Goal: Task Accomplishment & Management: Manage account settings

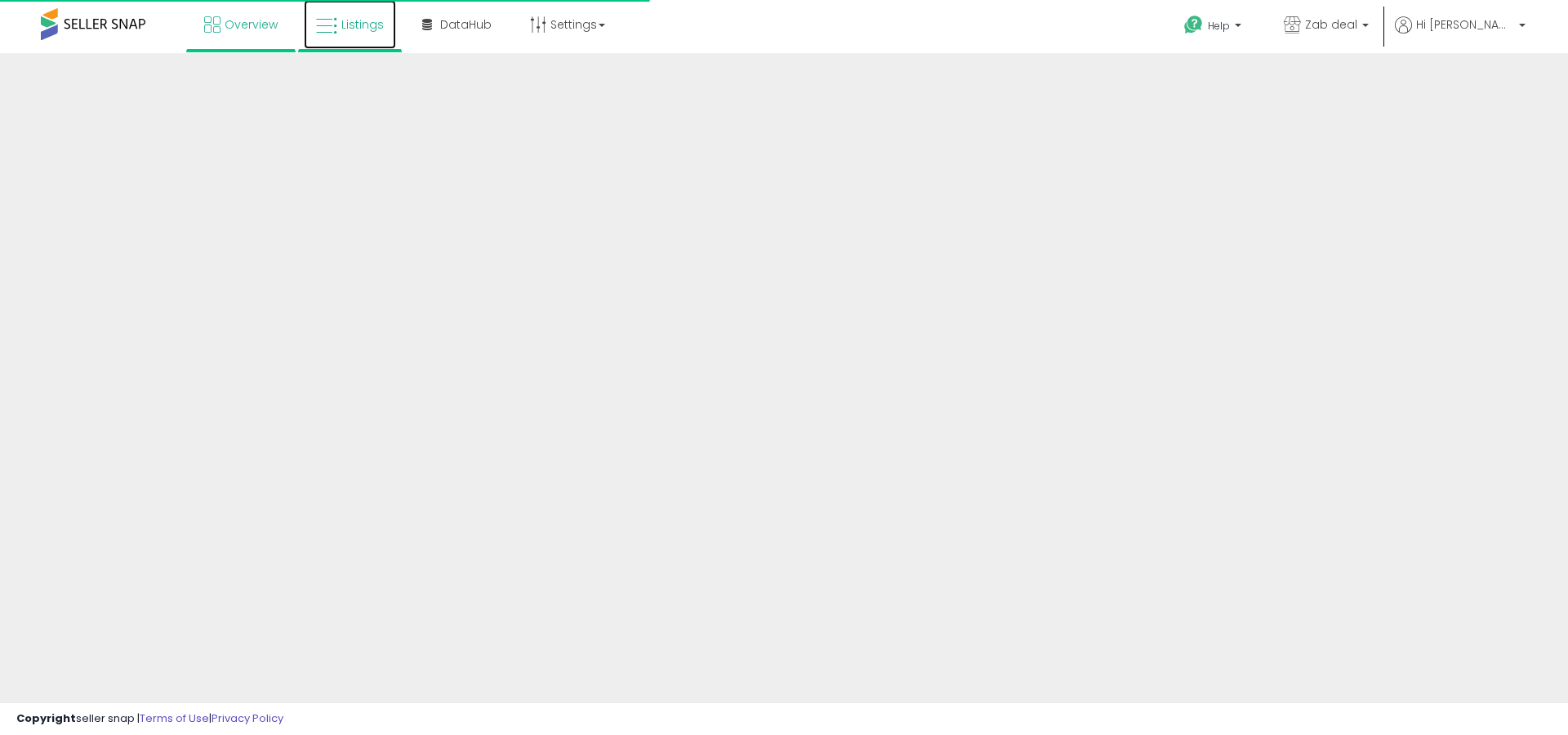
click at [333, 46] on link "Listings" at bounding box center [350, 24] width 93 height 49
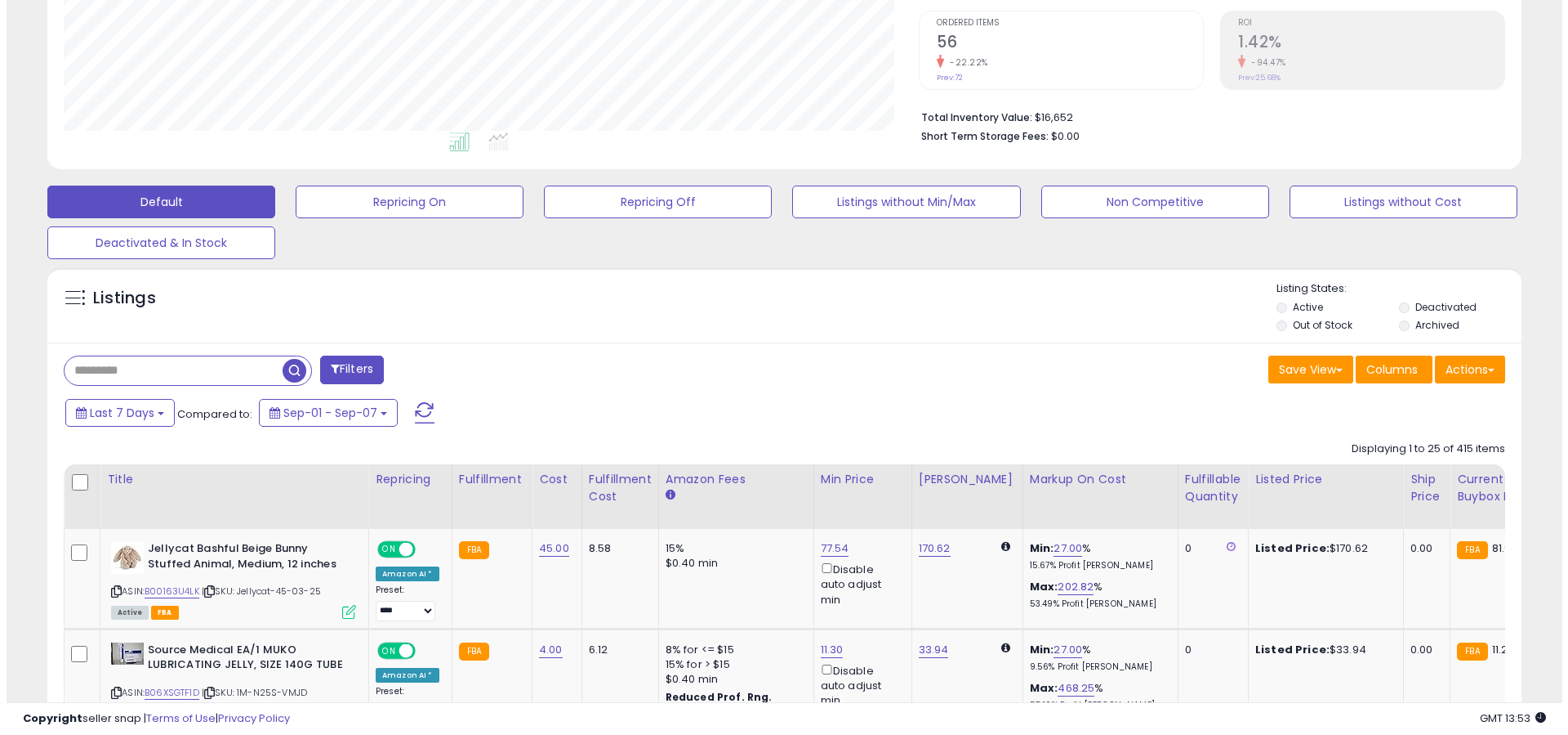
scroll to position [121, 0]
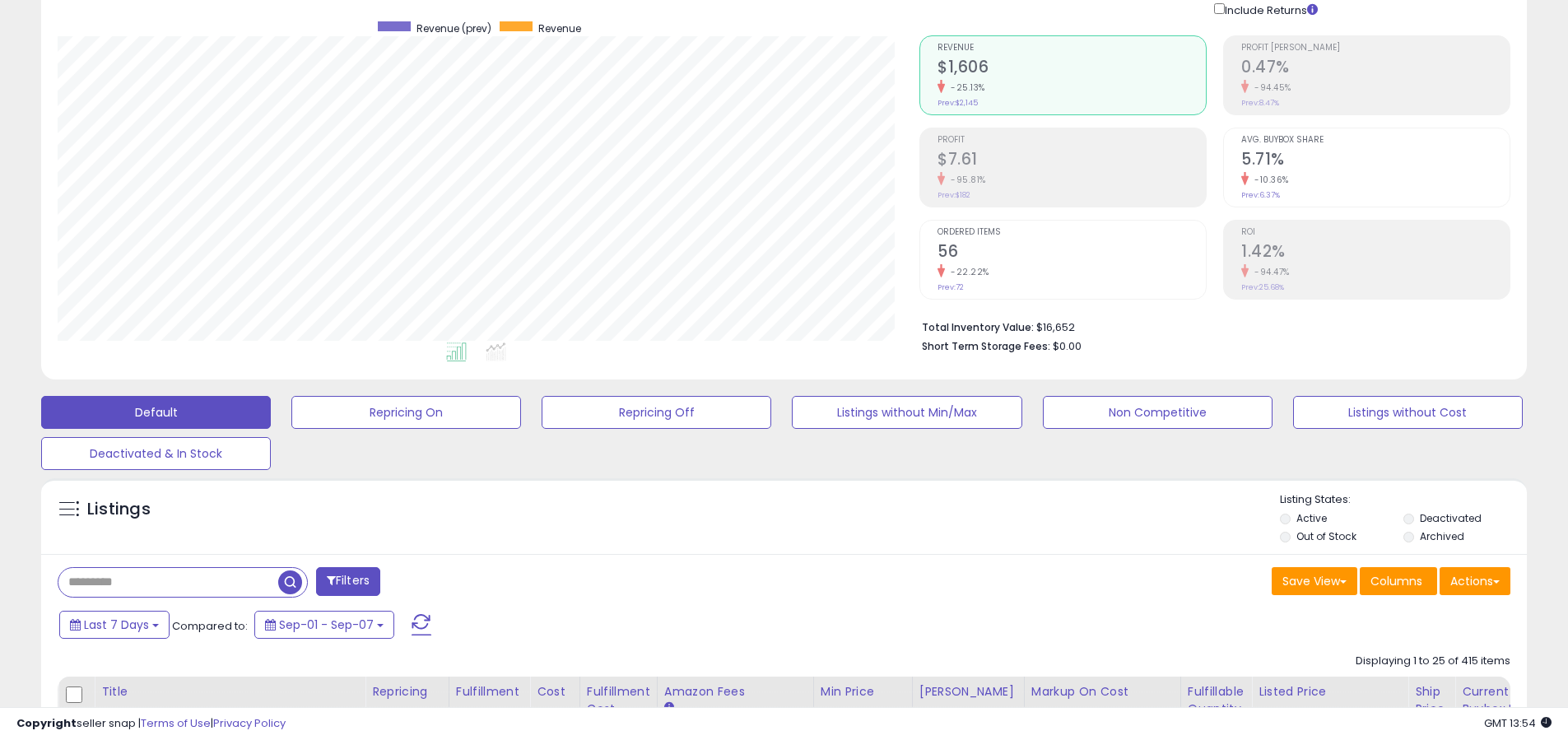
click at [1316, 536] on label "Out of Stock" at bounding box center [1325, 536] width 60 height 14
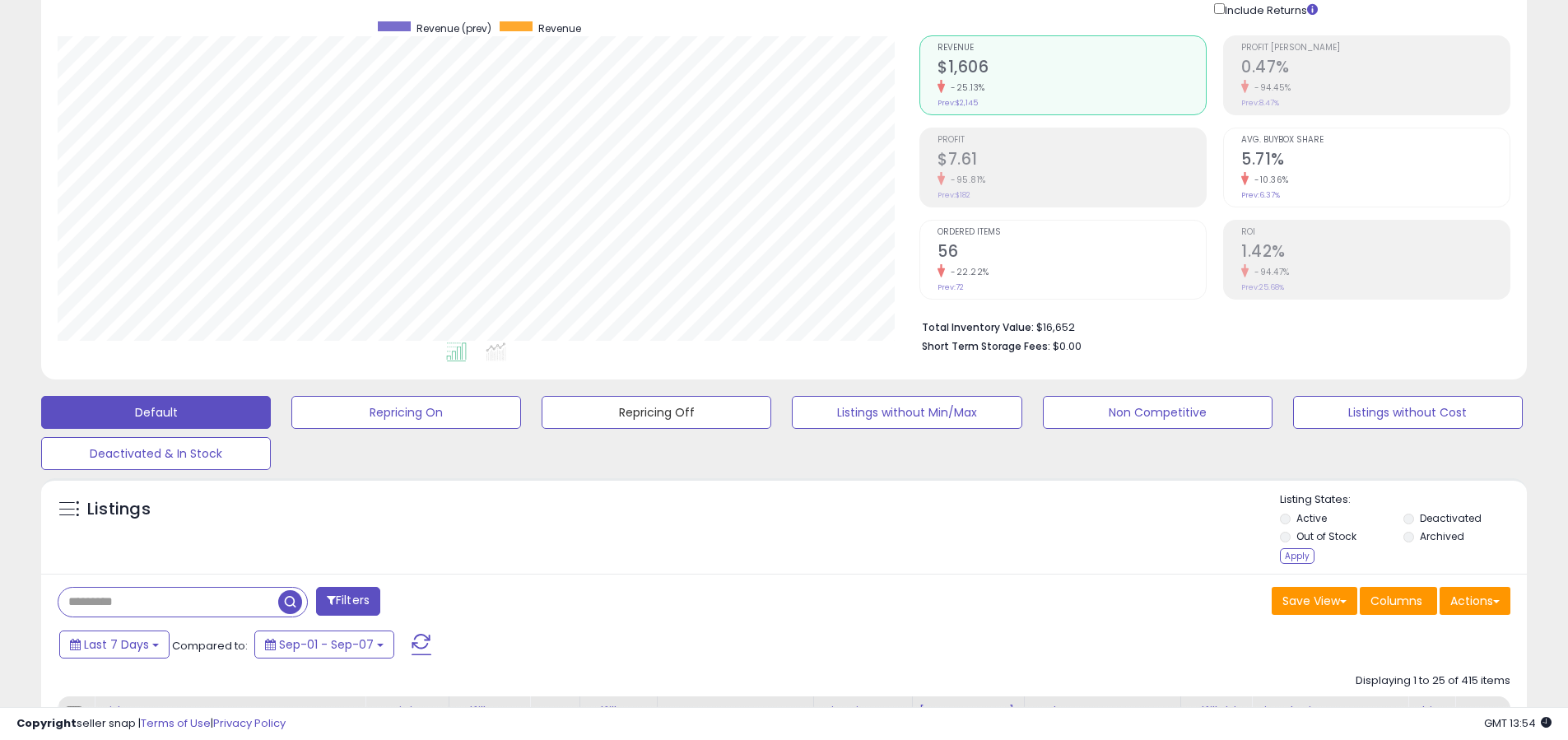
click at [609, 421] on button "Repricing Off" at bounding box center [656, 412] width 230 height 33
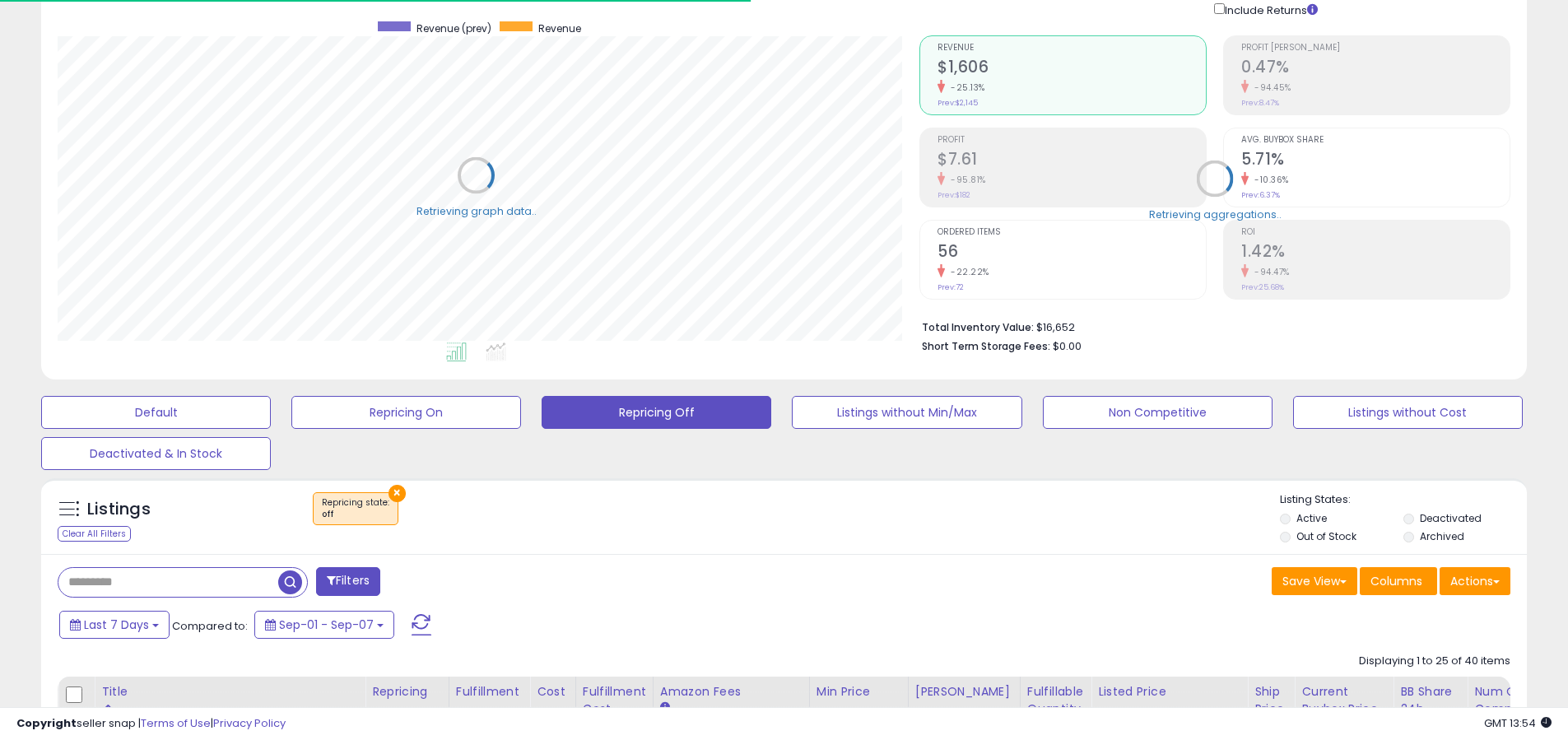
scroll to position [822315, 822017]
click at [1297, 541] on label "Out of Stock" at bounding box center [1325, 536] width 60 height 14
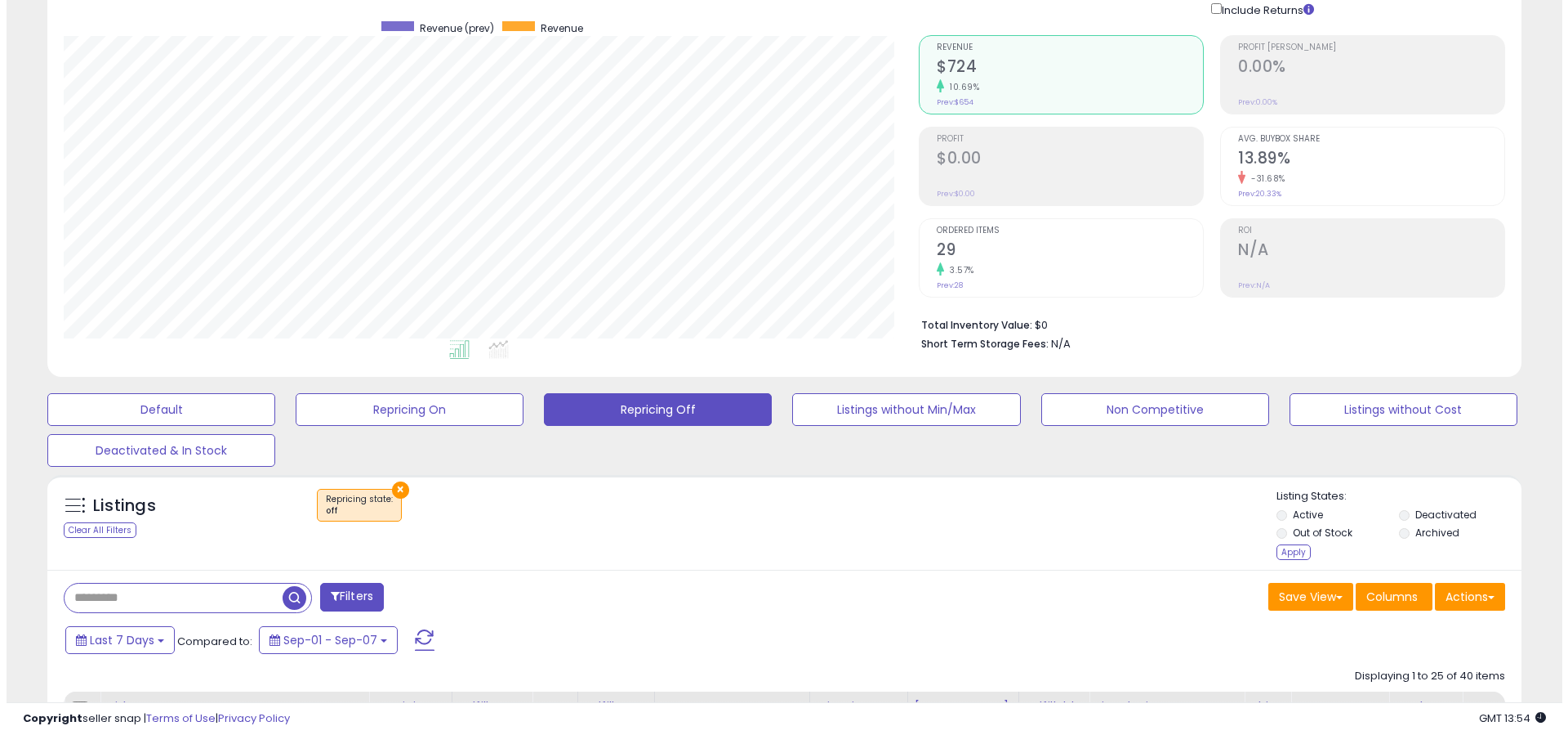
scroll to position [335, 855]
click at [1285, 557] on div "Apply" at bounding box center [1287, 551] width 34 height 15
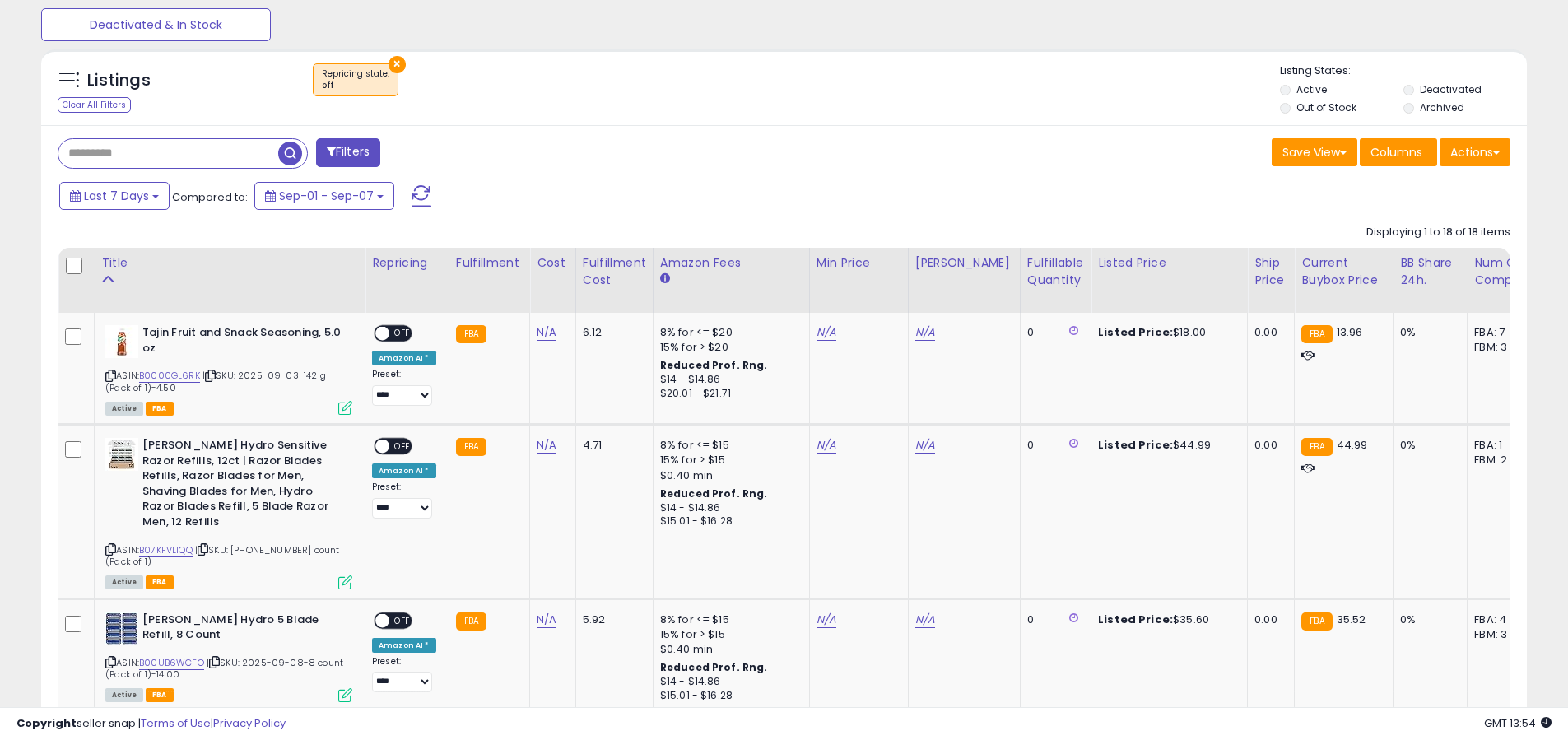
scroll to position [581, 0]
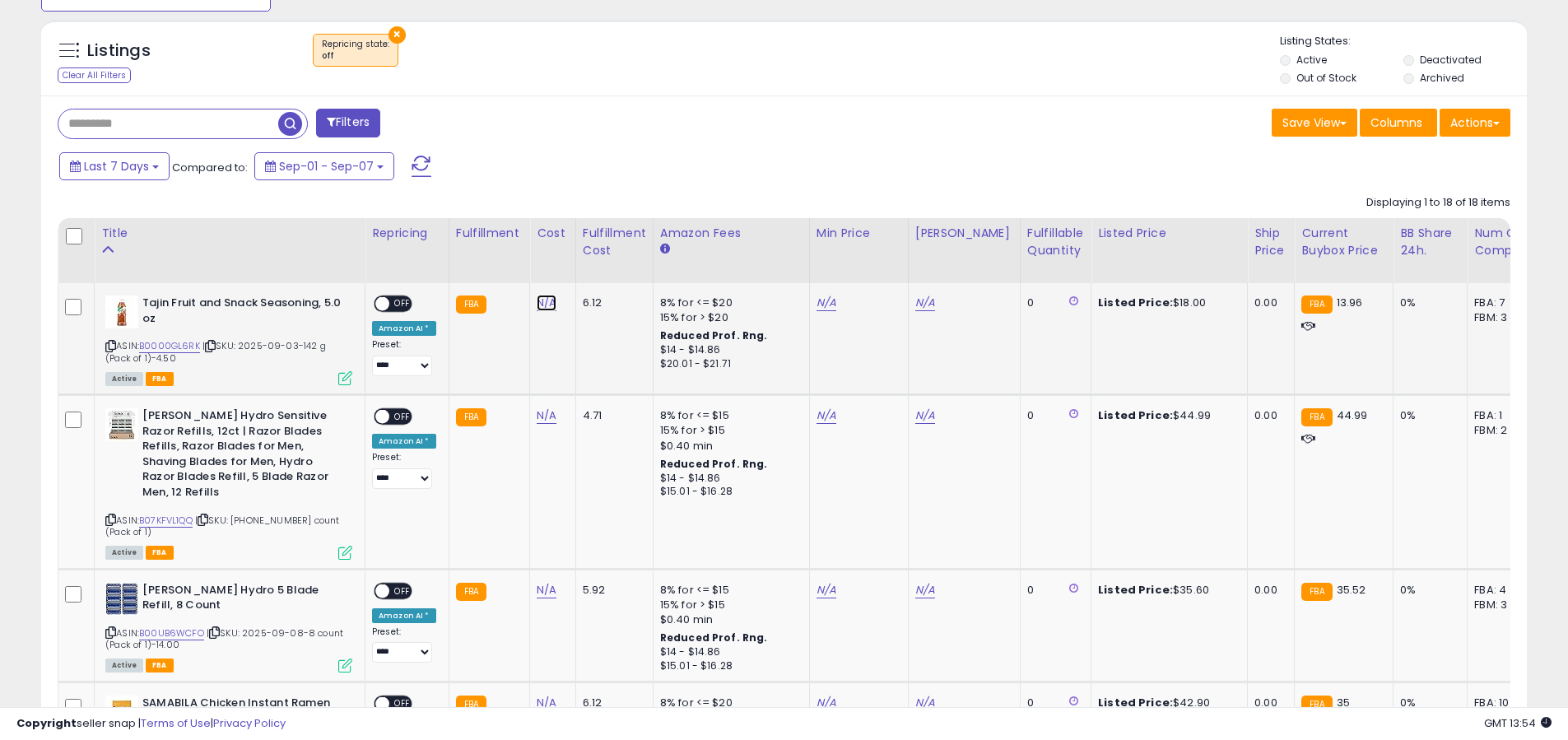
click at [548, 301] on link "N/A" at bounding box center [546, 302] width 20 height 16
type input "*"
click at [599, 271] on button "submit" at bounding box center [595, 261] width 28 height 25
click at [398, 306] on span "OFF" at bounding box center [401, 304] width 26 height 14
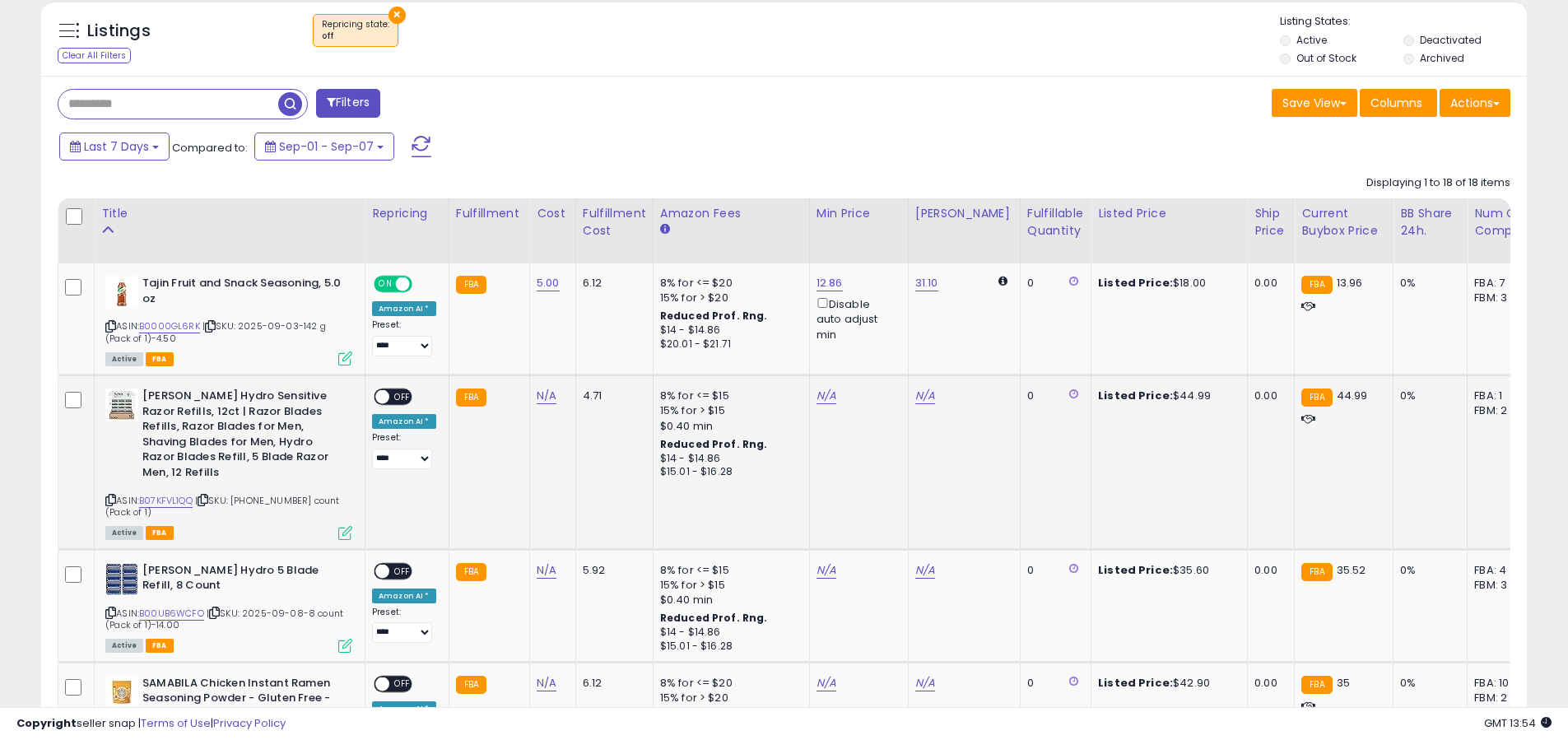
scroll to position [602, 0]
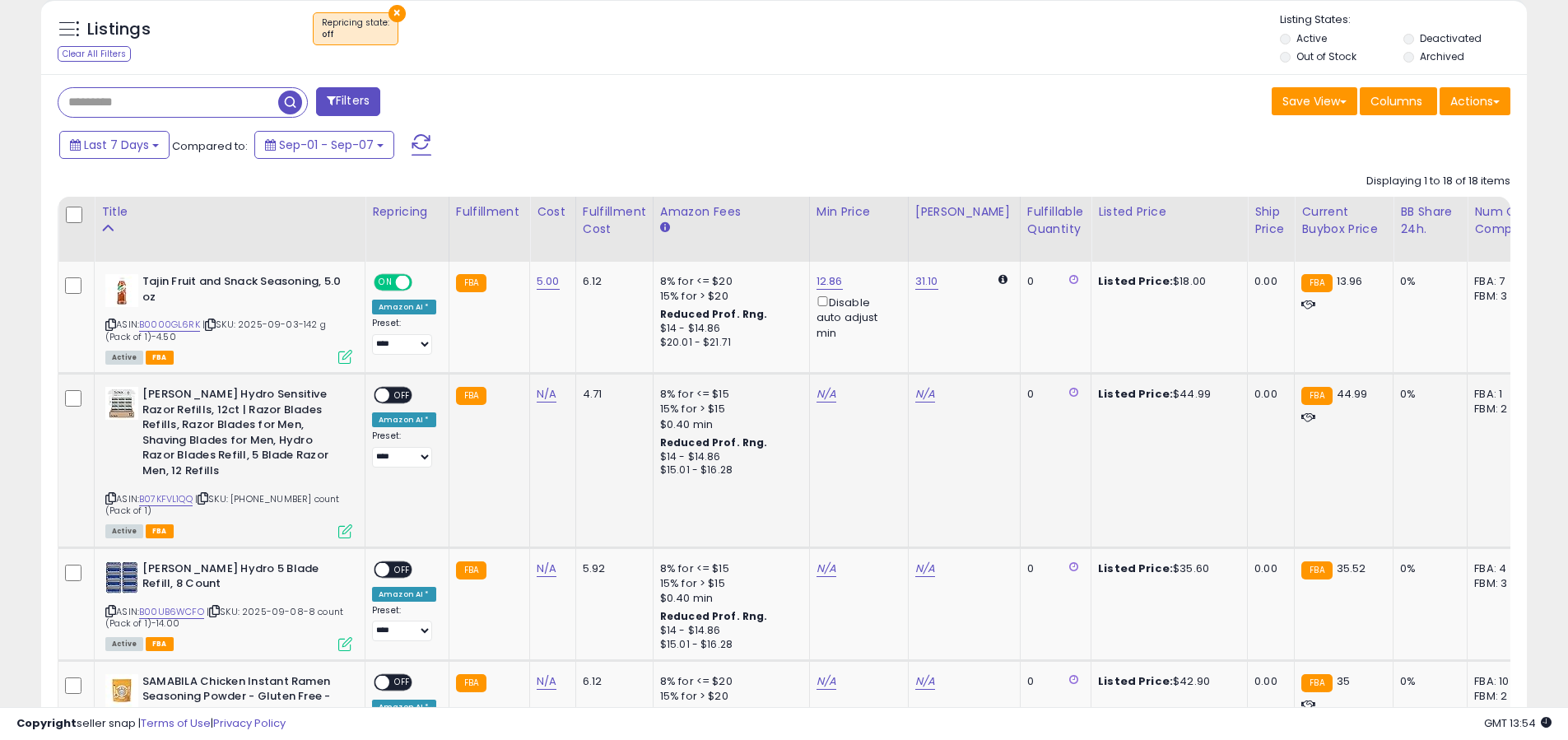
click at [530, 394] on td "N/A" at bounding box center [553, 460] width 46 height 173
click at [536, 395] on link "N/A" at bounding box center [546, 394] width 20 height 16
type input "**"
click at [604, 360] on button "submit" at bounding box center [595, 352] width 28 height 25
click at [385, 399] on span at bounding box center [382, 396] width 14 height 14
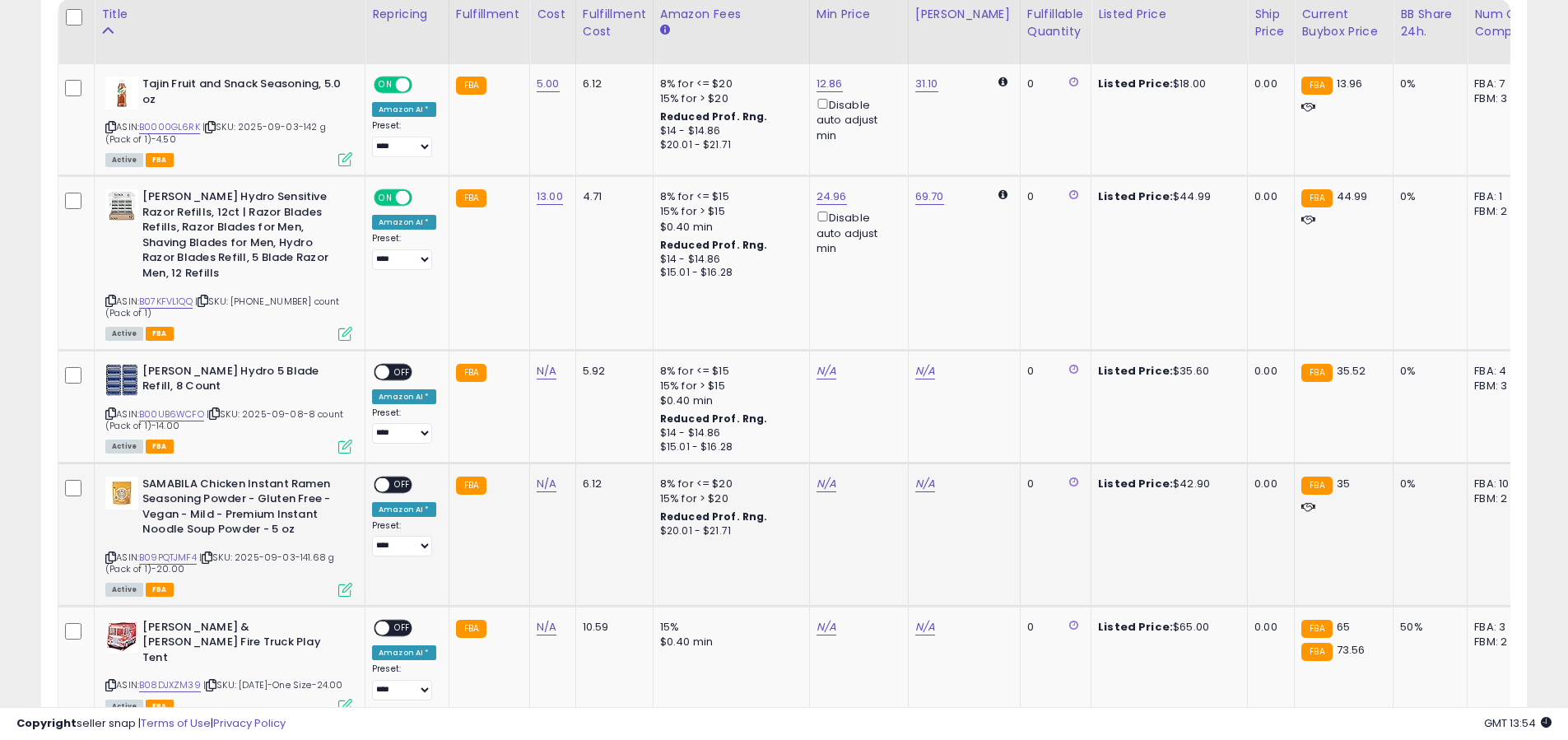
scroll to position [795, 0]
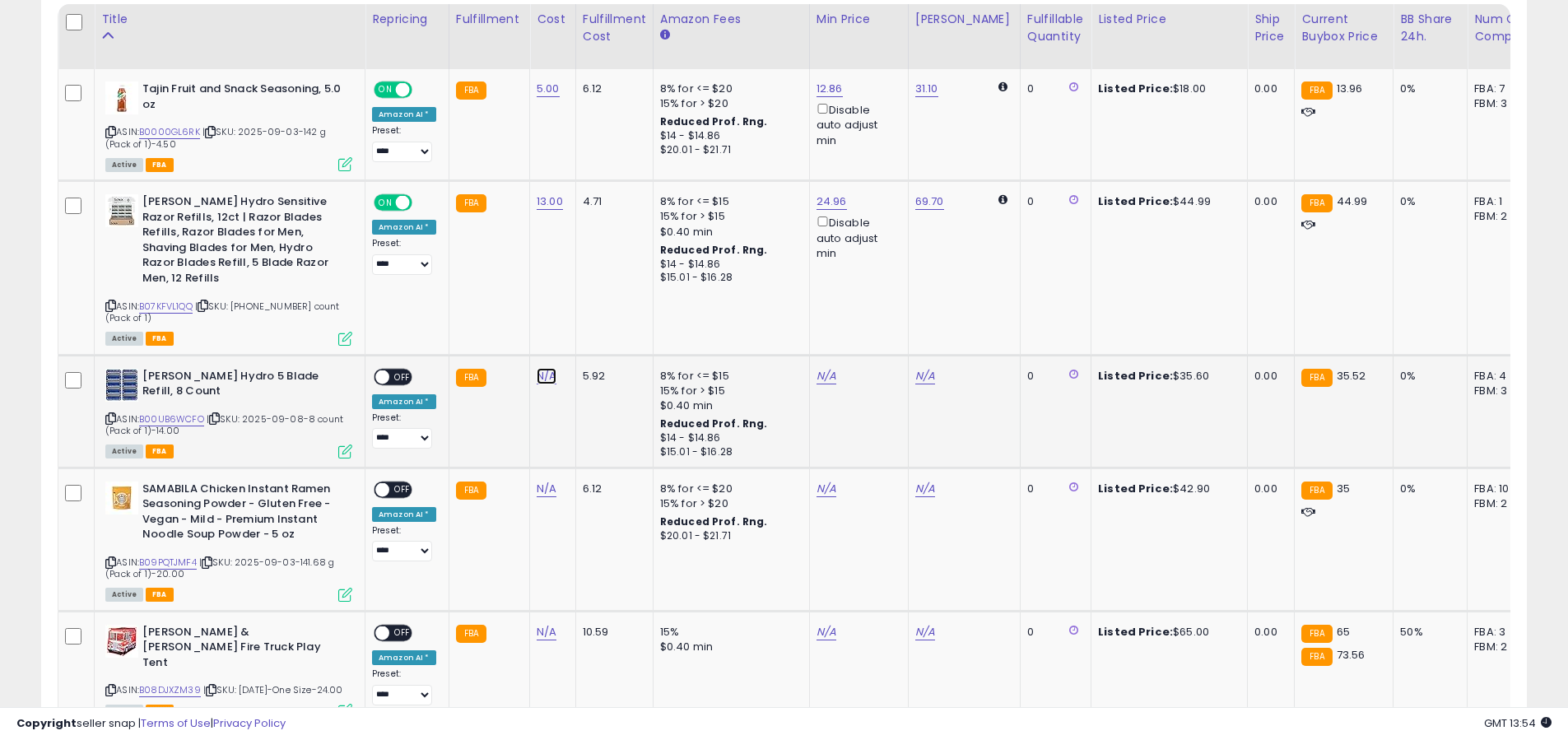
click at [538, 368] on link "N/A" at bounding box center [546, 375] width 20 height 16
type input "**"
click at [595, 319] on button "submit" at bounding box center [595, 319] width 28 height 25
click at [394, 370] on span "OFF" at bounding box center [401, 376] width 26 height 14
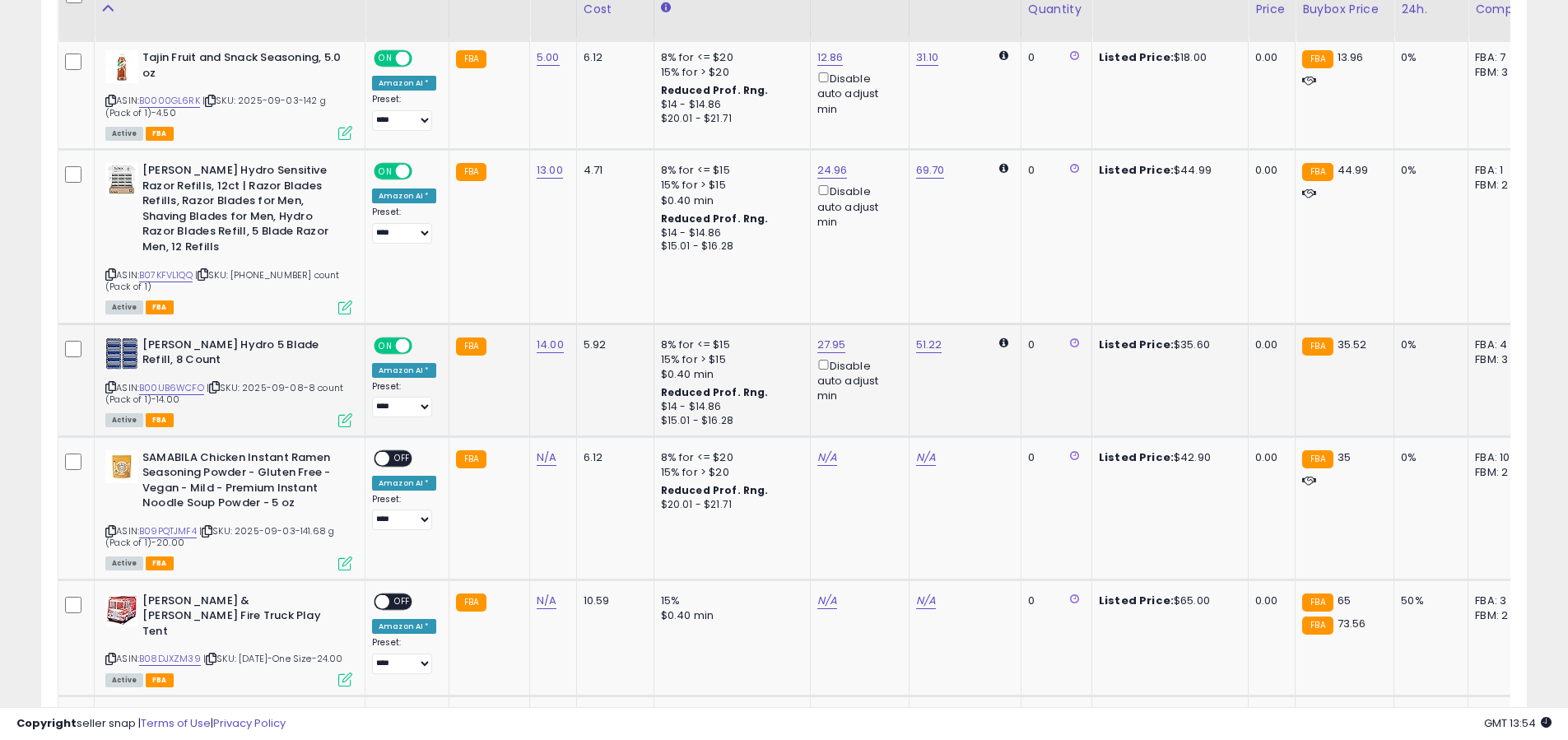
scroll to position [828, 0]
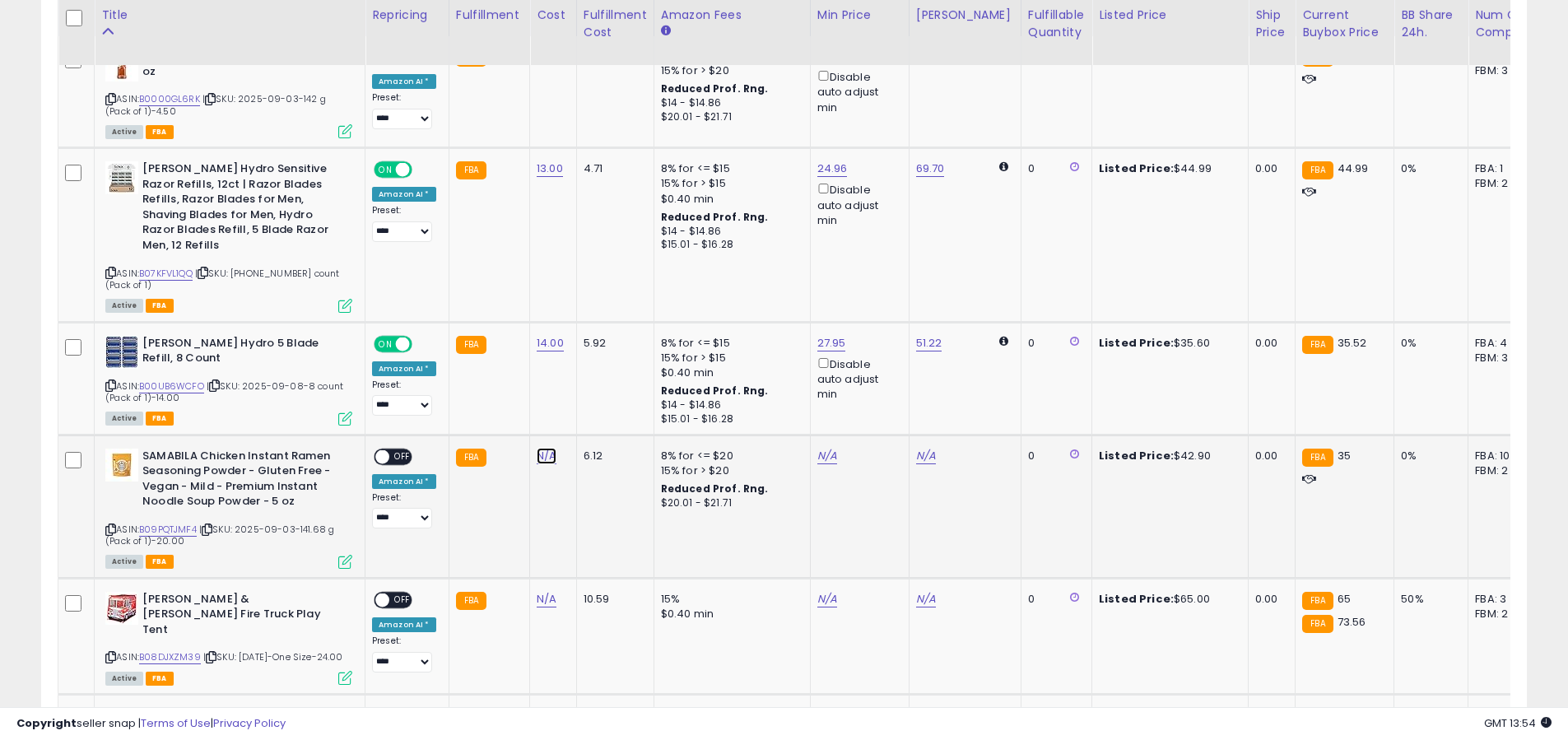
click at [543, 447] on link "N/A" at bounding box center [546, 455] width 20 height 16
type input "**"
click at [601, 400] on icon "submit" at bounding box center [596, 396] width 10 height 10
click at [377, 449] on span at bounding box center [382, 456] width 14 height 14
click at [392, 449] on span "OFF" at bounding box center [401, 456] width 26 height 14
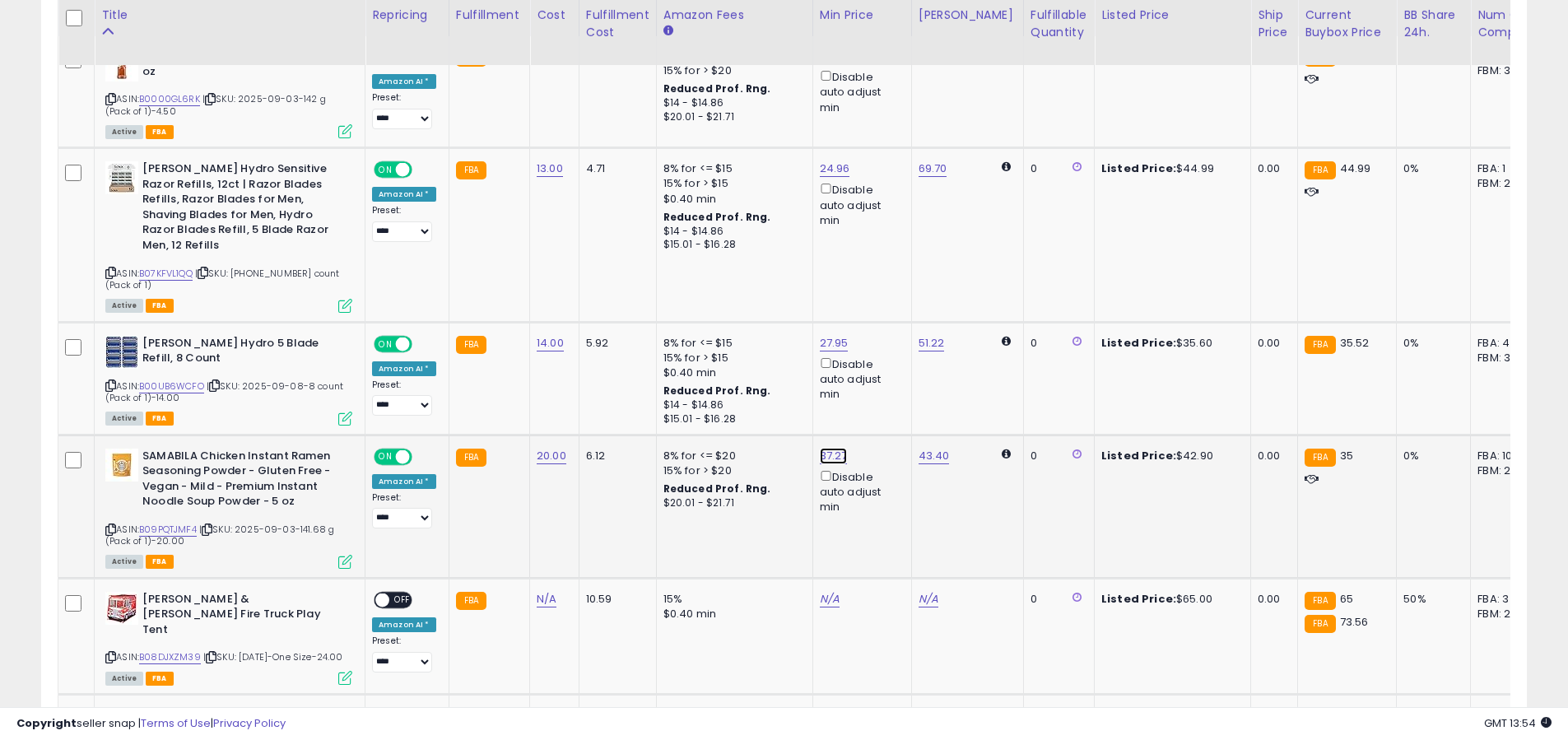
click at [830, 447] on link "37.27" at bounding box center [833, 455] width 28 height 16
click at [780, 382] on input "*****" at bounding box center [788, 382] width 146 height 28
click at [779, 382] on input "*****" at bounding box center [788, 382] width 146 height 28
type input "**"
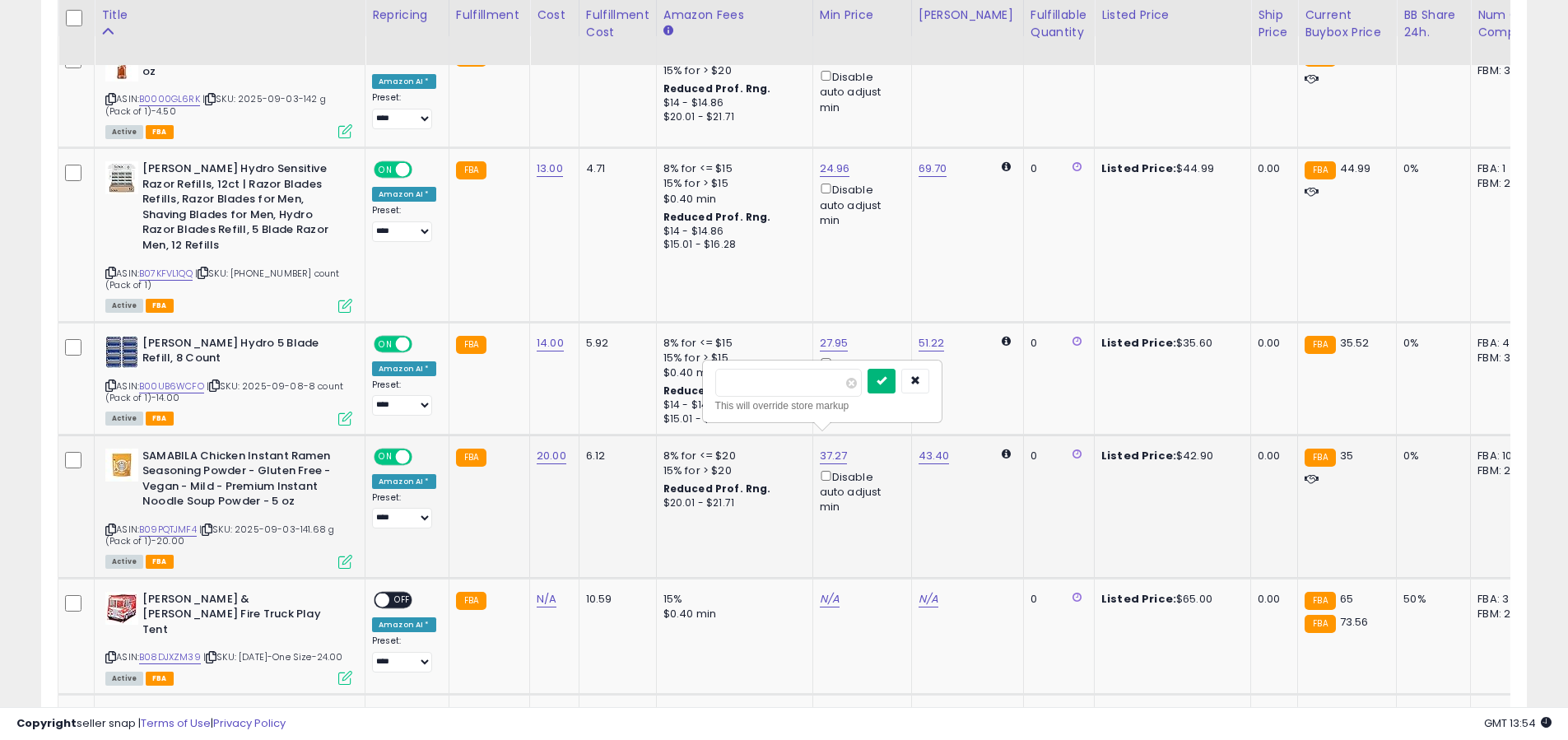
click at [887, 378] on icon "submit" at bounding box center [881, 380] width 10 height 10
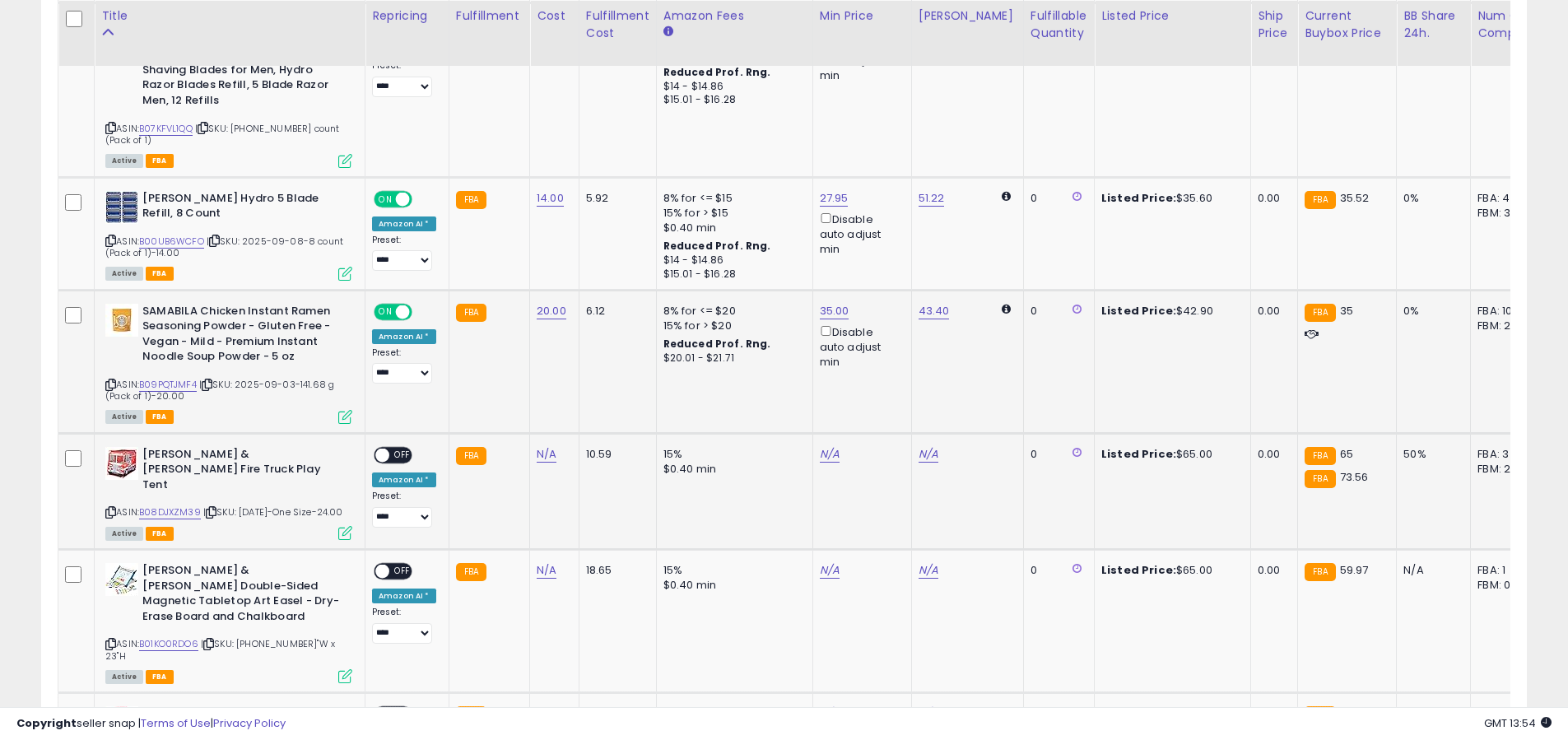
scroll to position [973, 0]
click at [539, 445] on link "N/A" at bounding box center [546, 452] width 20 height 16
type input "**"
click at [597, 400] on button "submit" at bounding box center [595, 396] width 28 height 25
click at [389, 447] on div "ON OFF" at bounding box center [374, 453] width 39 height 14
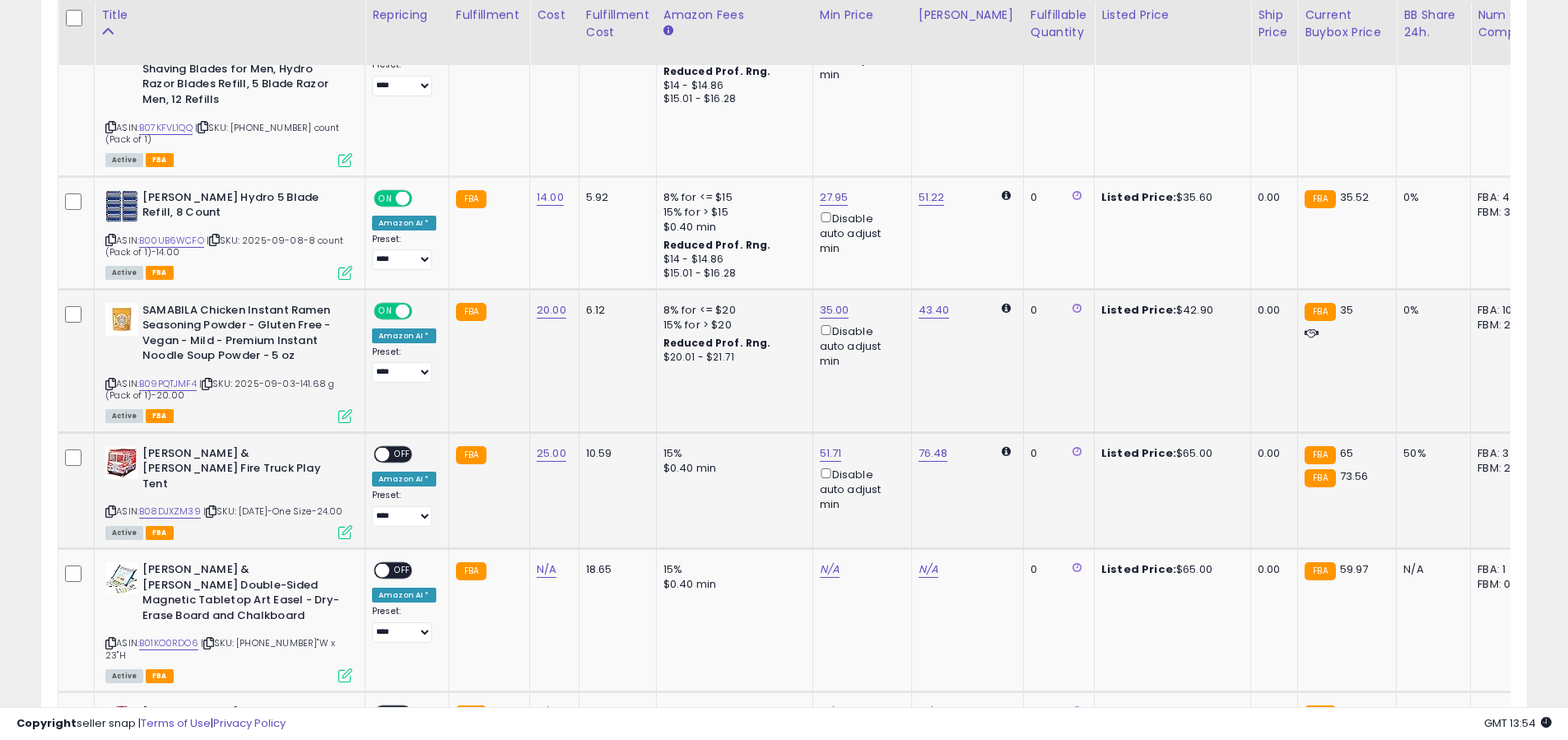
click at [398, 447] on span "OFF" at bounding box center [401, 453] width 26 height 14
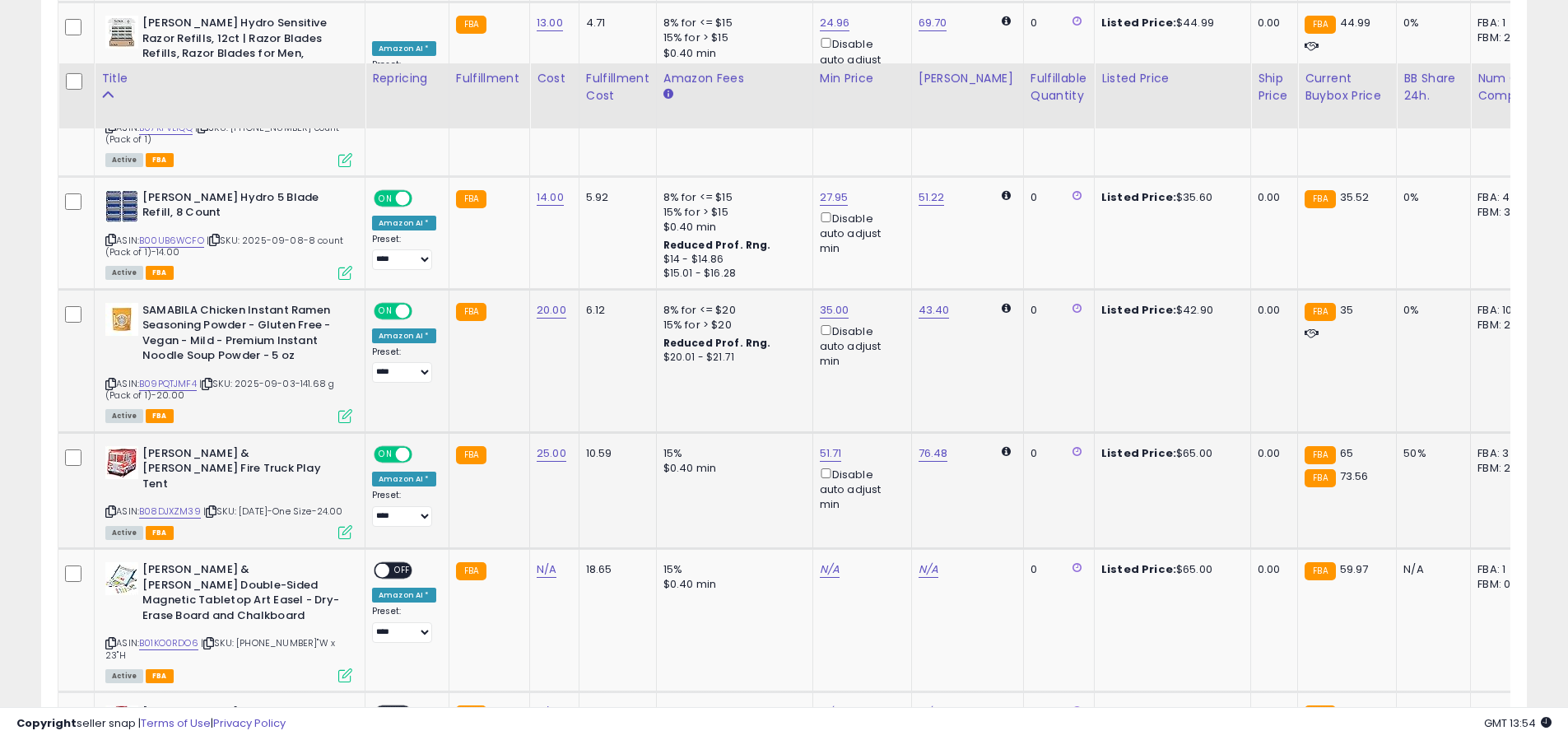
scroll to position [1291, 0]
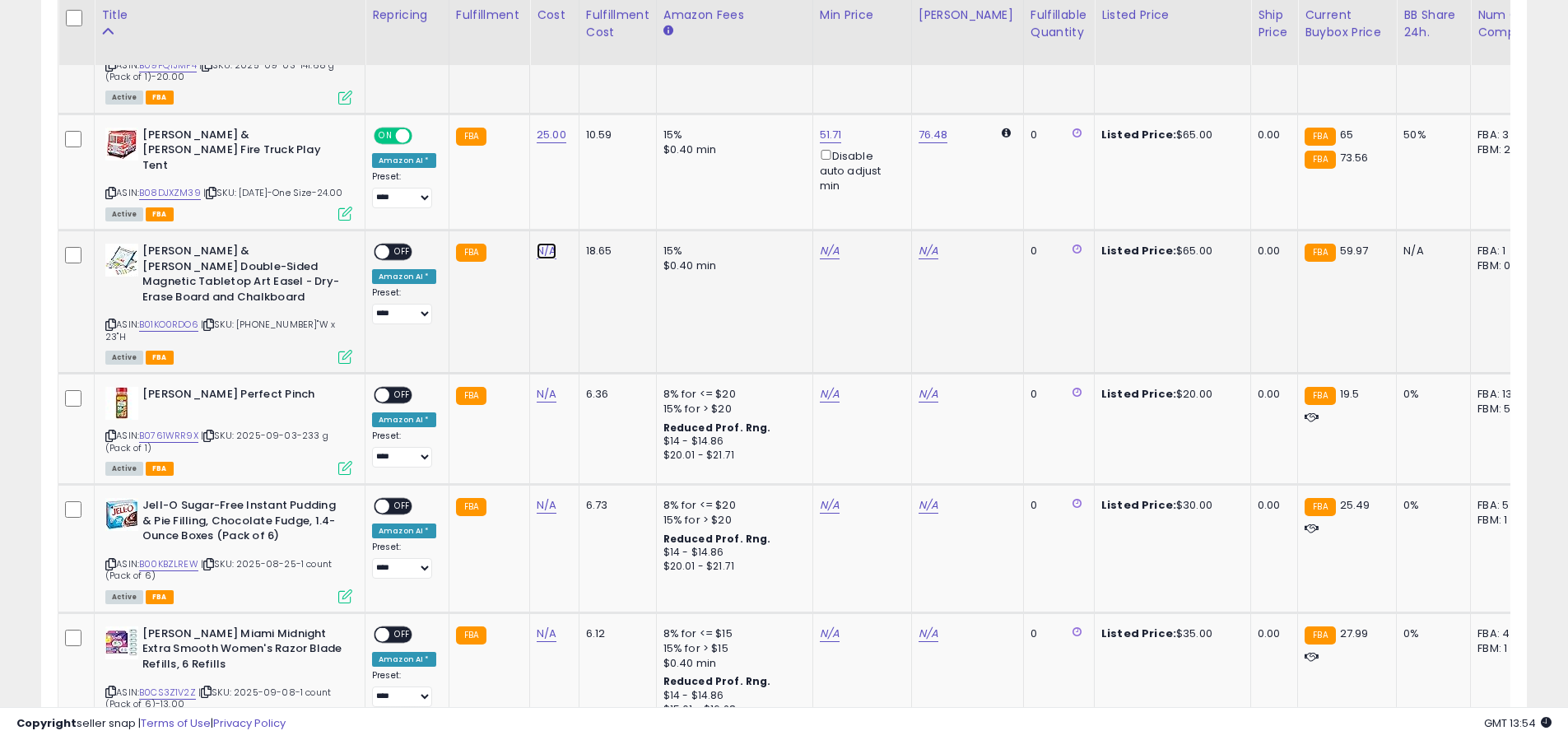
click at [538, 242] on link "N/A" at bounding box center [546, 250] width 20 height 16
type input "**"
click at [601, 184] on icon "submit" at bounding box center [596, 187] width 10 height 10
click at [405, 245] on span "OFF" at bounding box center [401, 252] width 26 height 14
click at [542, 386] on link "N/A" at bounding box center [546, 394] width 20 height 16
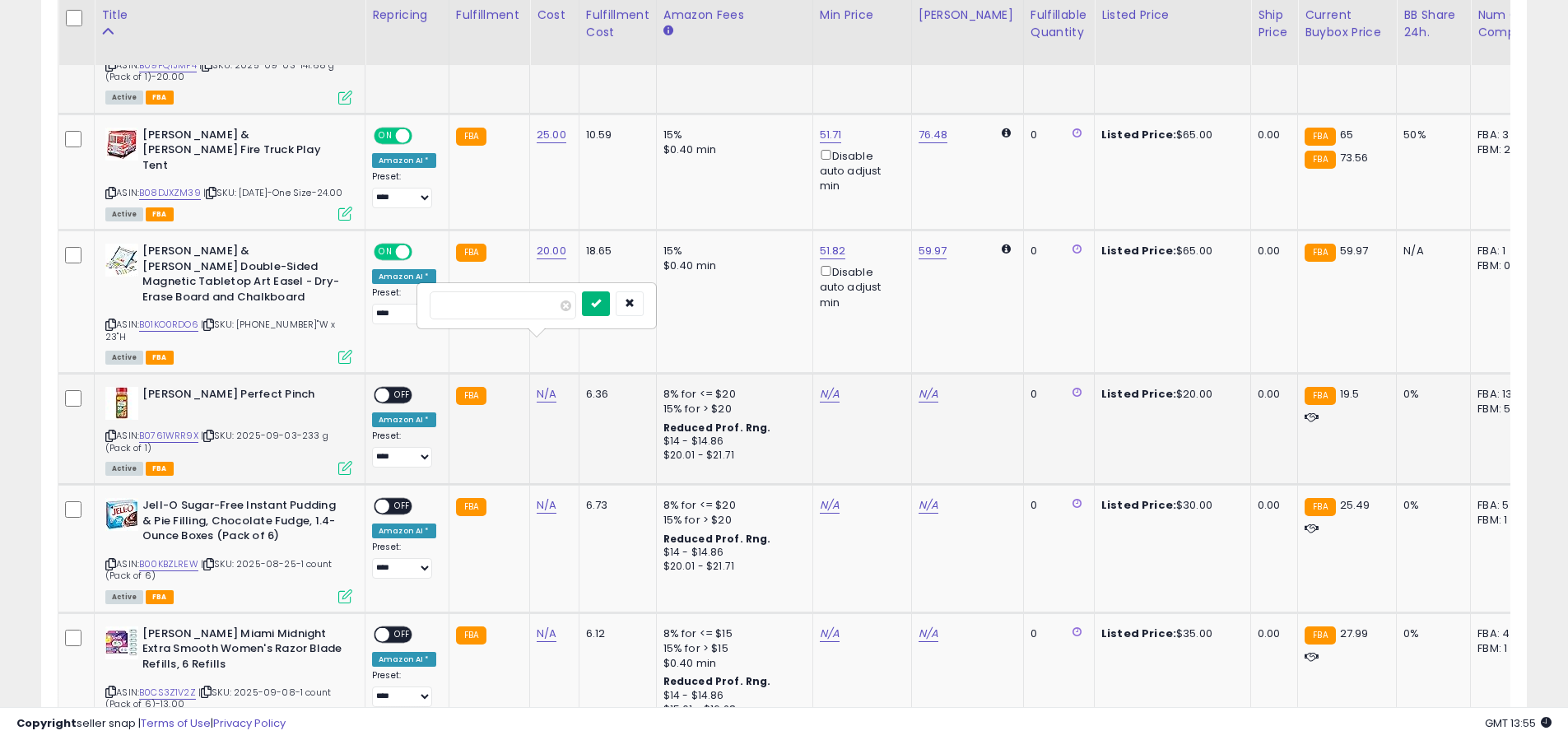
type input "**"
click at [601, 307] on icon "submit" at bounding box center [596, 302] width 10 height 10
click at [548, 386] on link "10.00" at bounding box center [549, 394] width 26 height 16
click at [526, 317] on input "*****" at bounding box center [506, 305] width 146 height 28
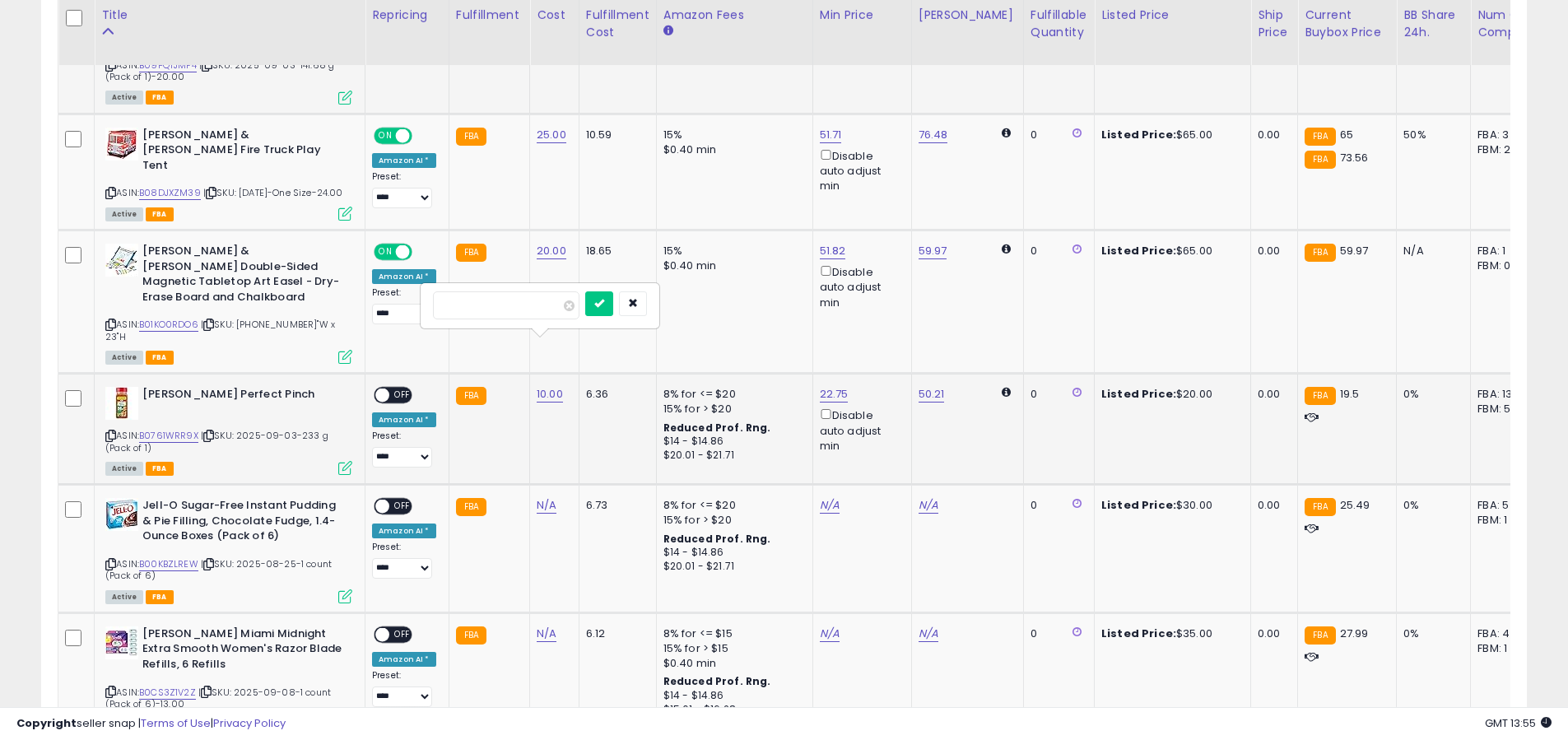
click at [526, 317] on input "*****" at bounding box center [506, 305] width 146 height 28
type input "*"
click at [604, 302] on icon "submit" at bounding box center [599, 302] width 10 height 10
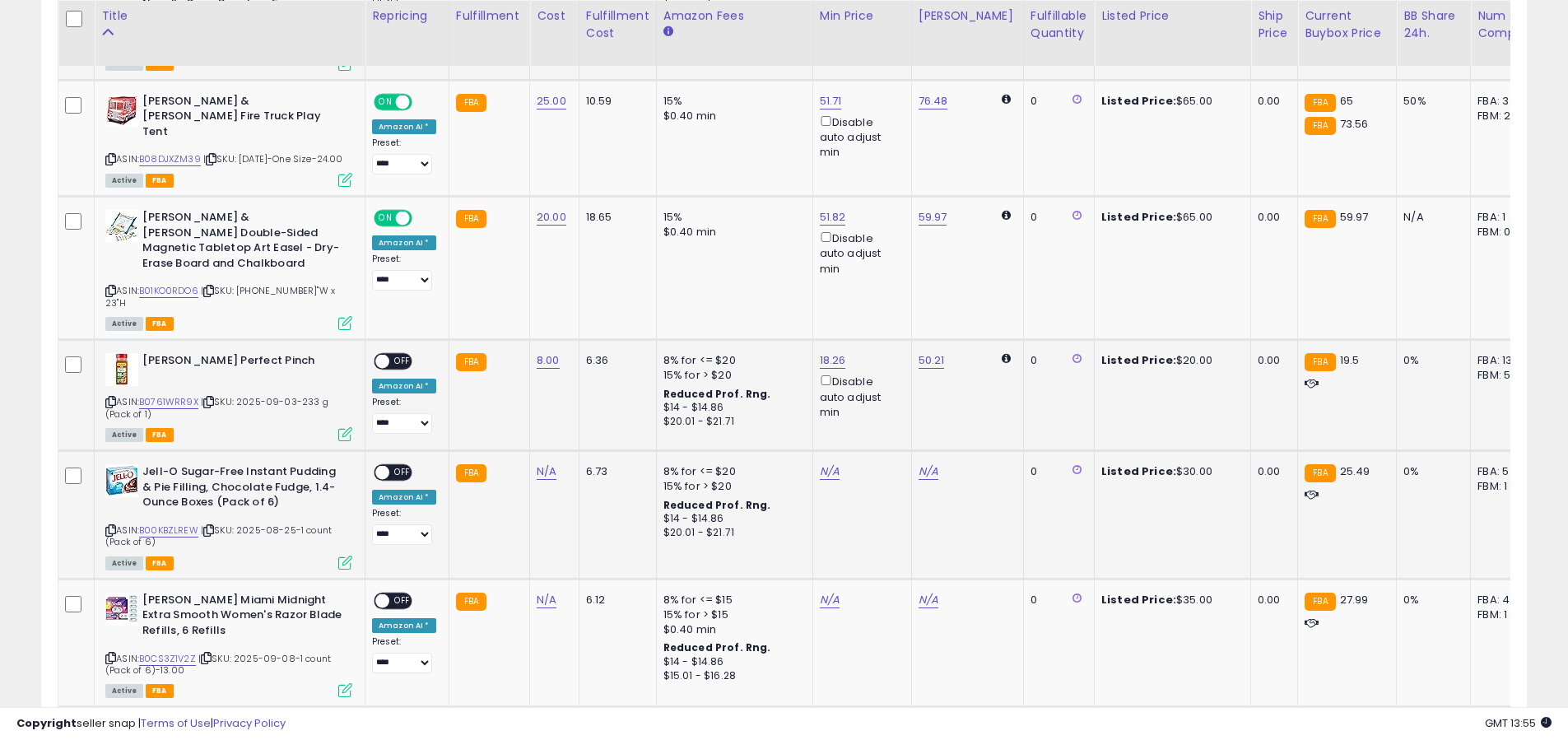
scroll to position [1326, 0]
click at [540, 462] on link "N/A" at bounding box center [546, 470] width 20 height 16
type input "**"
click at [597, 374] on button "submit" at bounding box center [595, 380] width 28 height 25
click at [536, 462] on link "15.00" at bounding box center [549, 470] width 26 height 16
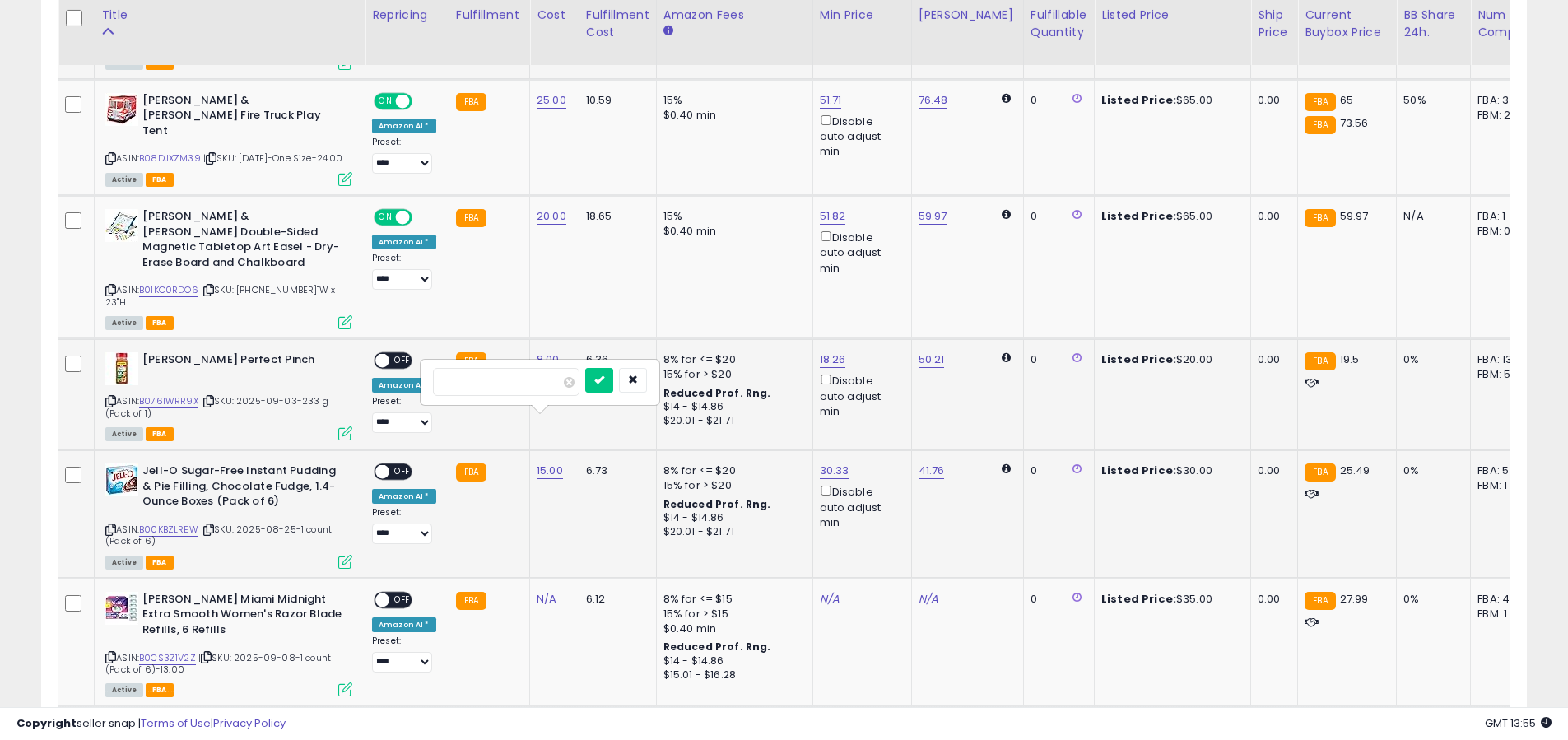
click at [515, 374] on input "*****" at bounding box center [506, 381] width 146 height 28
type input "**"
click at [613, 370] on button "submit" at bounding box center [599, 380] width 28 height 25
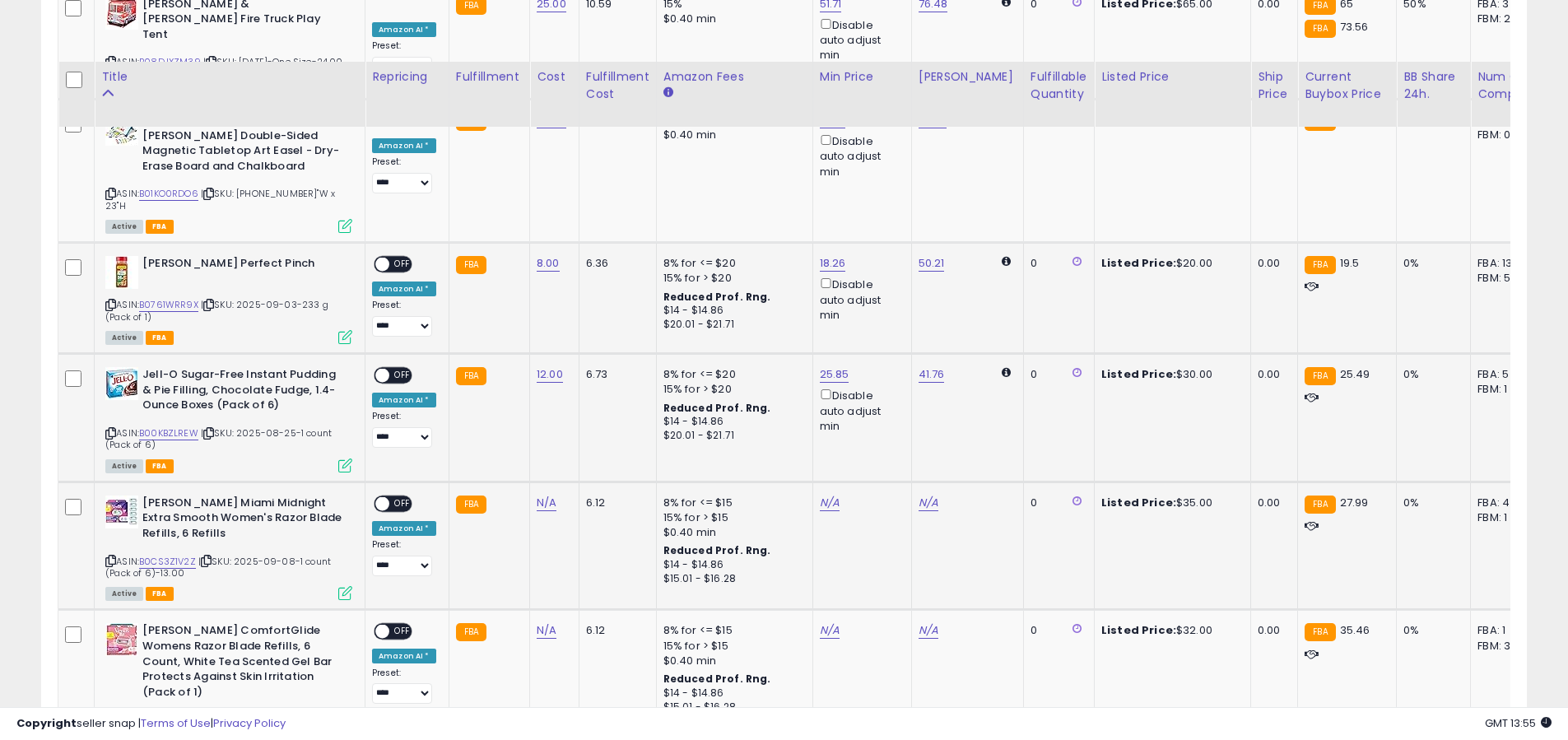
scroll to position [1493, 0]
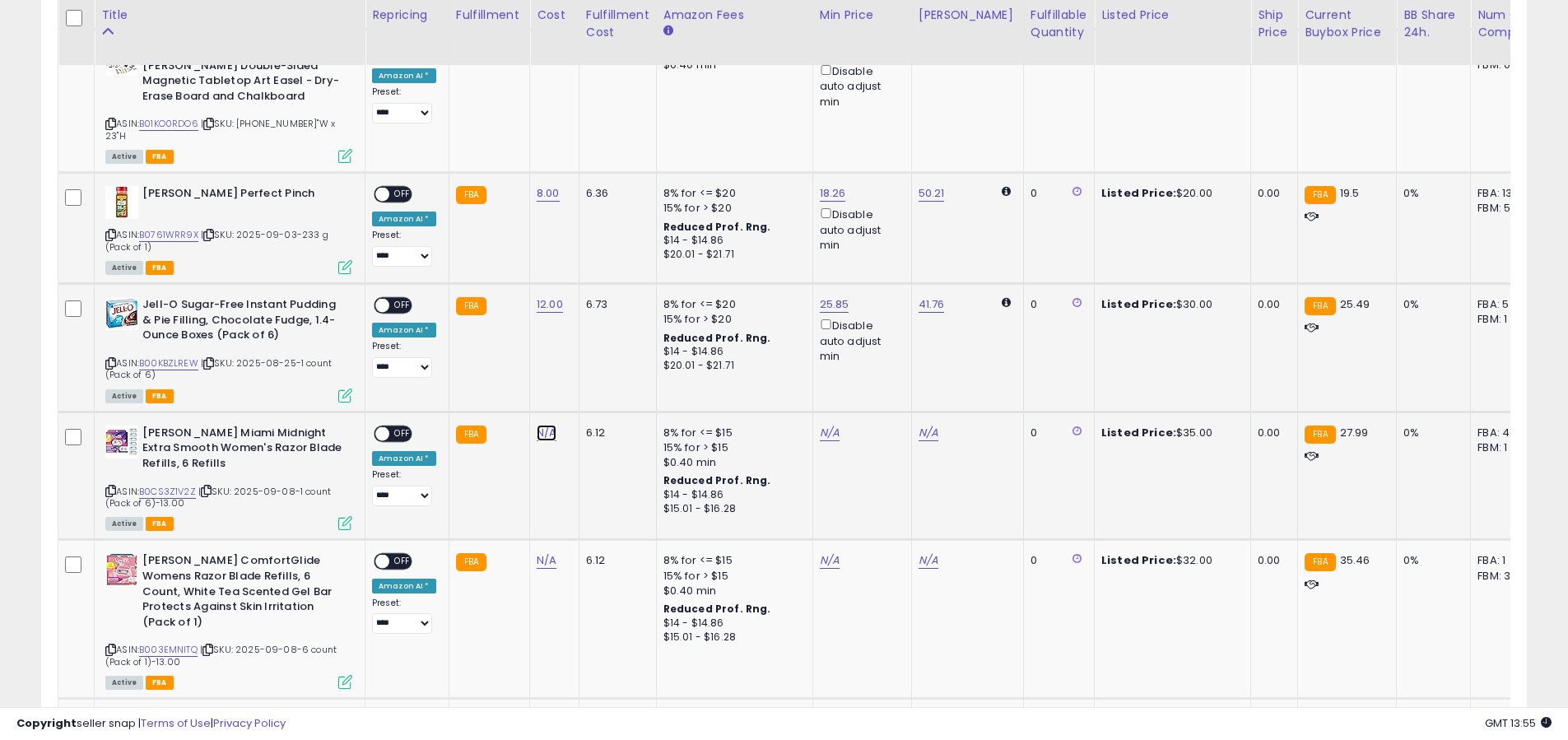
click at [542, 424] on link "N/A" at bounding box center [546, 432] width 20 height 16
type input "**"
click at [599, 344] on button "submit" at bounding box center [595, 343] width 28 height 25
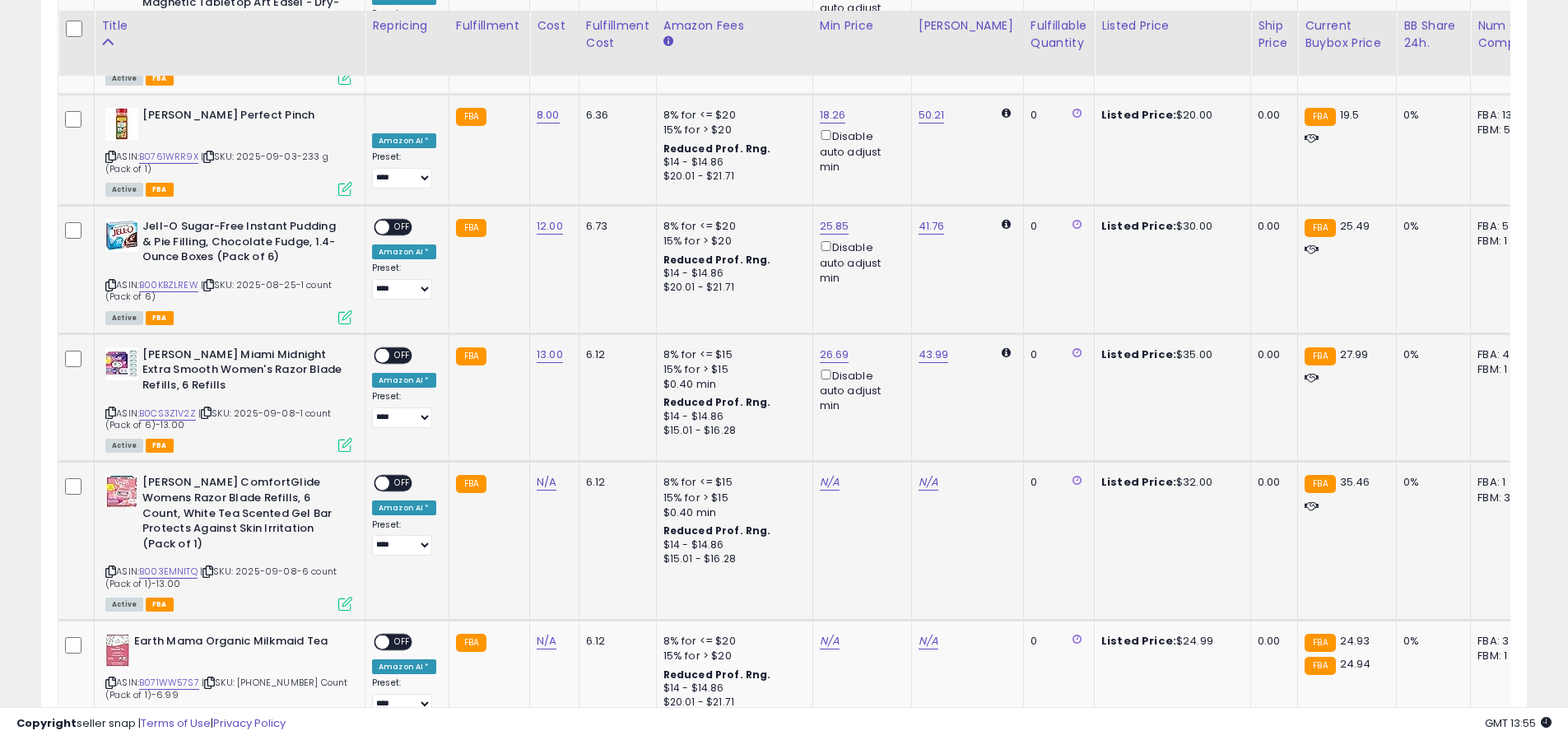
scroll to position [1586, 0]
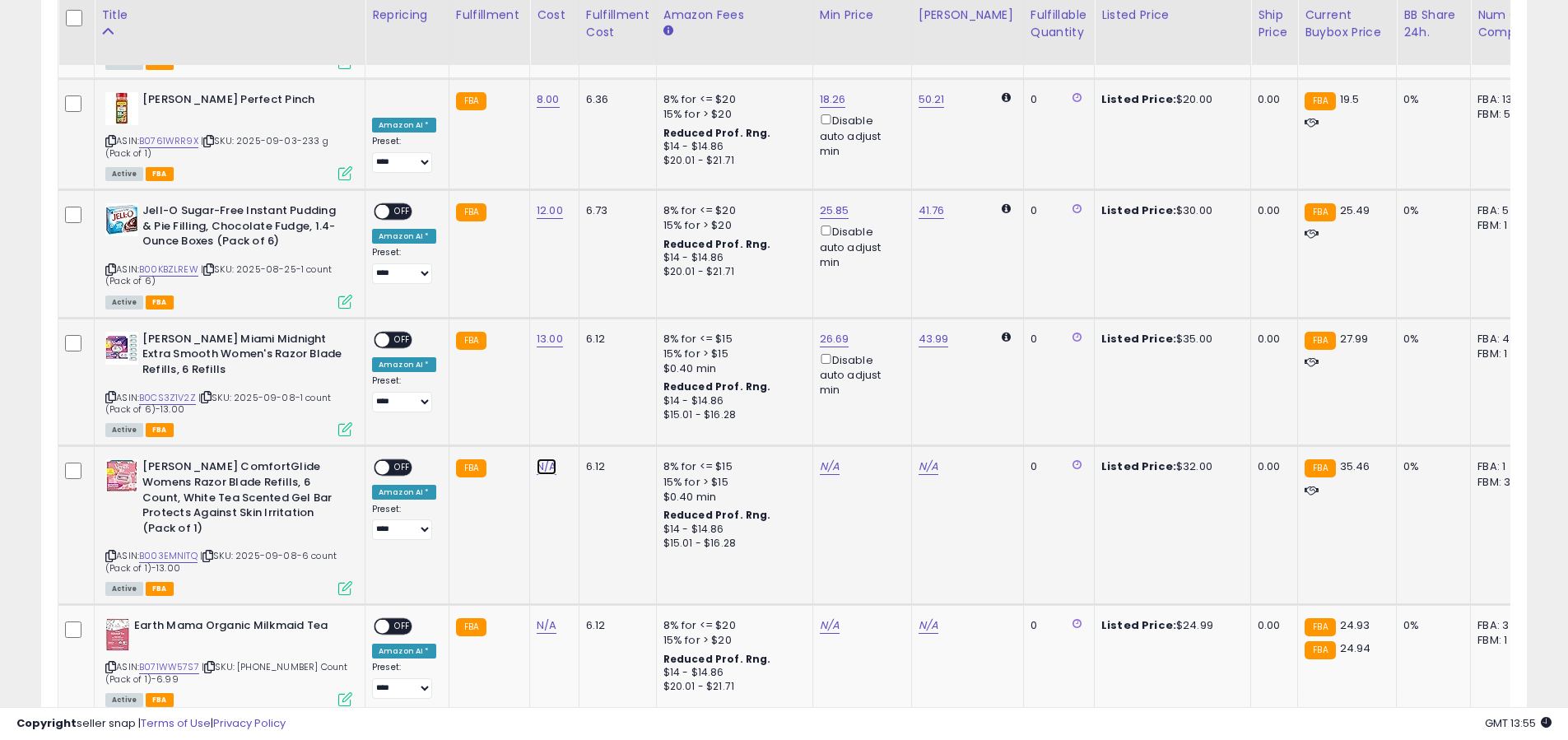
click at [542, 458] on link "N/A" at bounding box center [546, 466] width 20 height 16
type input "**"
click at [588, 379] on div "**" at bounding box center [536, 378] width 214 height 29
click at [590, 381] on div "**" at bounding box center [536, 378] width 214 height 29
click at [592, 379] on button "submit" at bounding box center [595, 376] width 28 height 25
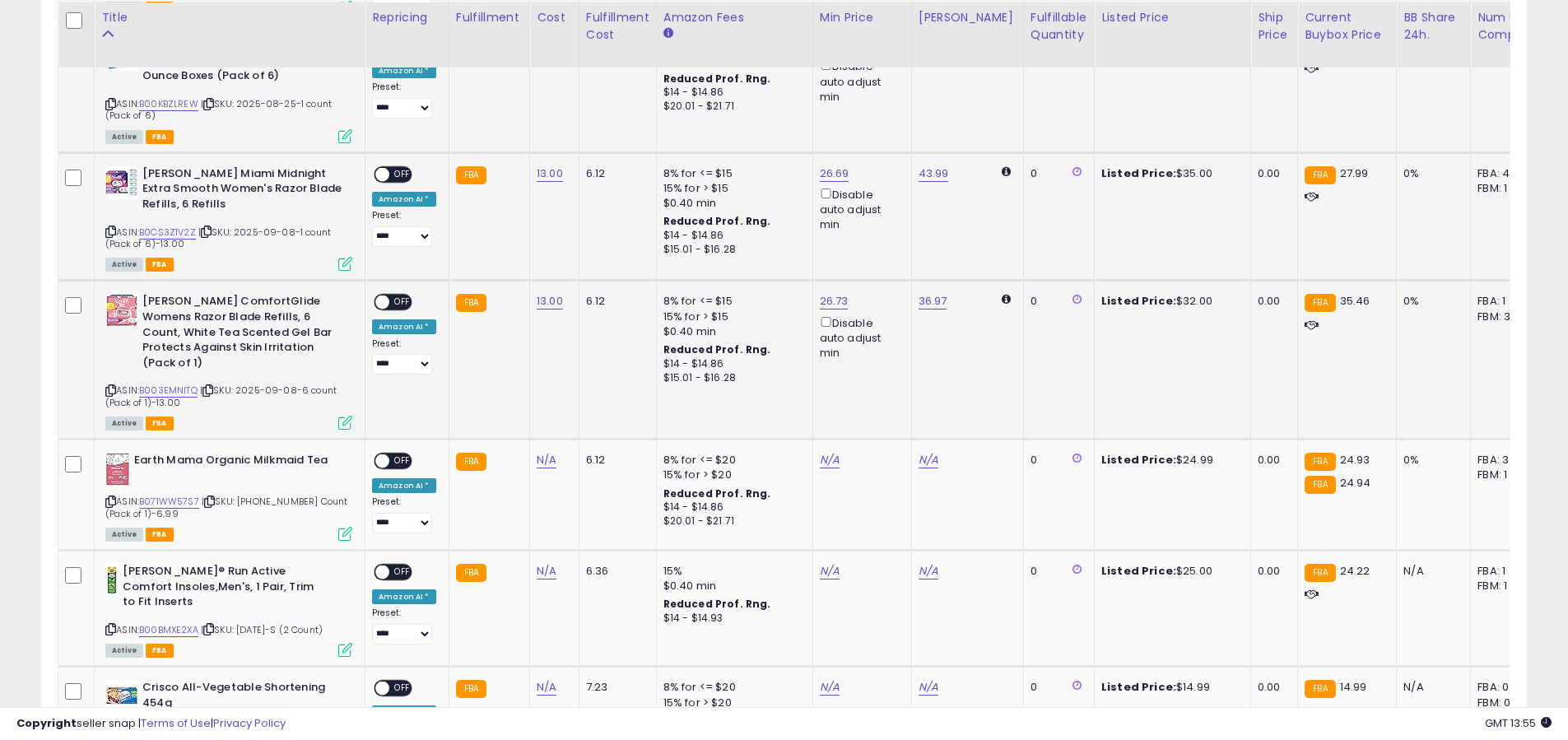
scroll to position [1754, 0]
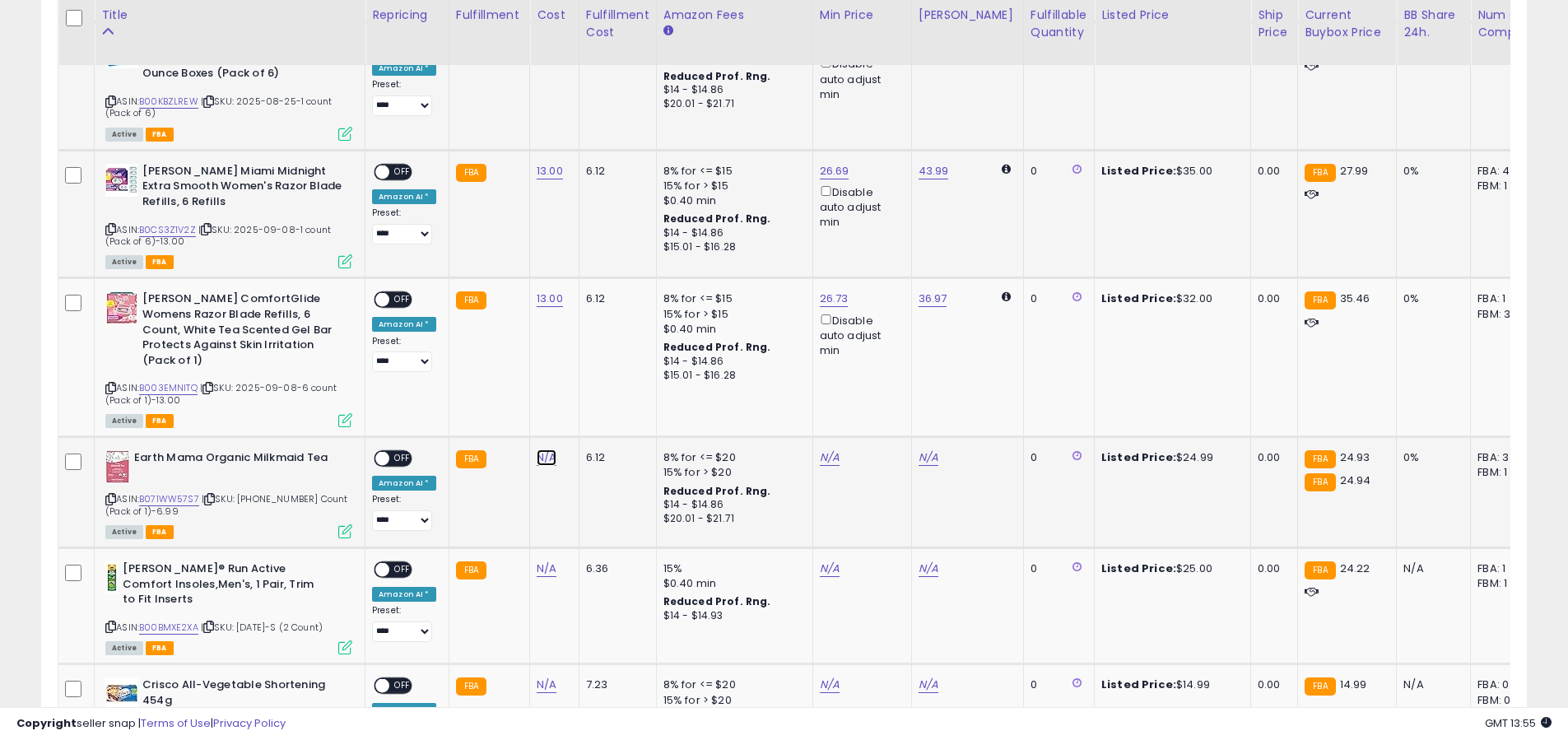
click at [536, 449] on link "N/A" at bounding box center [546, 457] width 20 height 16
type input "*"
click at [596, 370] on button "submit" at bounding box center [595, 367] width 28 height 25
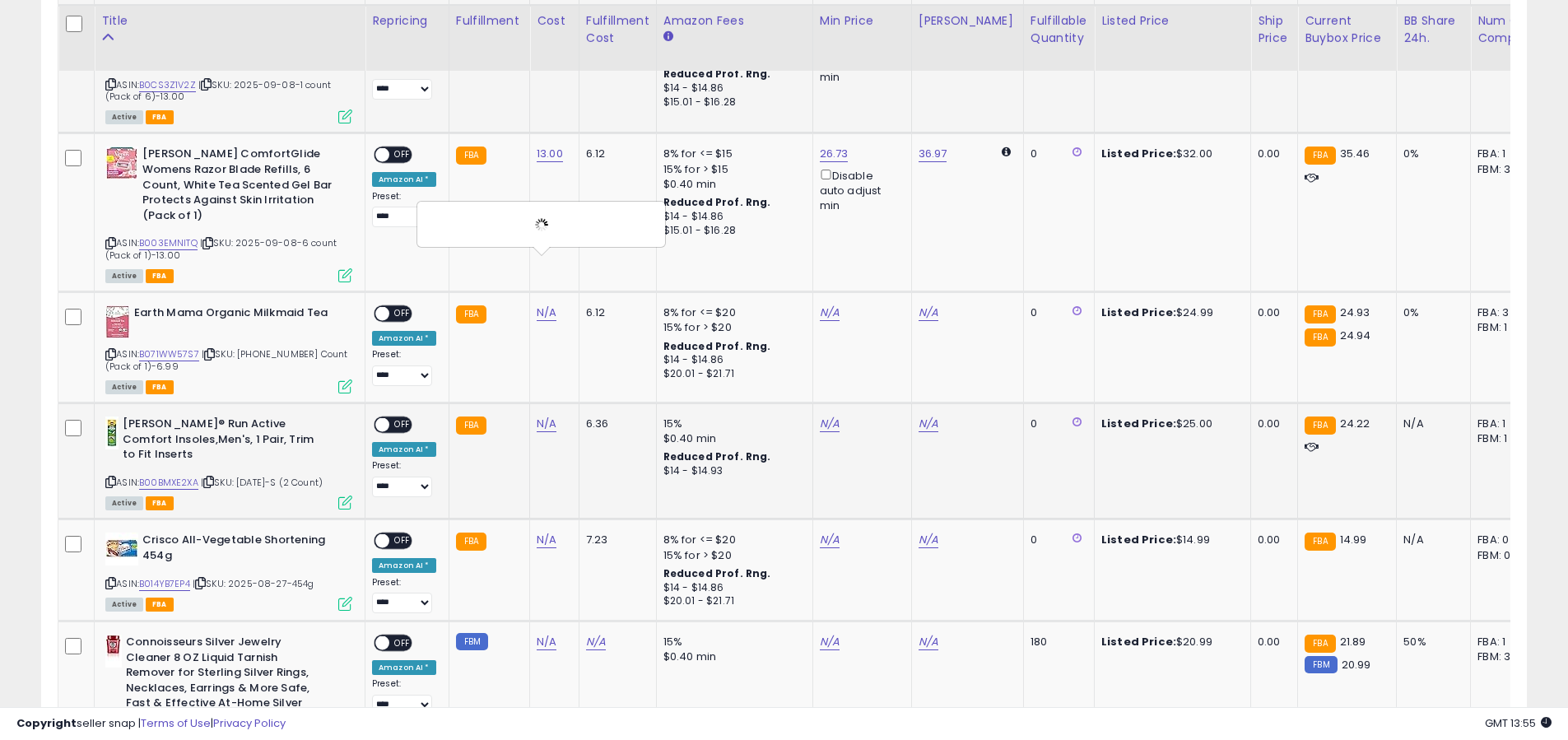
scroll to position [1904, 0]
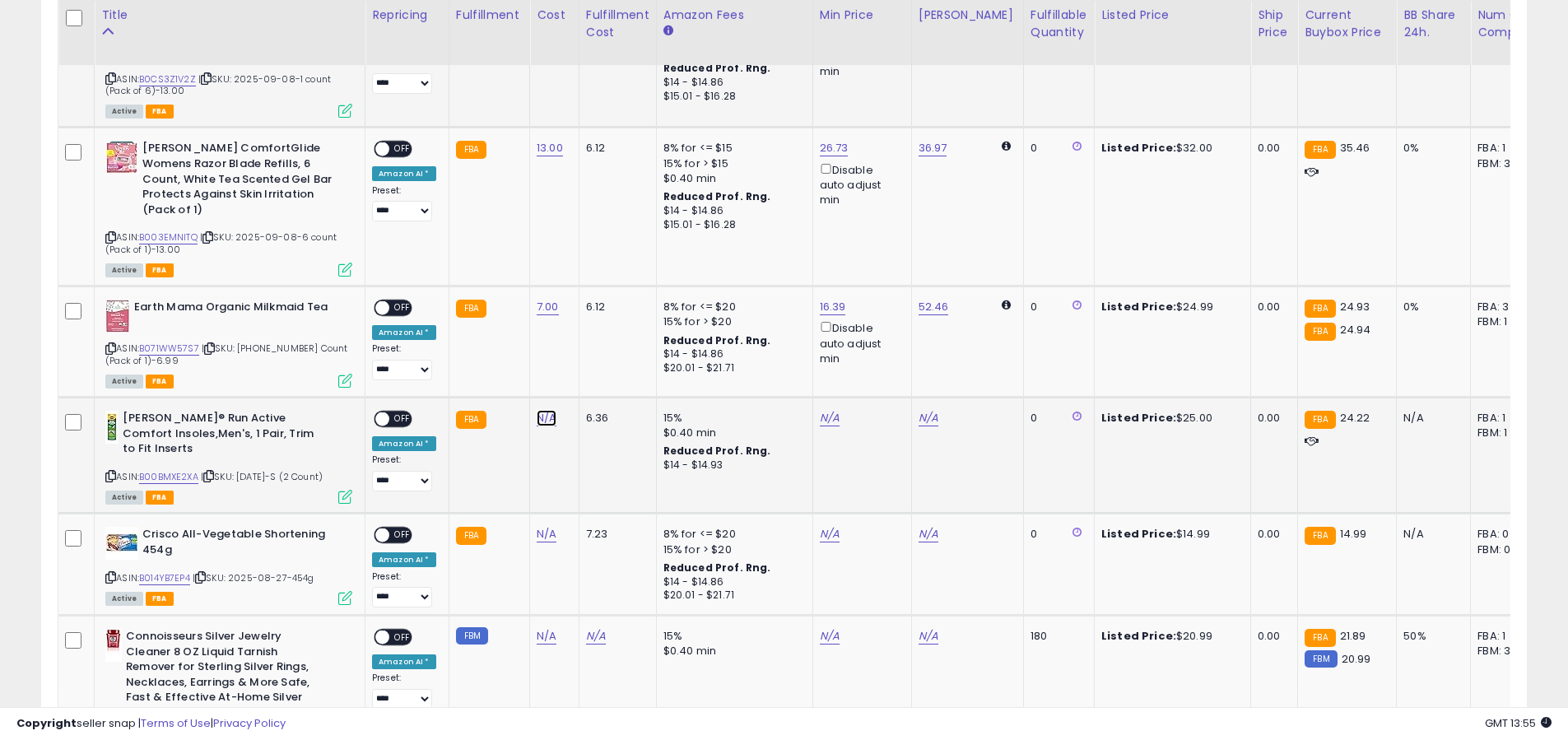
click at [537, 410] on link "N/A" at bounding box center [546, 418] width 20 height 16
type input "**"
click at [601, 332] on icon "submit" at bounding box center [596, 326] width 10 height 10
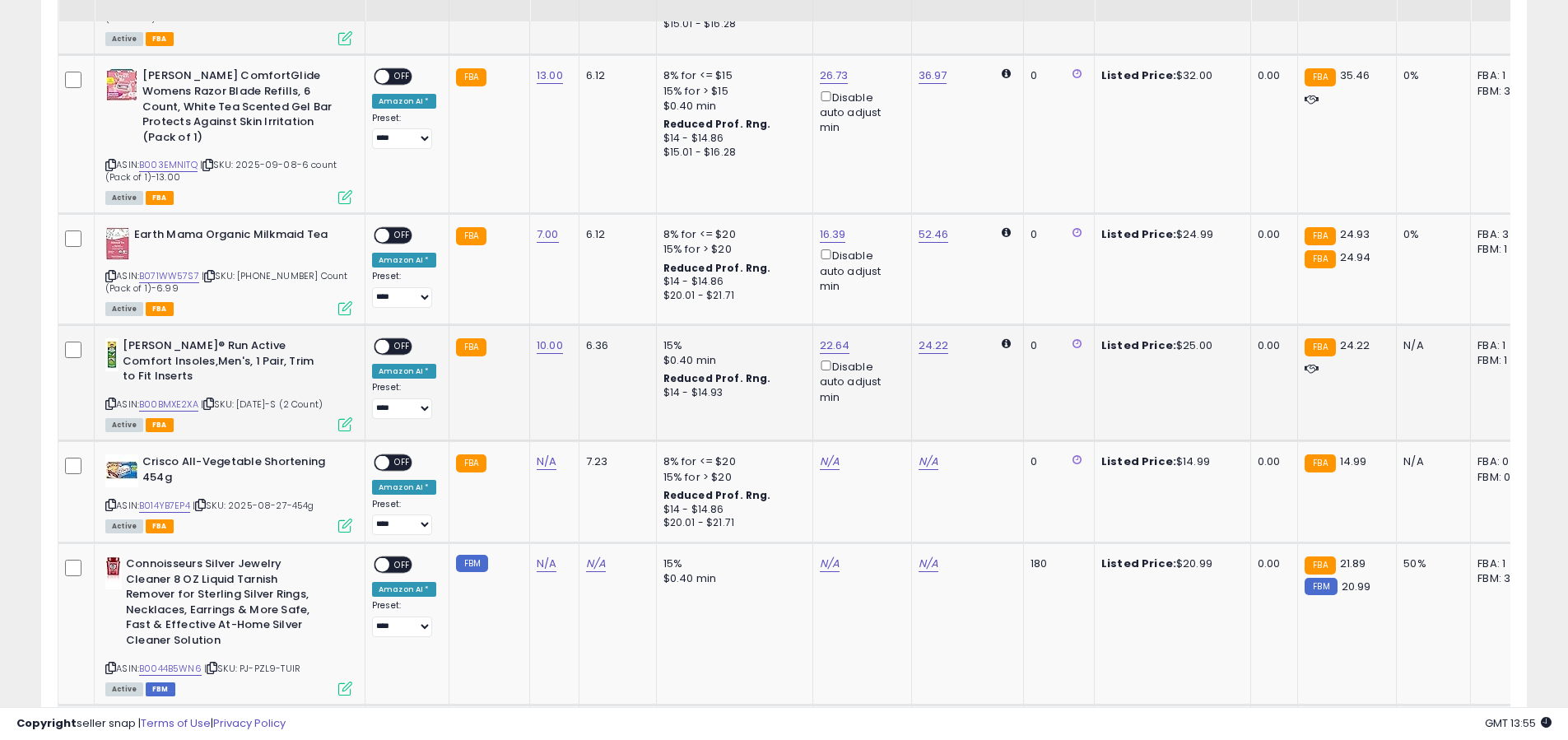
scroll to position [2041, 0]
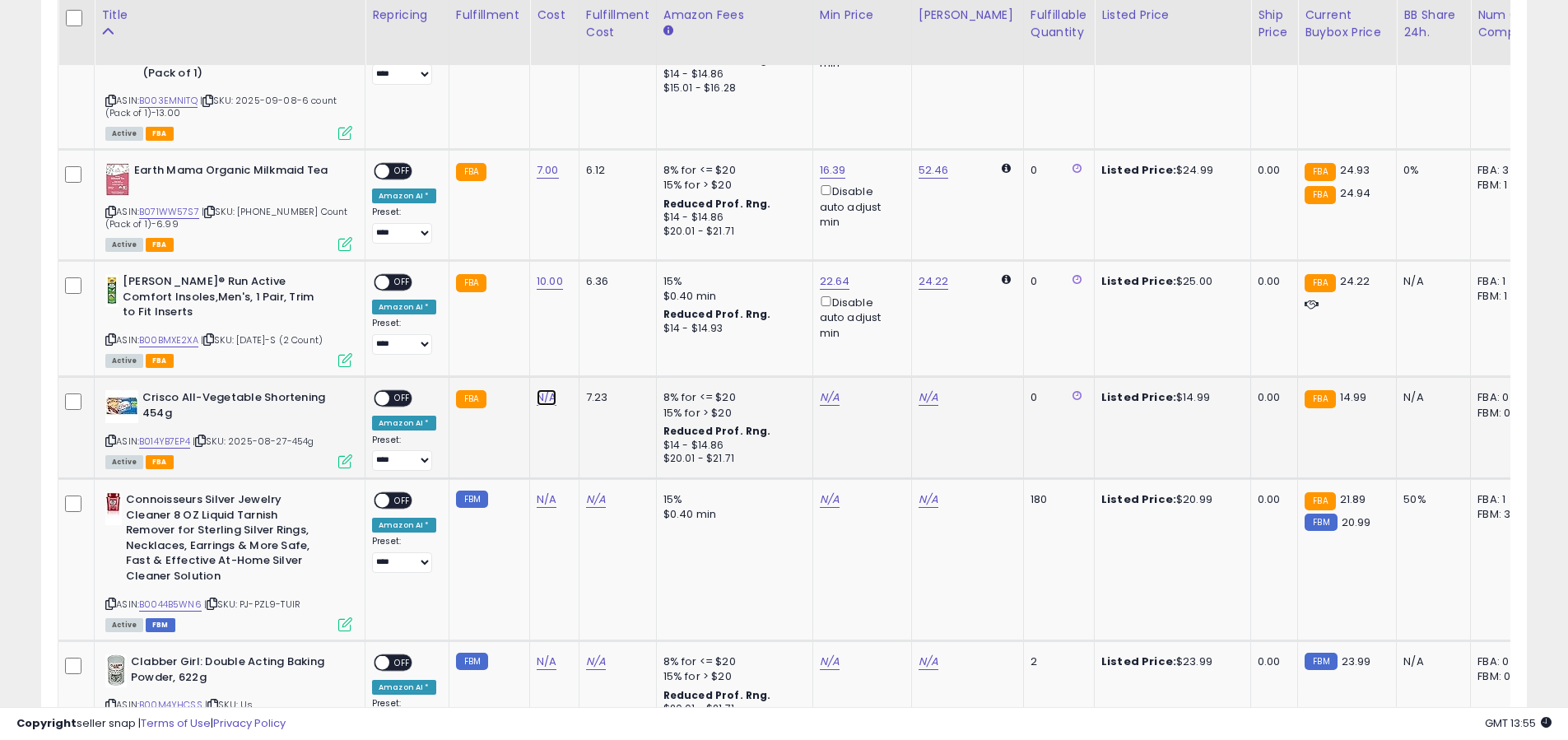
click at [548, 389] on link "N/A" at bounding box center [546, 396] width 20 height 16
type input "*"
click at [609, 326] on button "submit" at bounding box center [595, 319] width 28 height 25
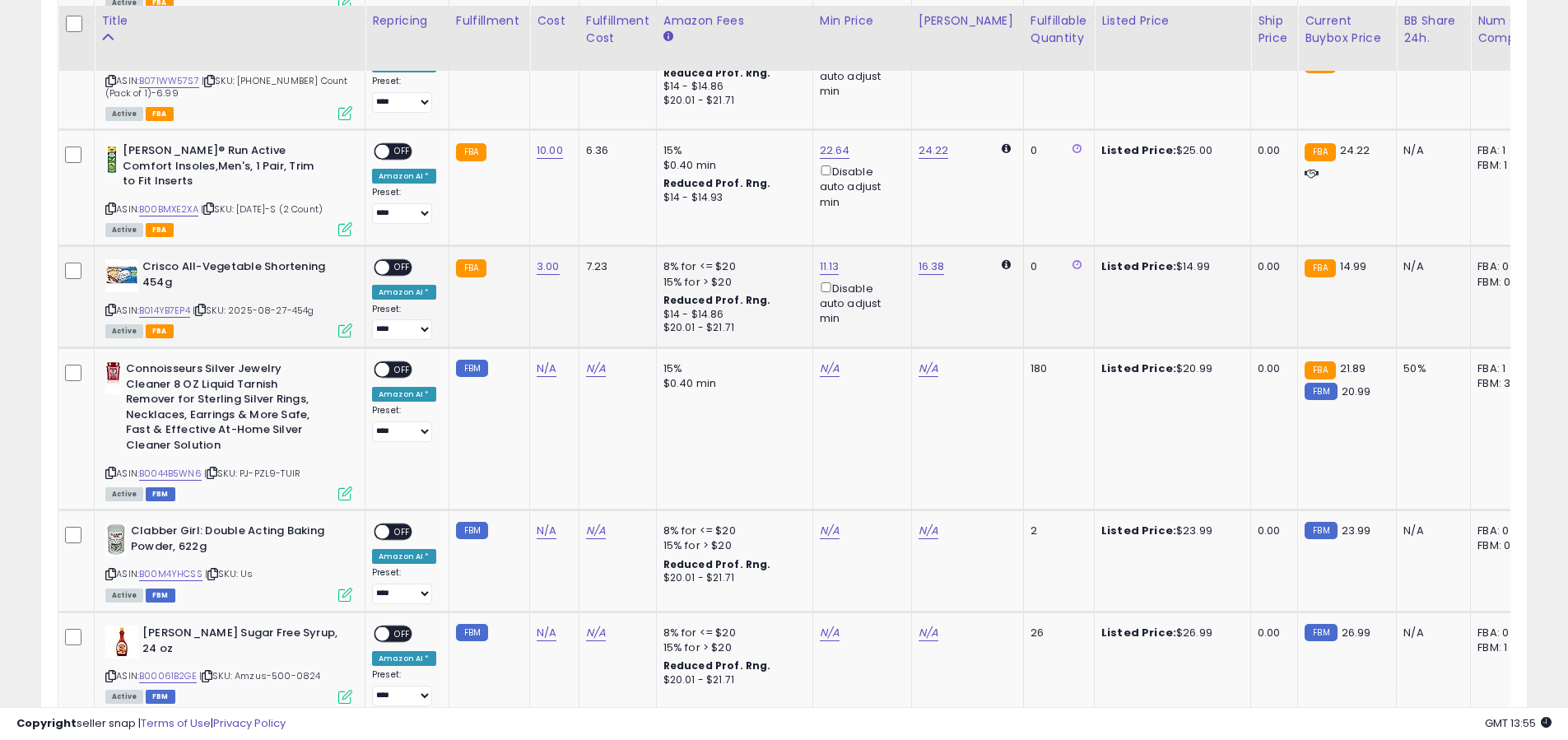
scroll to position [2182, 0]
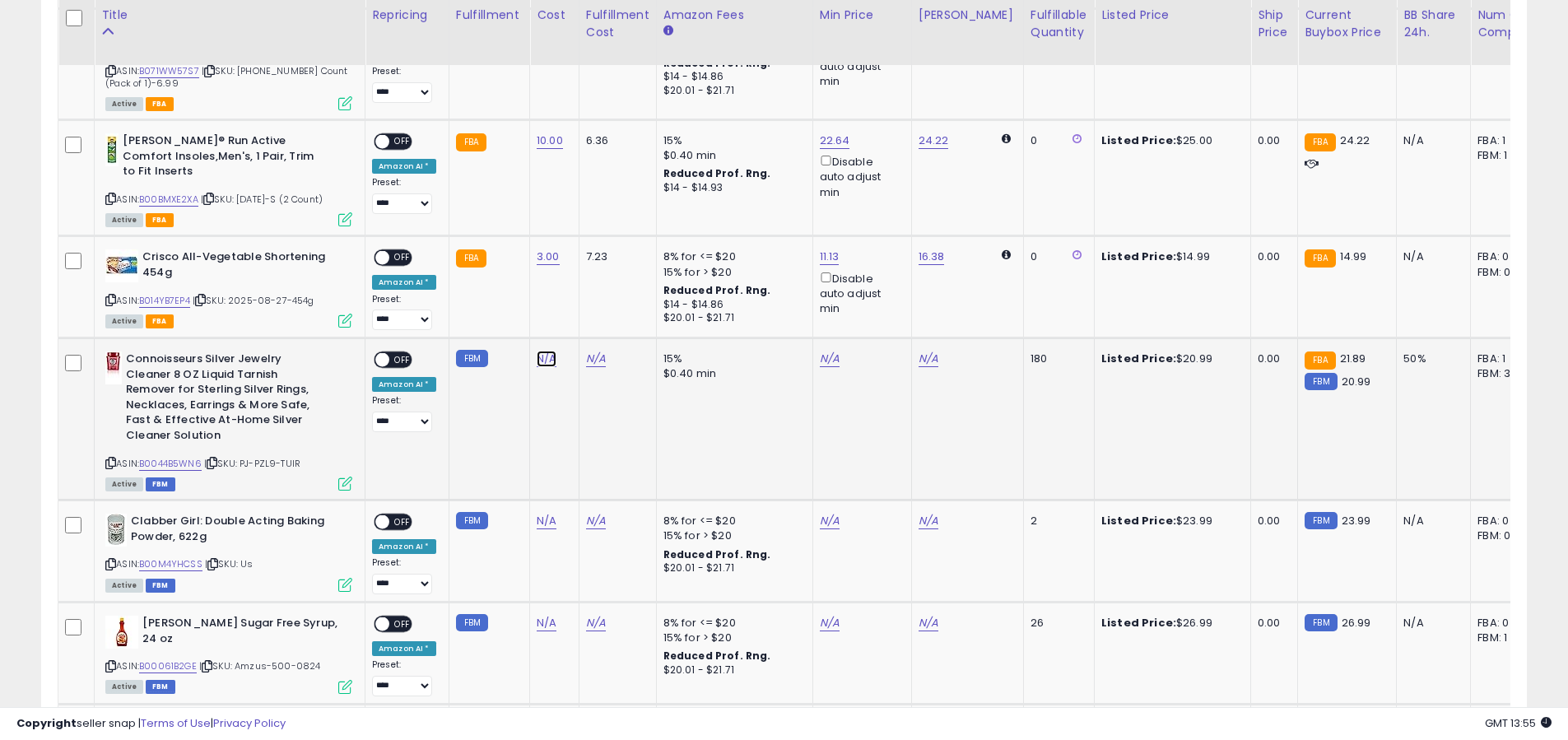
click at [543, 350] on link "N/A" at bounding box center [546, 358] width 20 height 16
click at [630, 280] on button "button" at bounding box center [629, 280] width 28 height 25
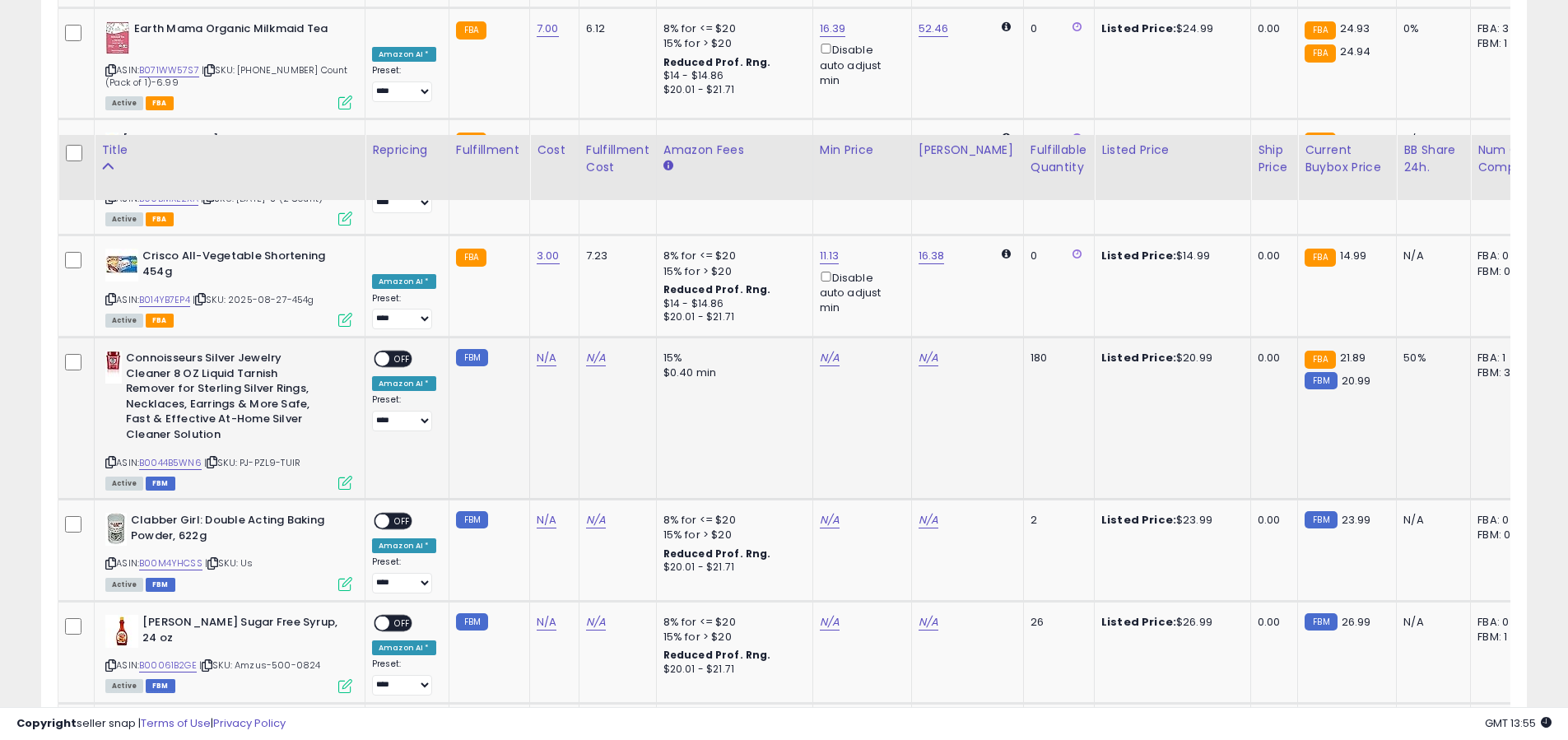
scroll to position [2109, 0]
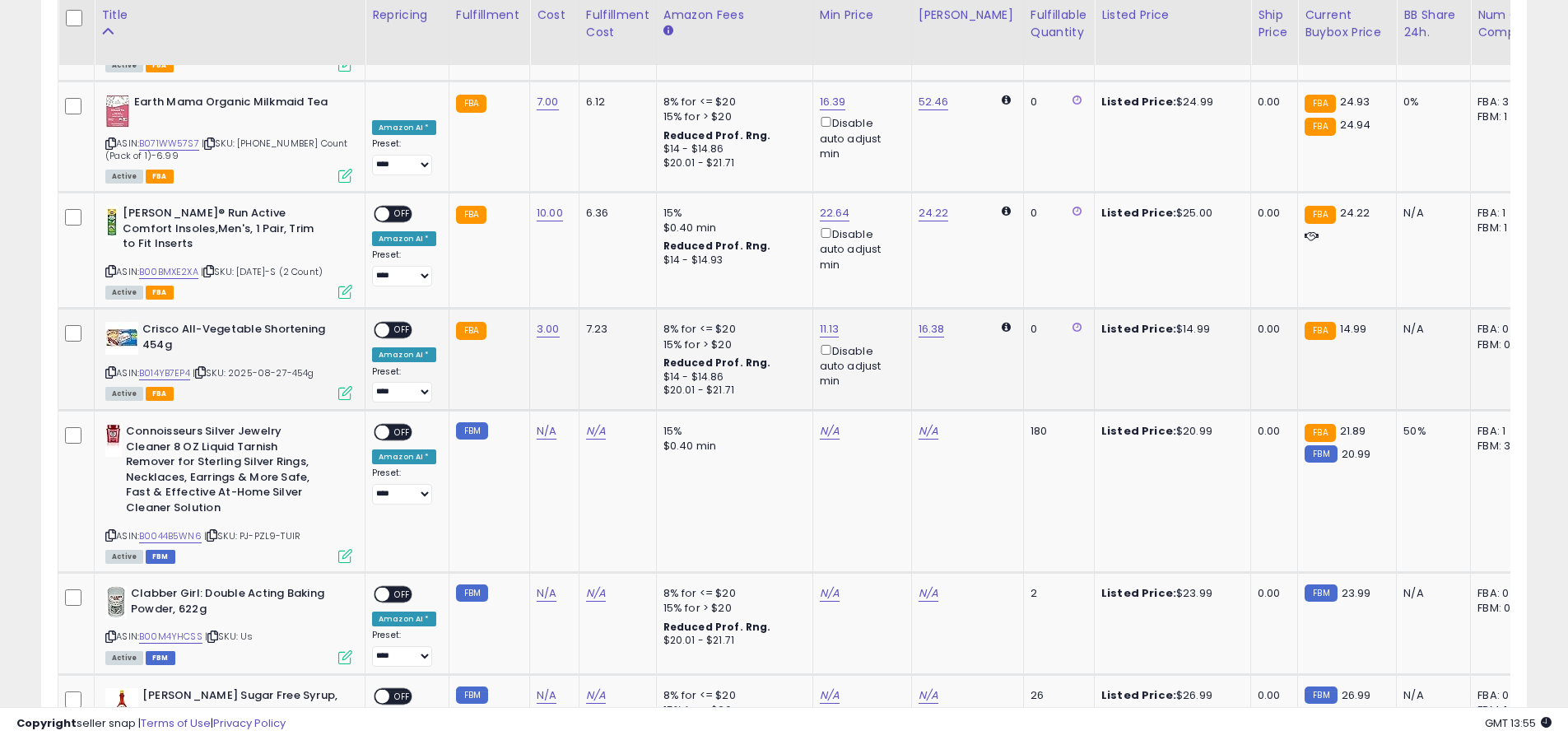
click at [406, 321] on div "**********" at bounding box center [403, 362] width 64 height 81
click at [405, 323] on span "OFF" at bounding box center [401, 330] width 26 height 14
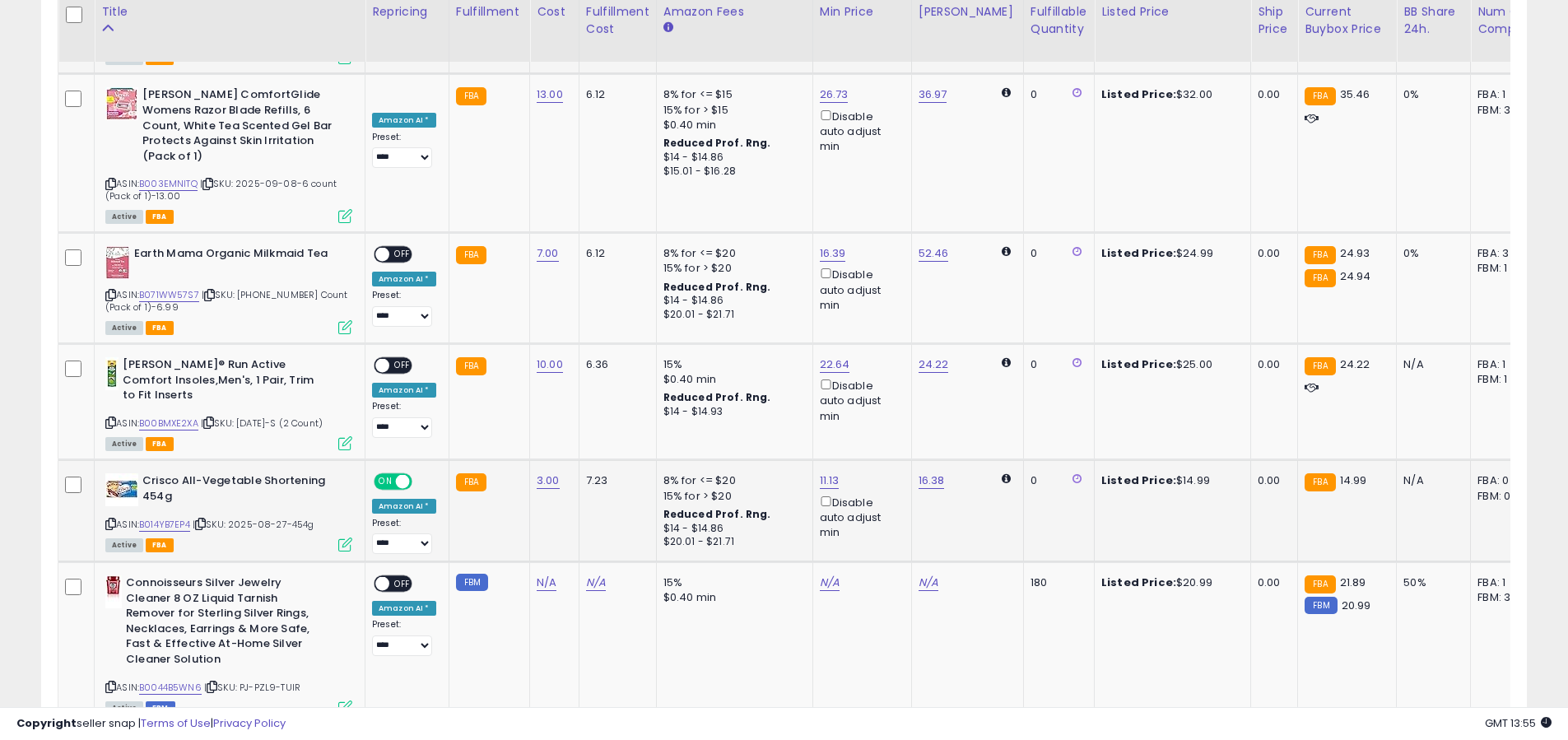
scroll to position [1954, 0]
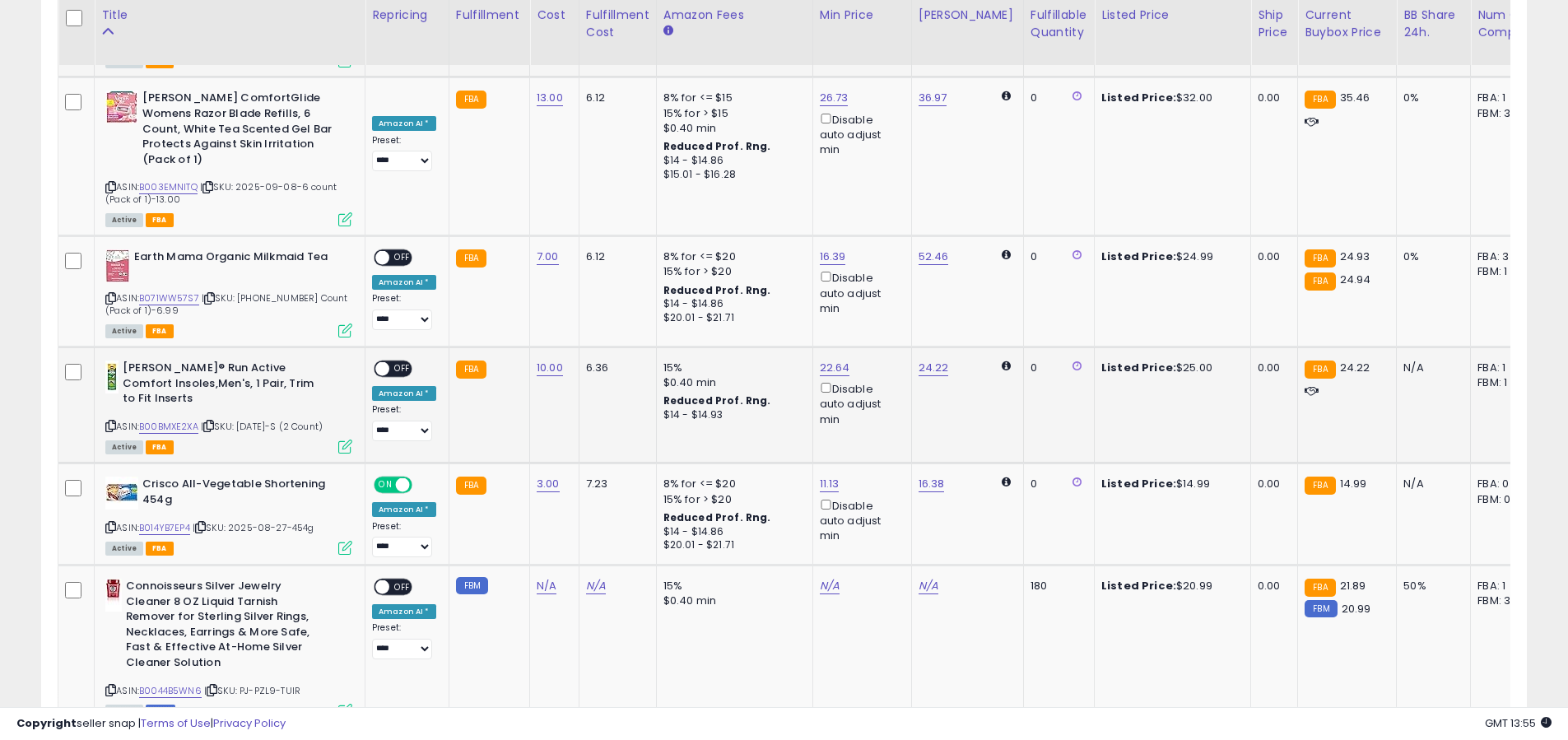
click at [398, 362] on span "OFF" at bounding box center [401, 369] width 26 height 14
click at [398, 249] on div "**********" at bounding box center [403, 290] width 64 height 81
click at [399, 251] on span "OFF" at bounding box center [401, 258] width 26 height 14
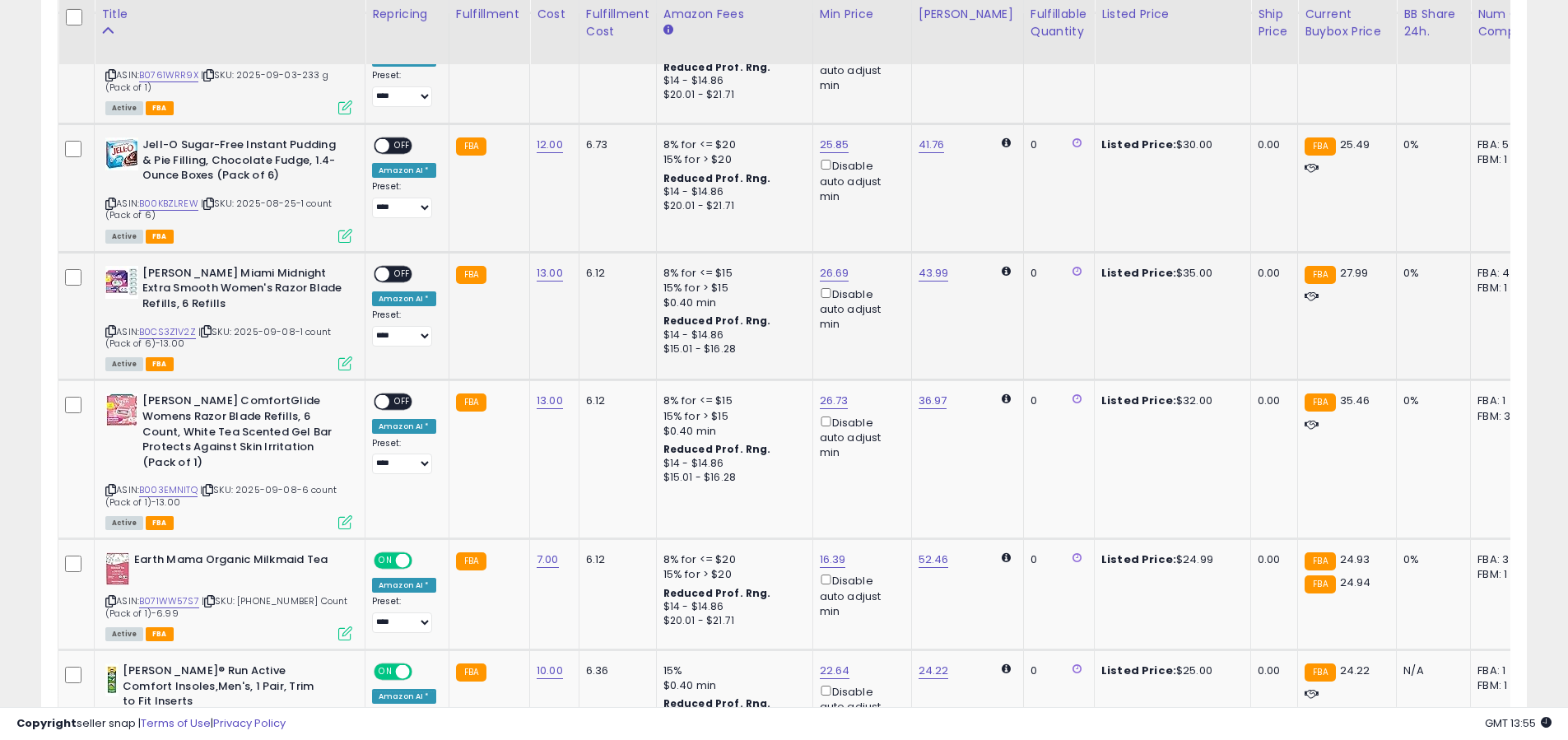
scroll to position [1651, 0]
click at [395, 394] on div "ON OFF" at bounding box center [393, 402] width 39 height 17
click at [393, 381] on td "**********" at bounding box center [407, 460] width 84 height 159
click at [393, 396] on span "OFF" at bounding box center [401, 402] width 26 height 14
click at [398, 268] on span "OFF" at bounding box center [401, 274] width 26 height 14
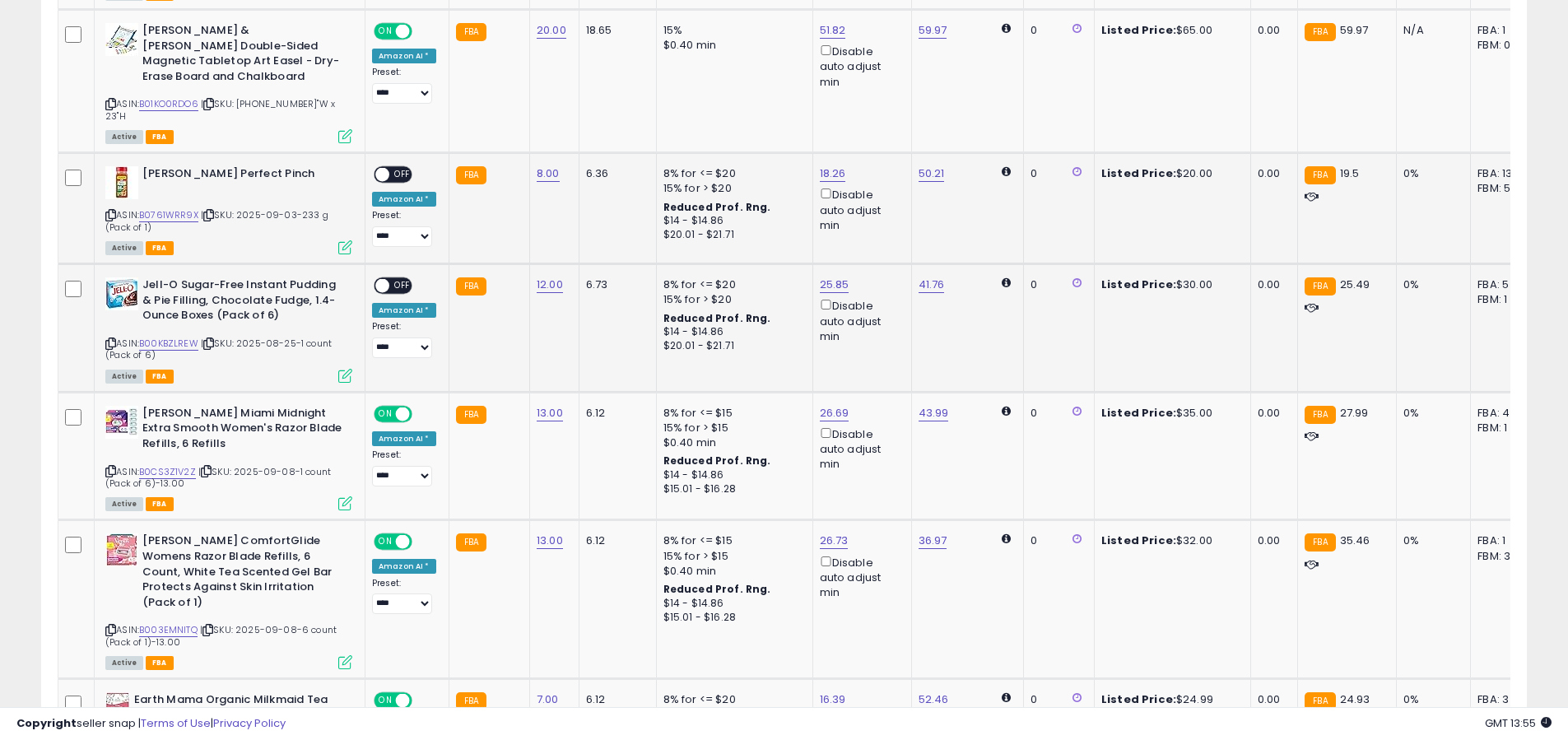
scroll to position [1336, 0]
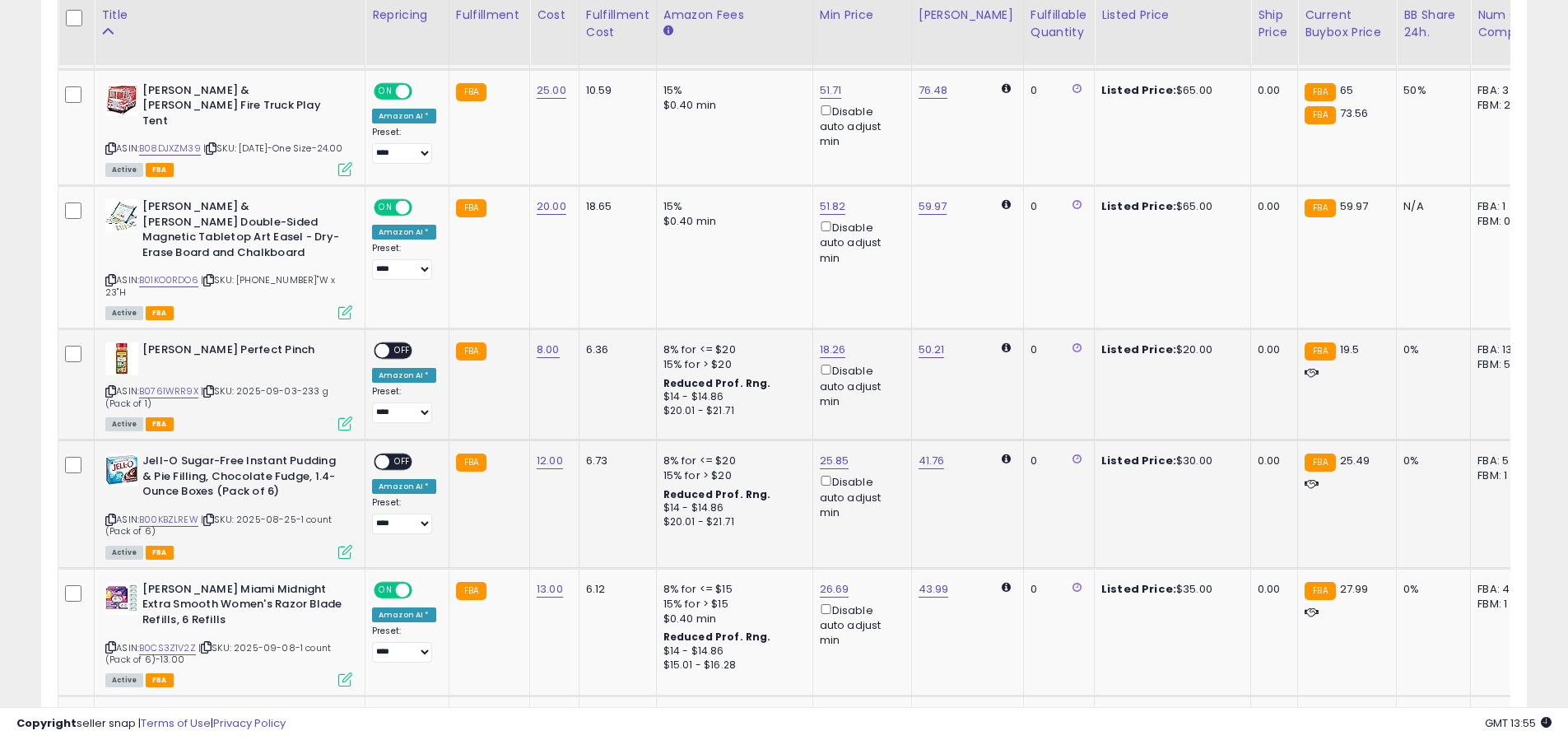
click at [385, 455] on span at bounding box center [382, 462] width 14 height 14
click at [388, 344] on span at bounding box center [382, 350] width 14 height 14
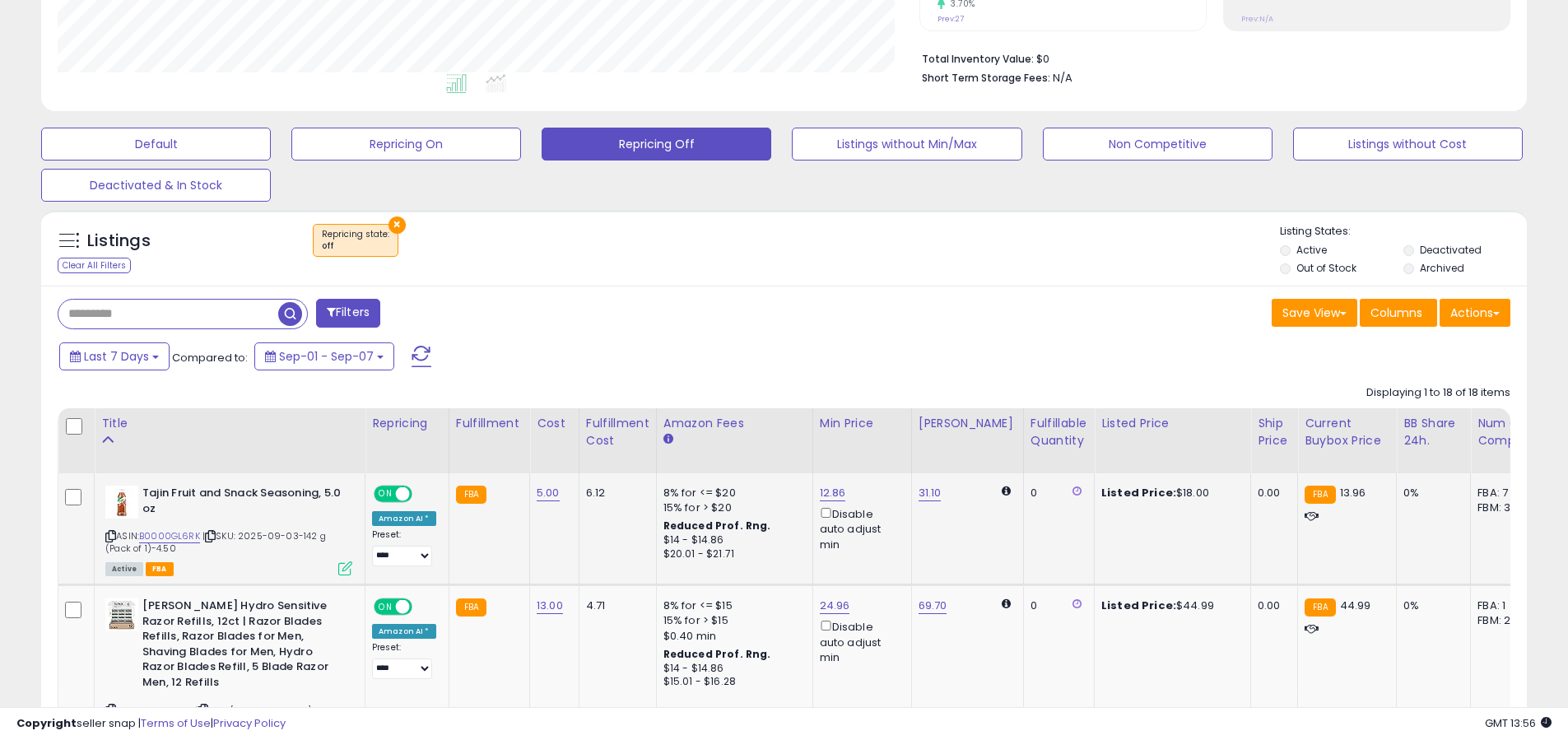
scroll to position [302, 0]
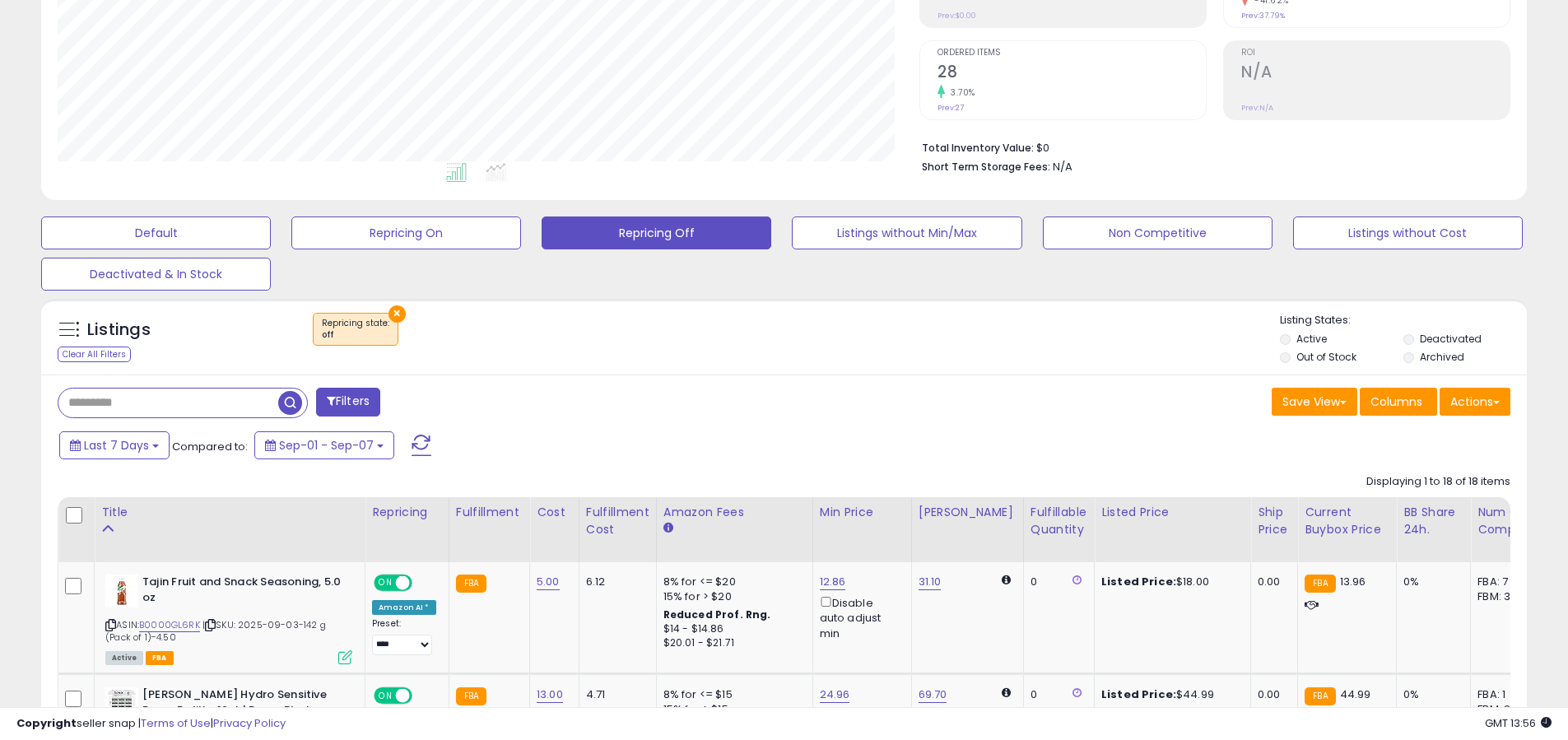
click at [417, 440] on span at bounding box center [421, 445] width 20 height 21
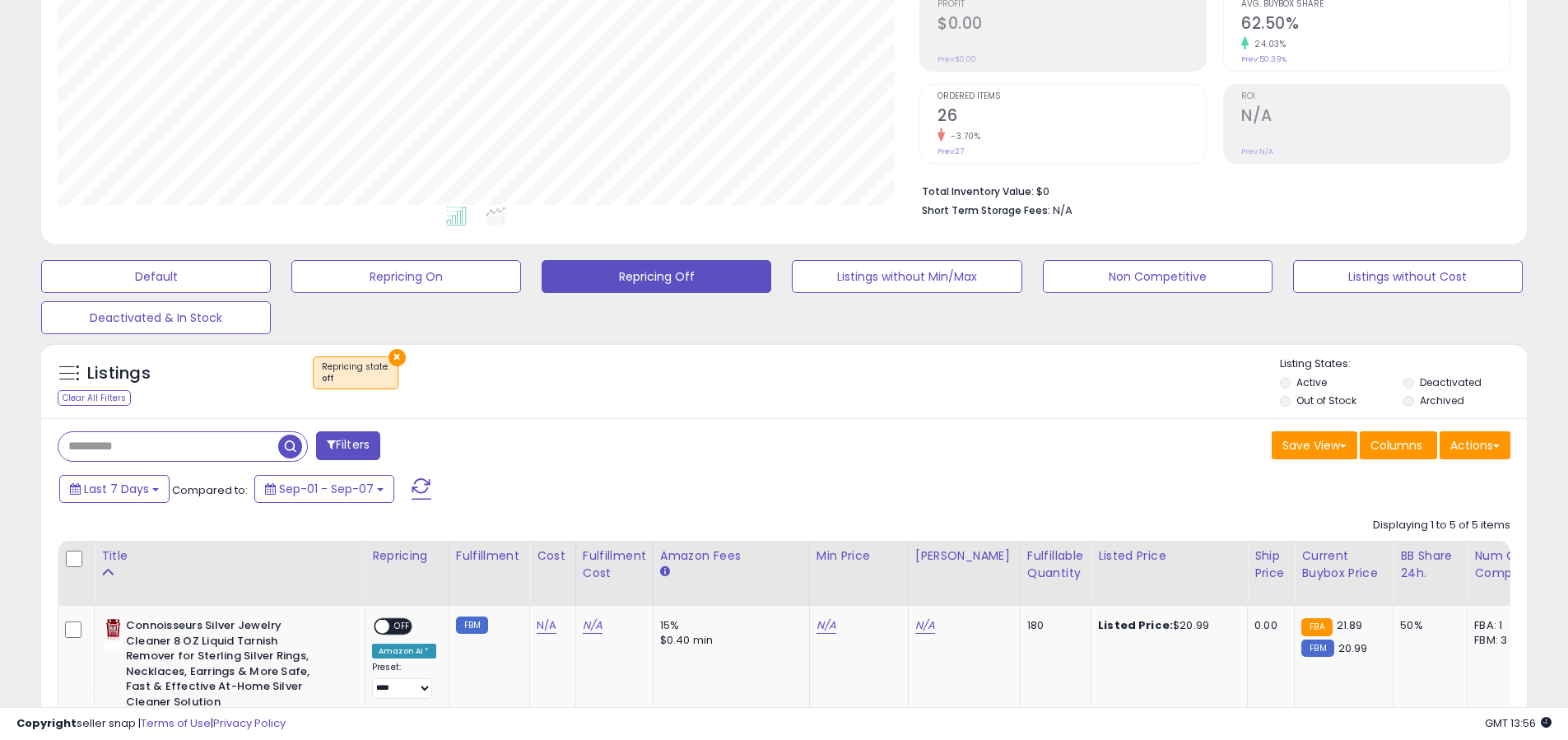
scroll to position [0, 0]
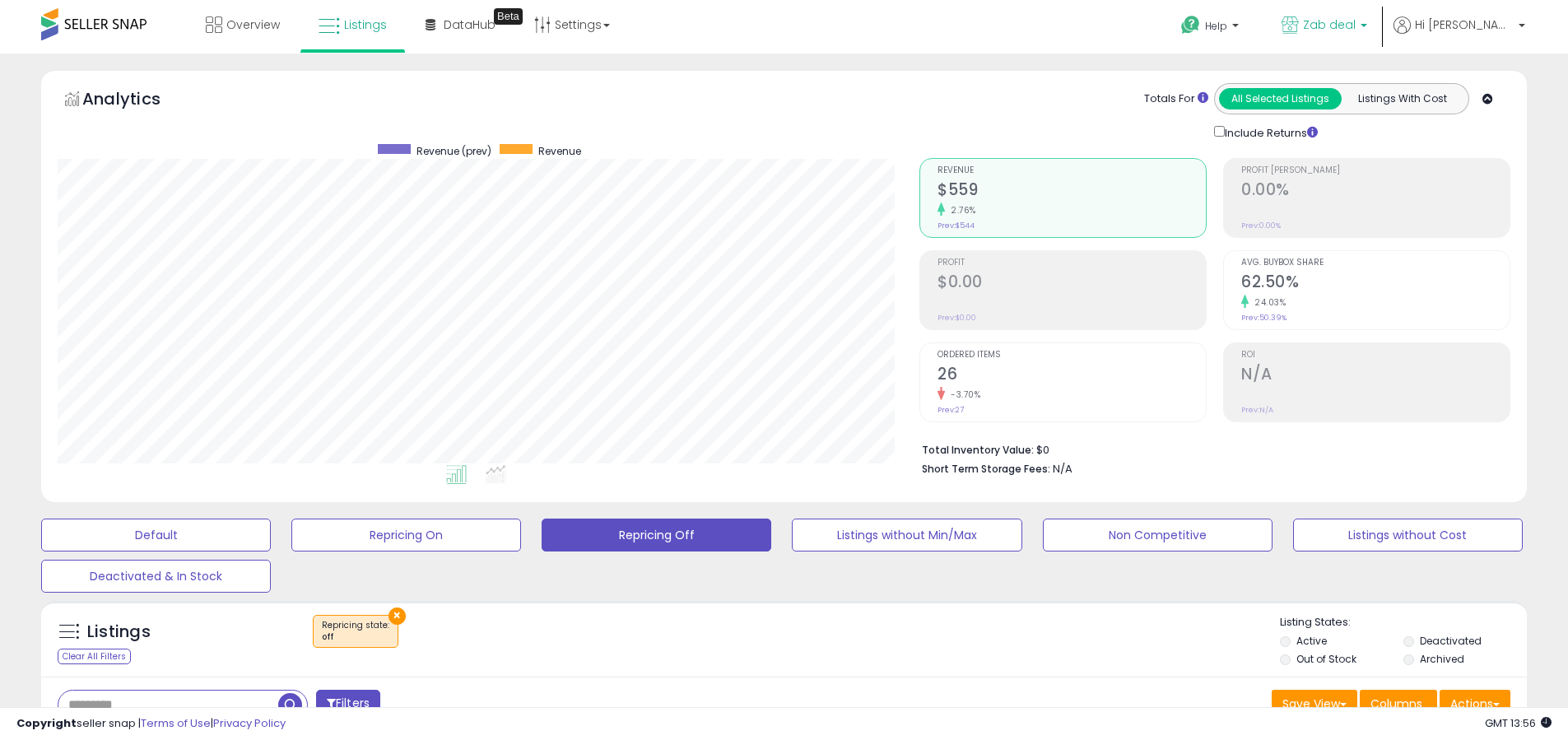
click at [1367, 22] on p "Zab deal" at bounding box center [1324, 26] width 86 height 20
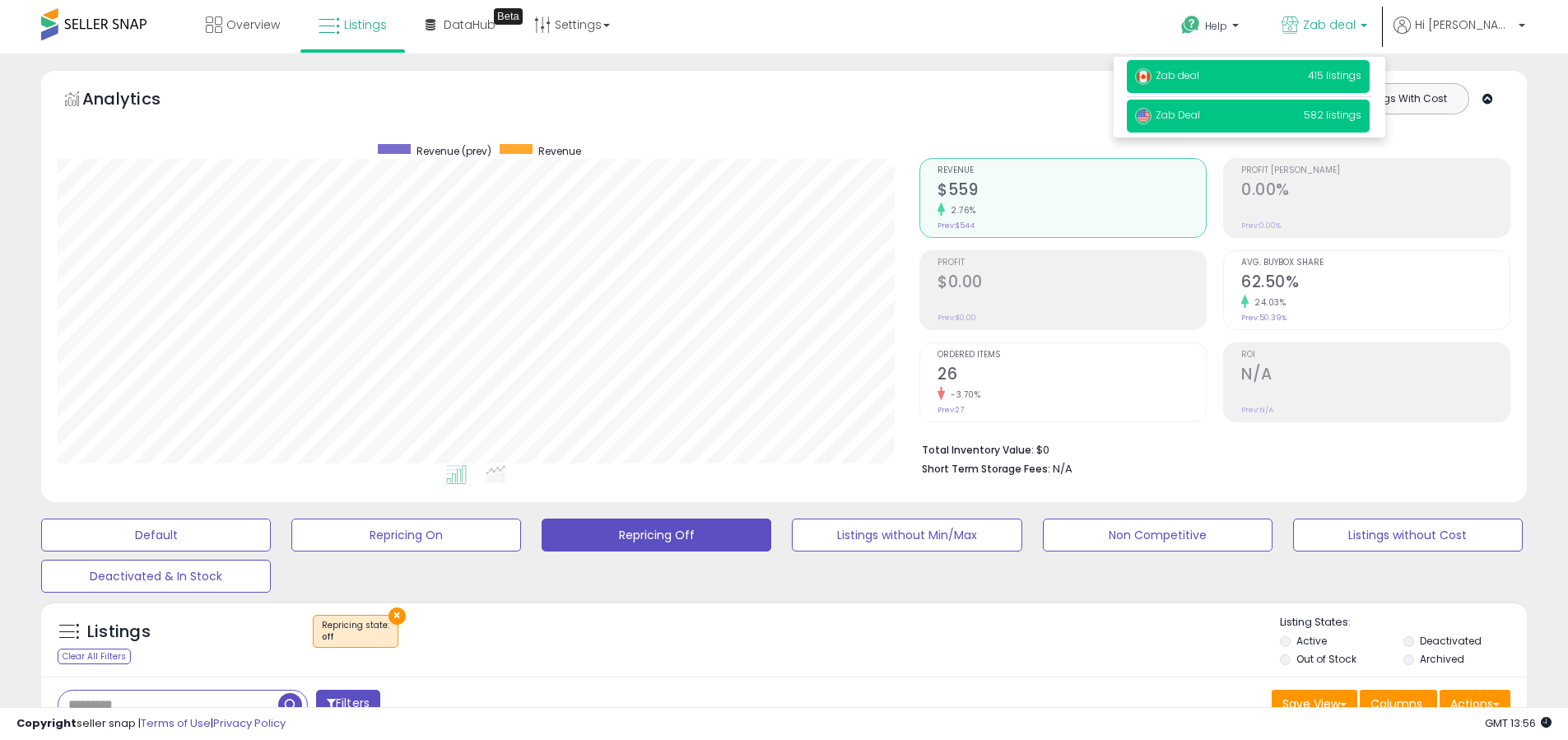
click at [1361, 111] on span "582 listings" at bounding box center [1332, 115] width 58 height 14
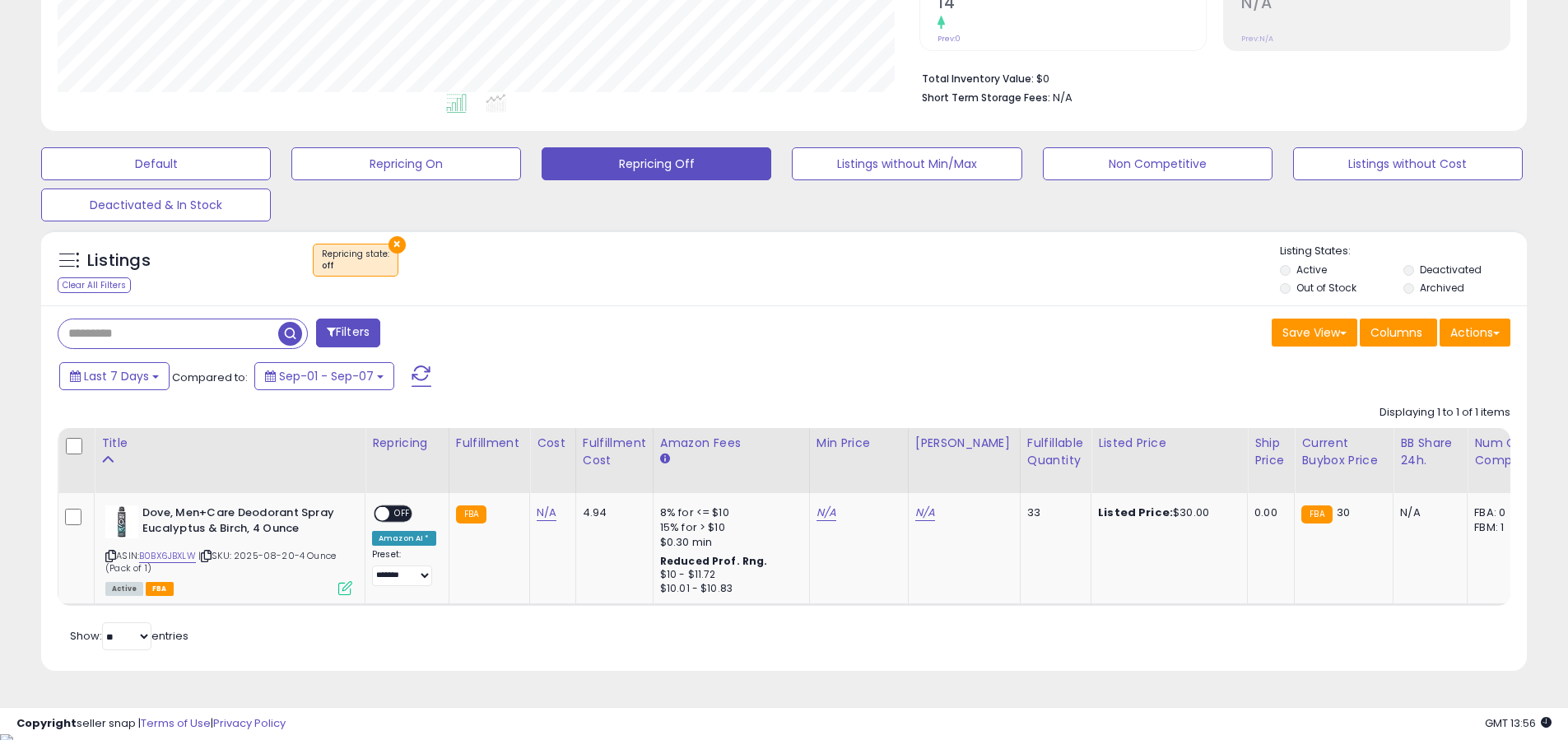
scroll to position [338, 861]
click at [537, 515] on link "N/A" at bounding box center [546, 512] width 20 height 16
type input "*"
drag, startPoint x: 623, startPoint y: 473, endPoint x: 610, endPoint y: 475, distance: 13.2
click at [610, 475] on div at bounding box center [612, 472] width 62 height 29
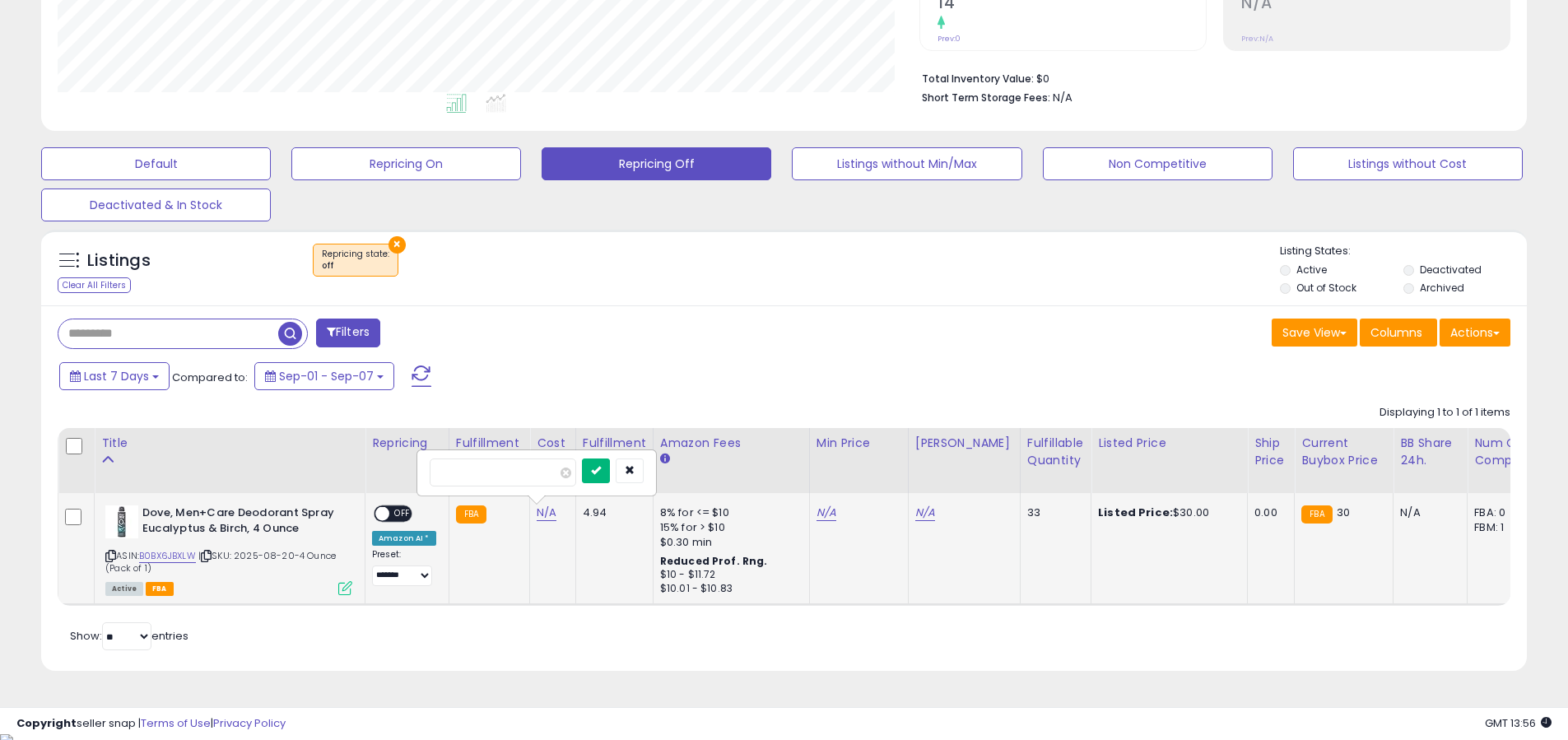
click at [609, 476] on button "submit" at bounding box center [595, 471] width 28 height 25
click at [383, 511] on span at bounding box center [382, 514] width 14 height 14
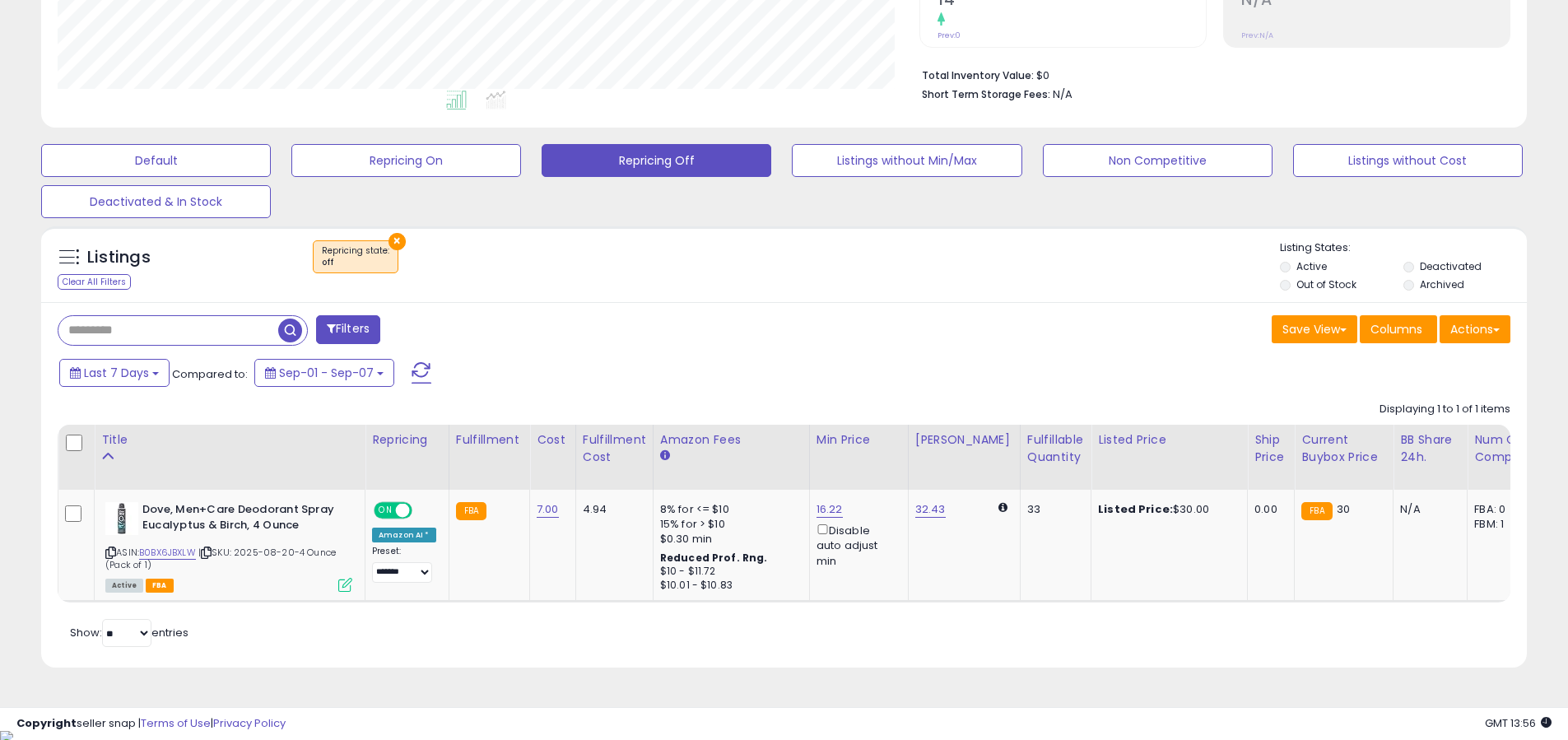
scroll to position [376, 0]
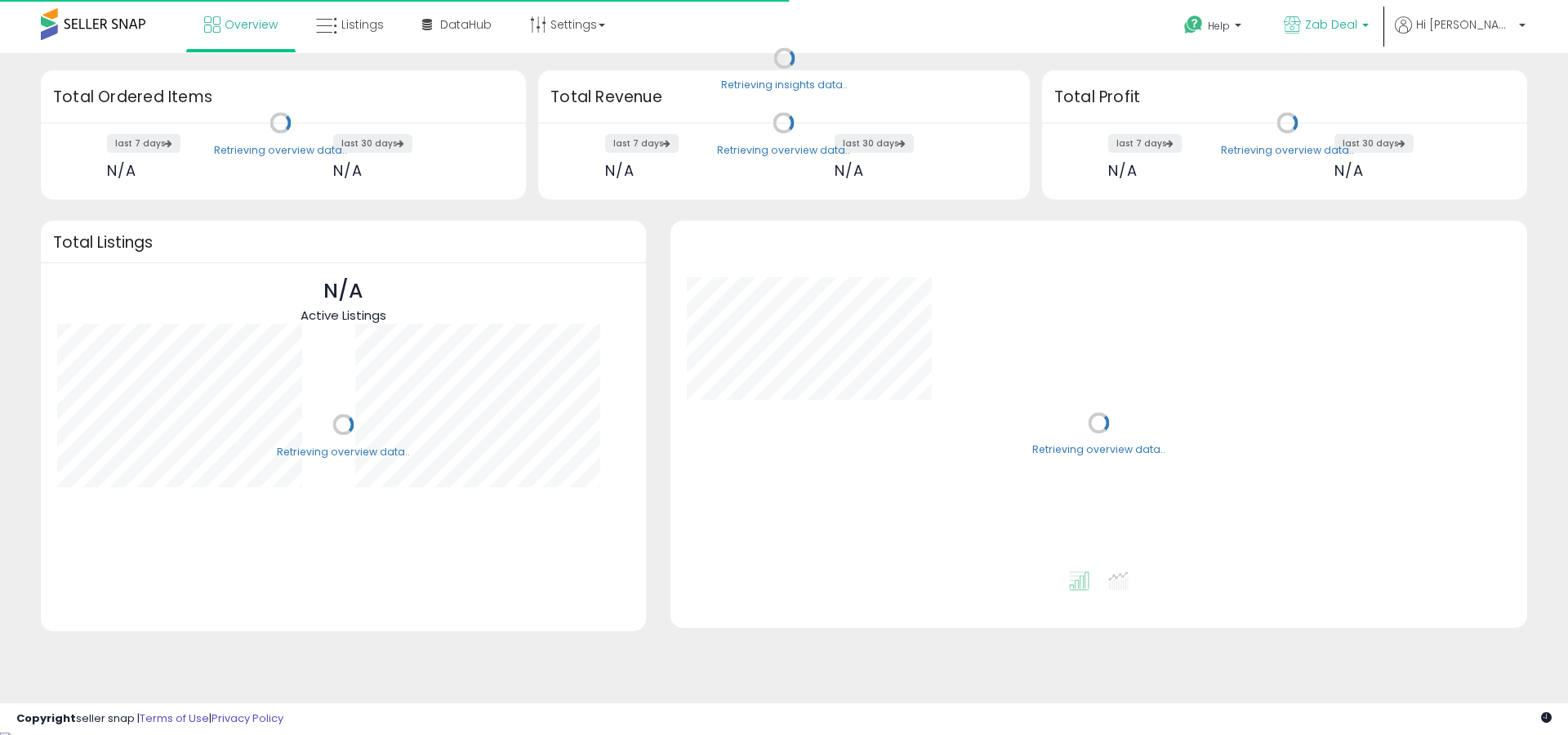
click at [1358, 27] on span "Zab Deal" at bounding box center [1331, 24] width 53 height 16
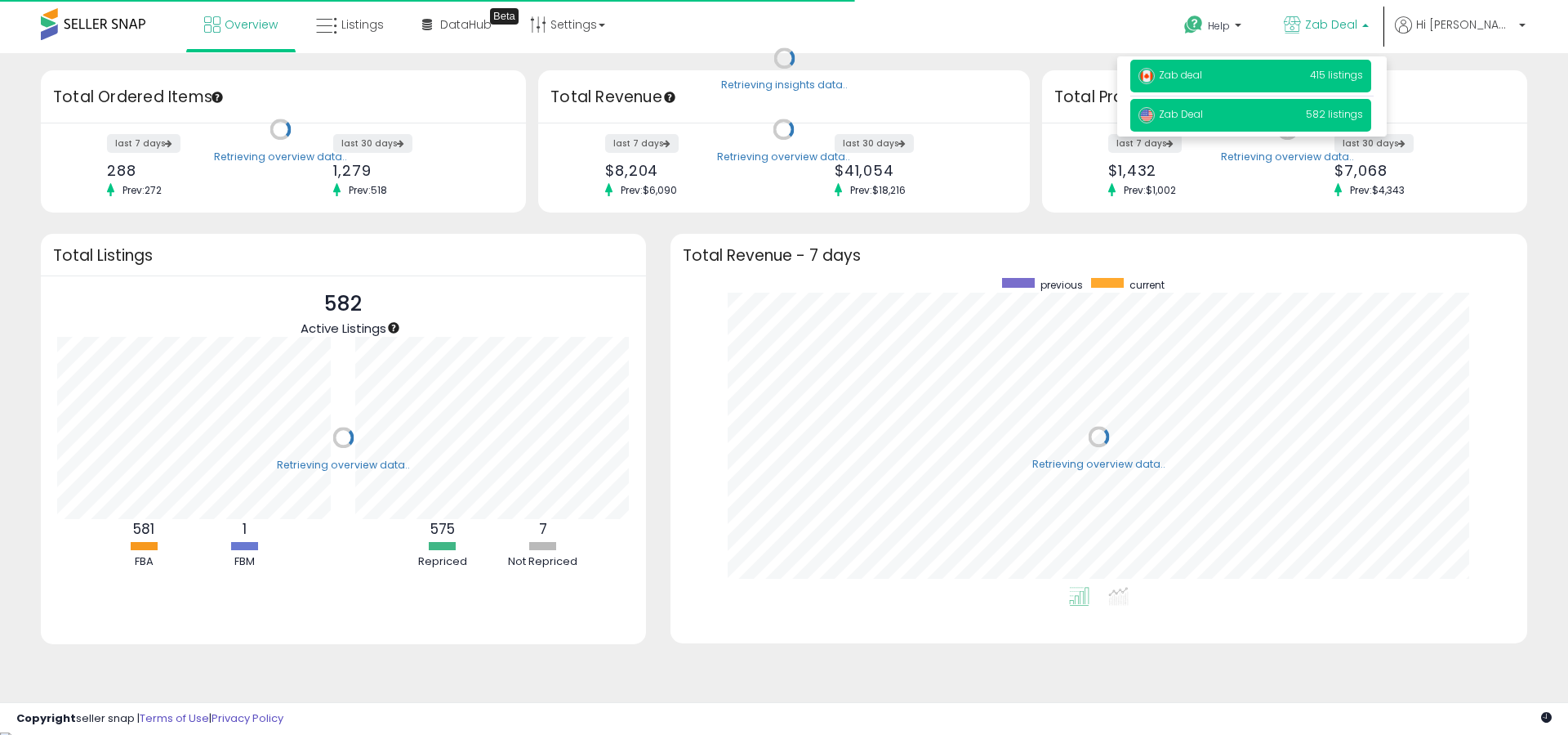
scroll to position [309, 825]
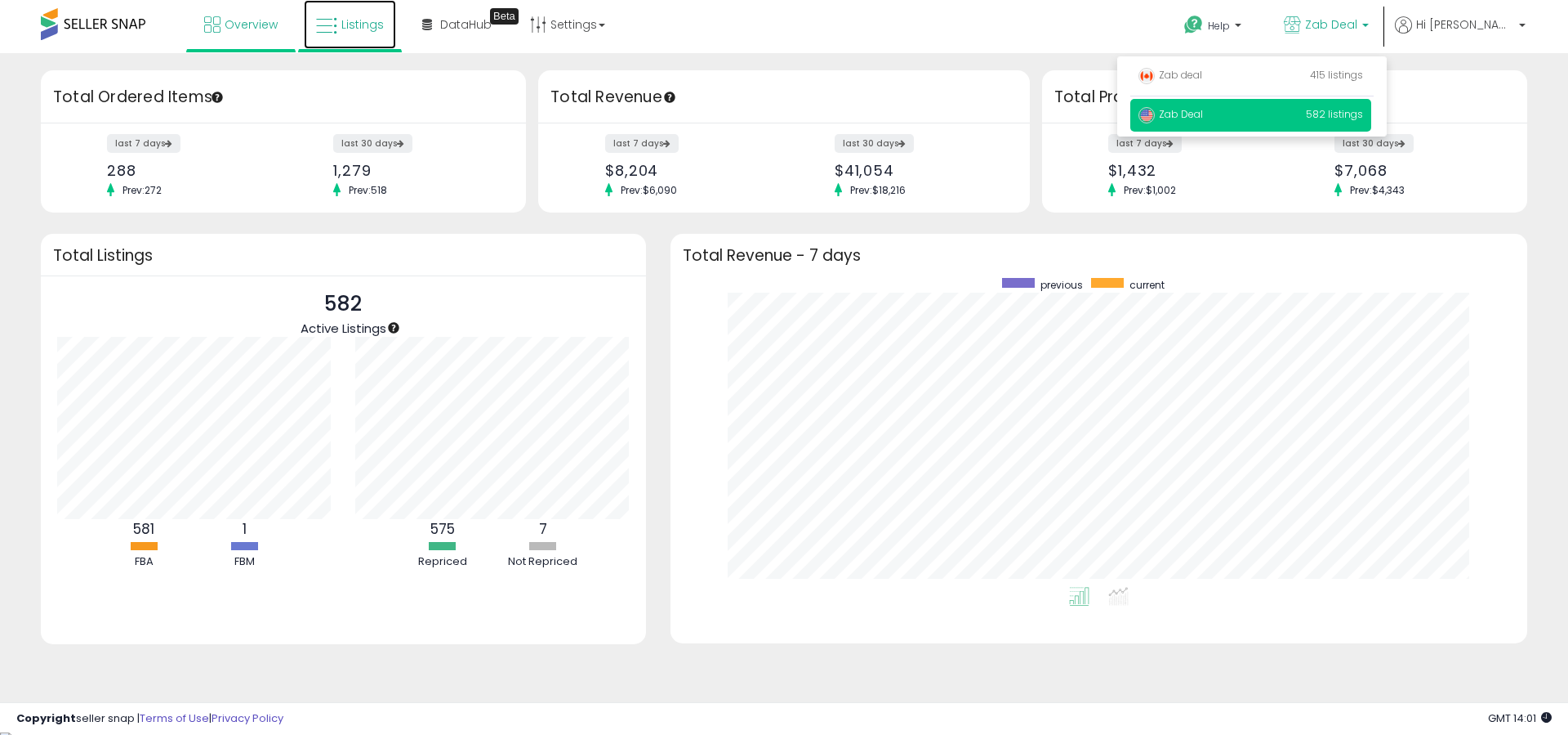
click at [372, 26] on span "Listings" at bounding box center [362, 24] width 42 height 16
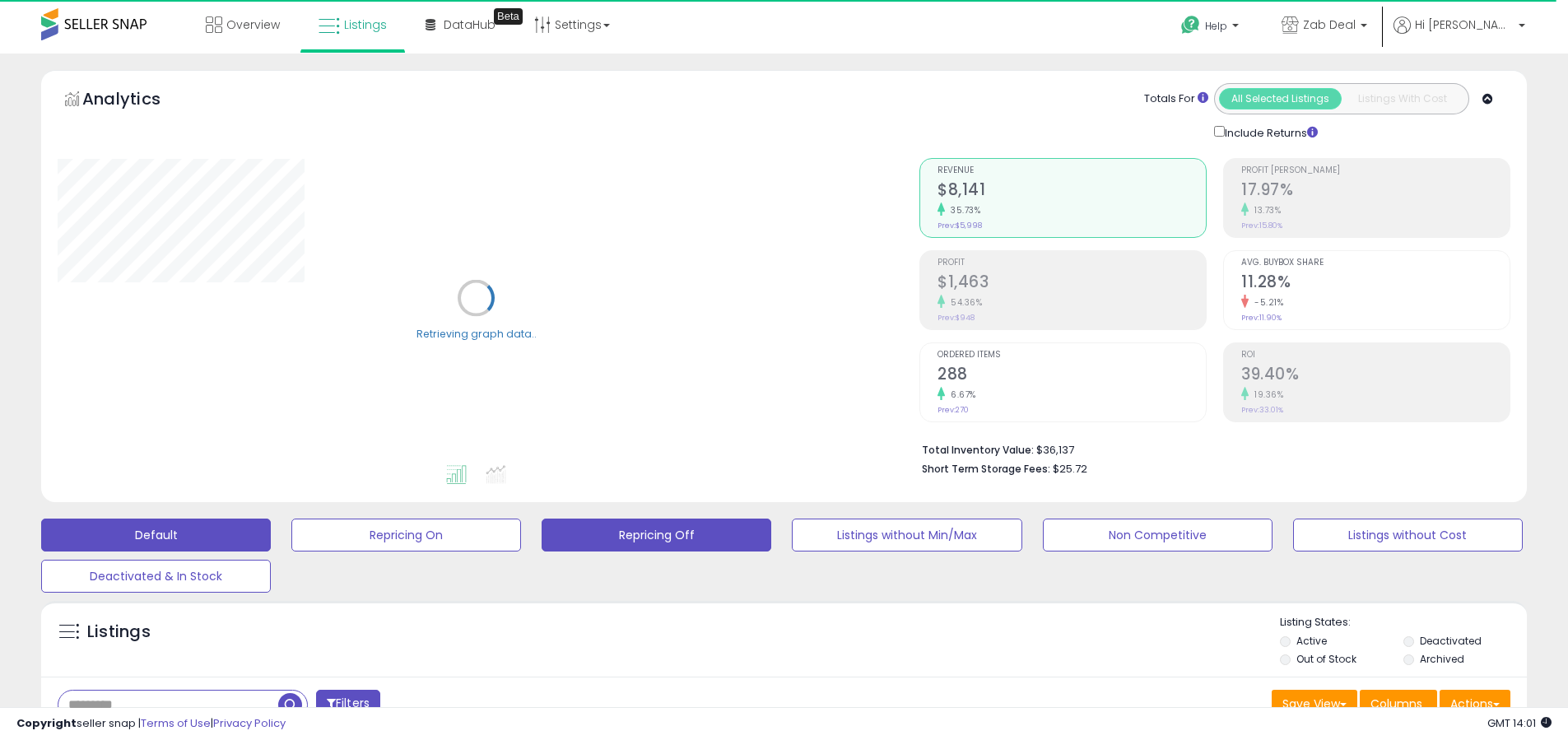
click at [658, 542] on button "Repricing Off" at bounding box center [656, 535] width 230 height 33
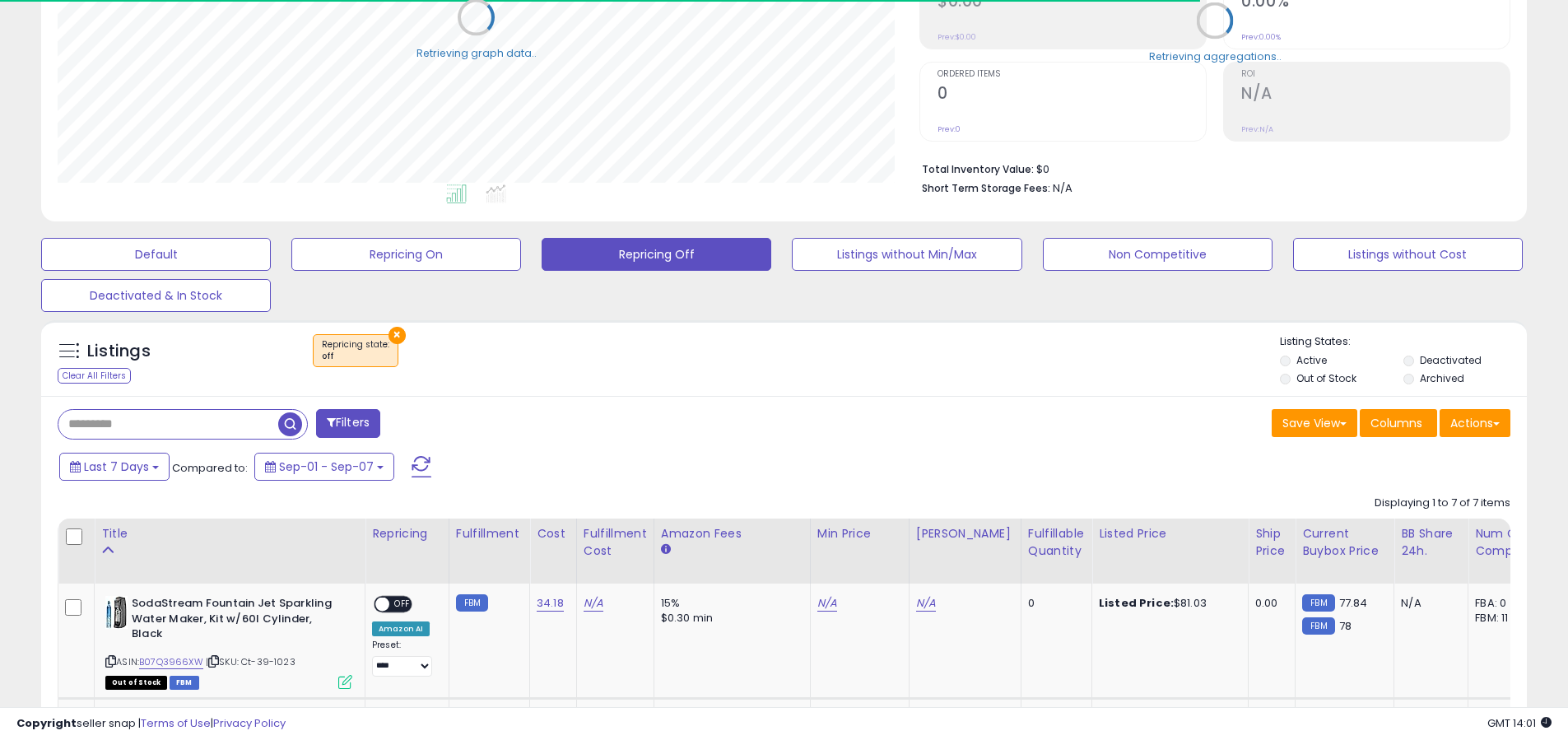
scroll to position [338, 861]
click at [1308, 386] on li "Out of Stock" at bounding box center [1340, 380] width 121 height 18
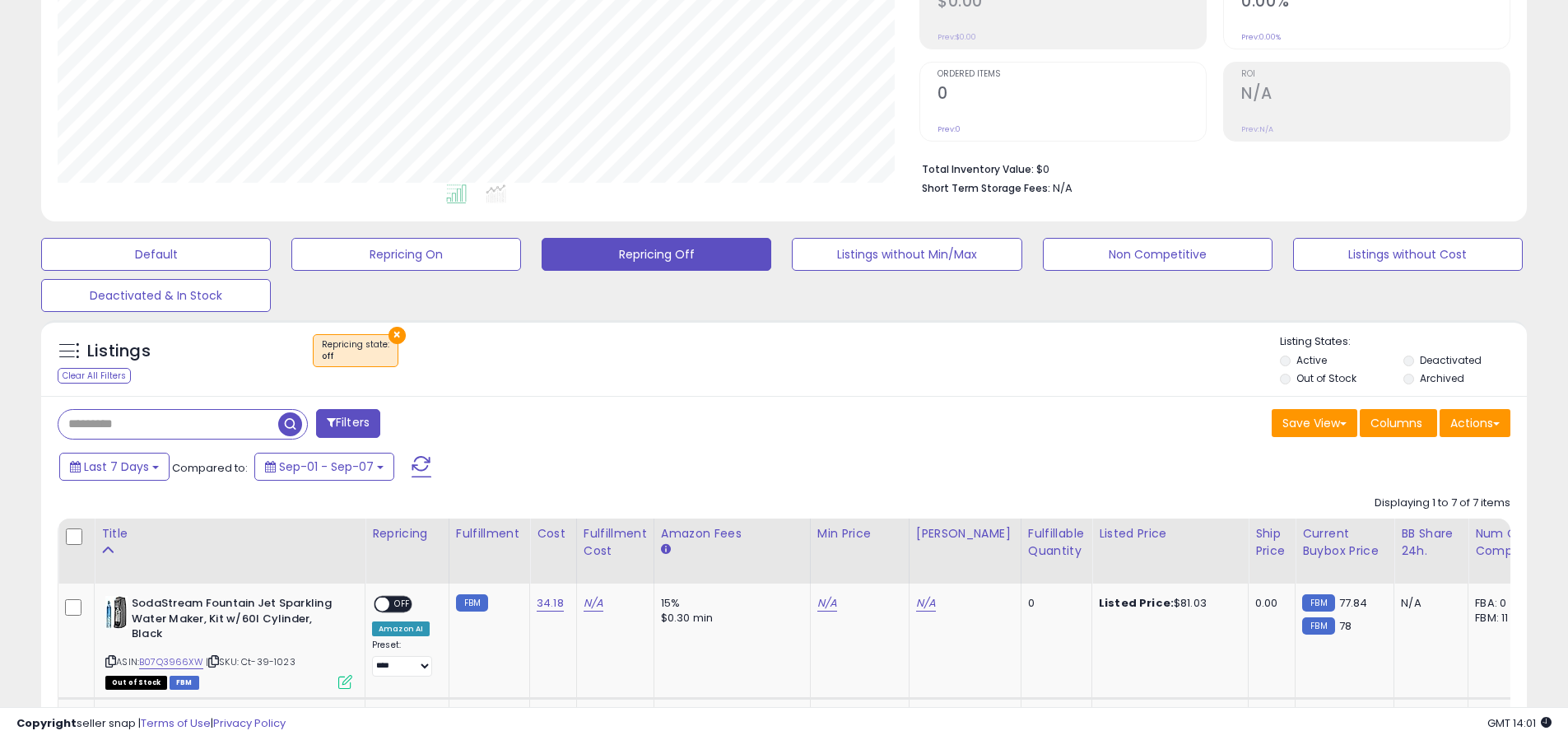
click at [1307, 379] on label "Out of Stock" at bounding box center [1325, 378] width 60 height 14
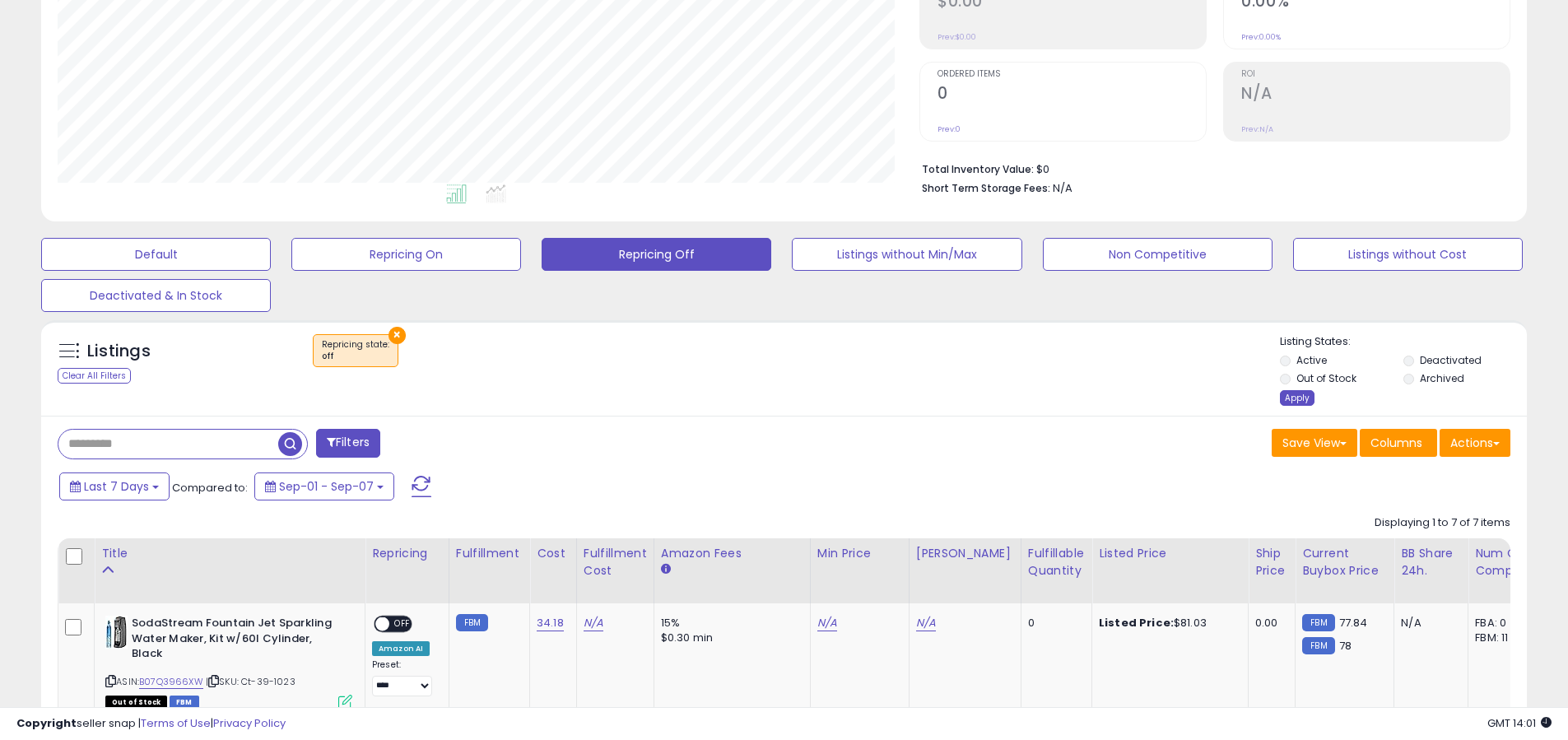
click at [1281, 404] on div "Apply" at bounding box center [1297, 397] width 35 height 15
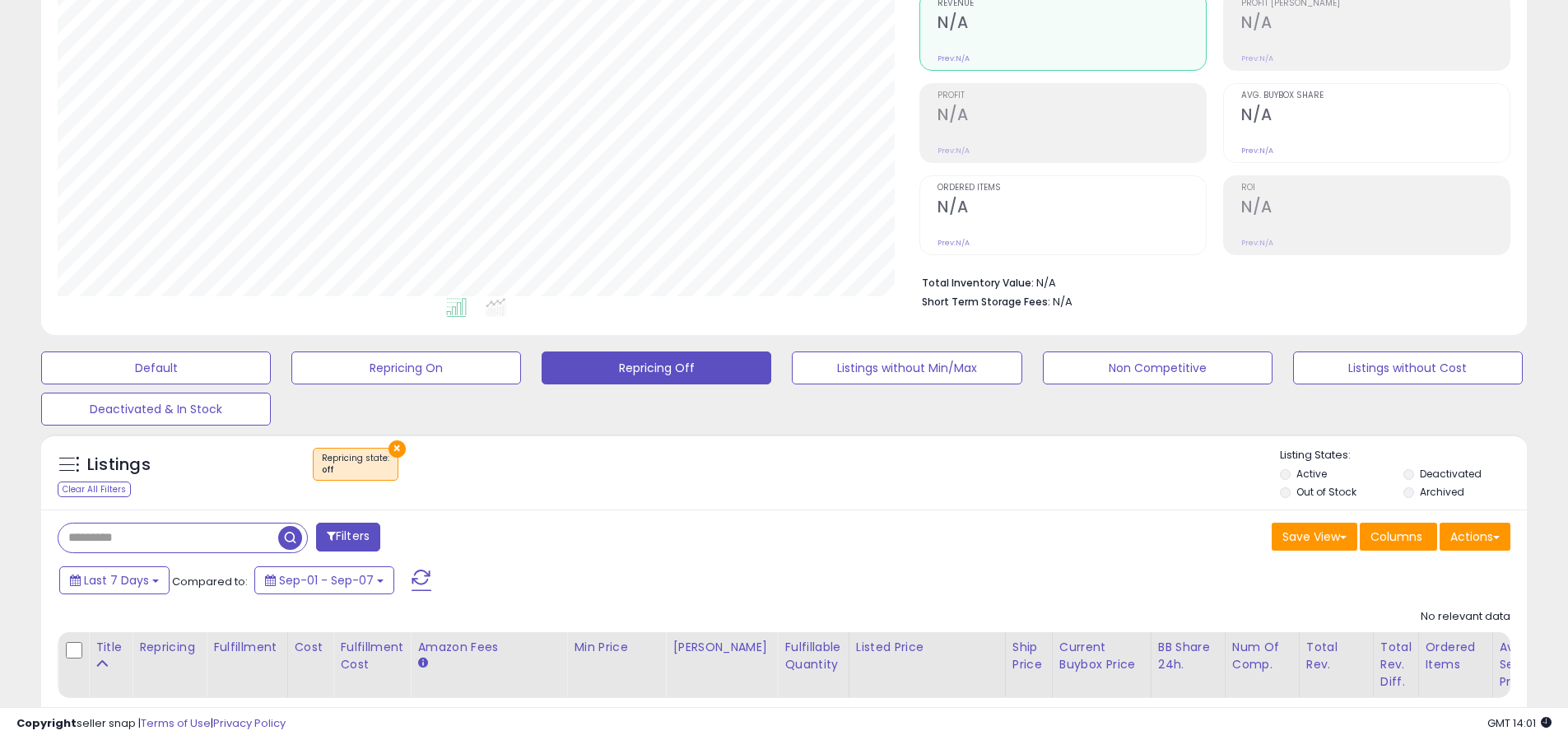
scroll to position [0, 0]
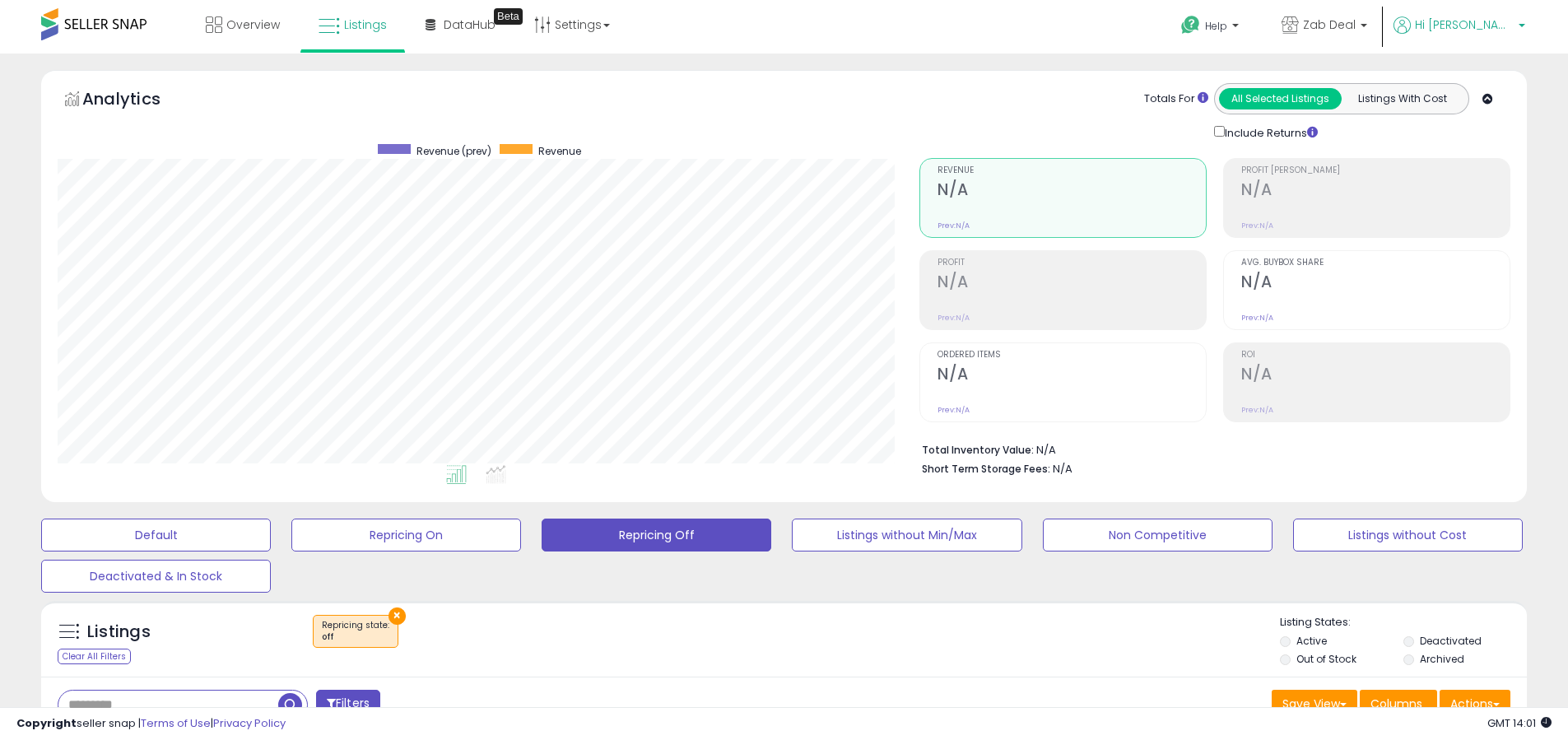
click at [1410, 32] on icon at bounding box center [1401, 25] width 17 height 17
click at [1476, 164] on li "Logout" at bounding box center [1487, 175] width 68 height 40
click at [1476, 167] on link "Logout" at bounding box center [1488, 174] width 37 height 15
